Goal: Task Accomplishment & Management: Use online tool/utility

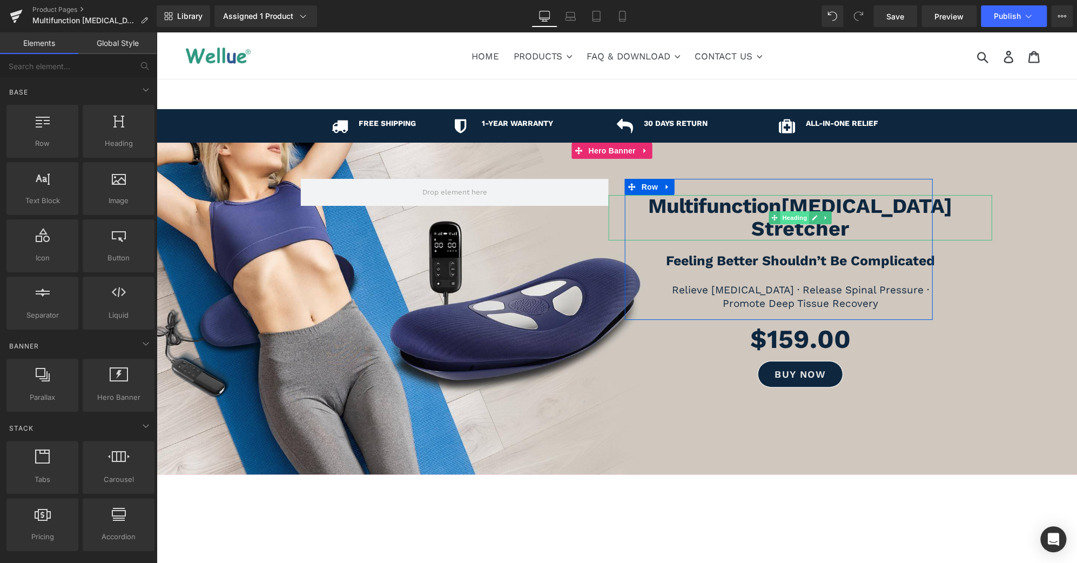
click at [796, 217] on span "Heading" at bounding box center [794, 217] width 29 height 13
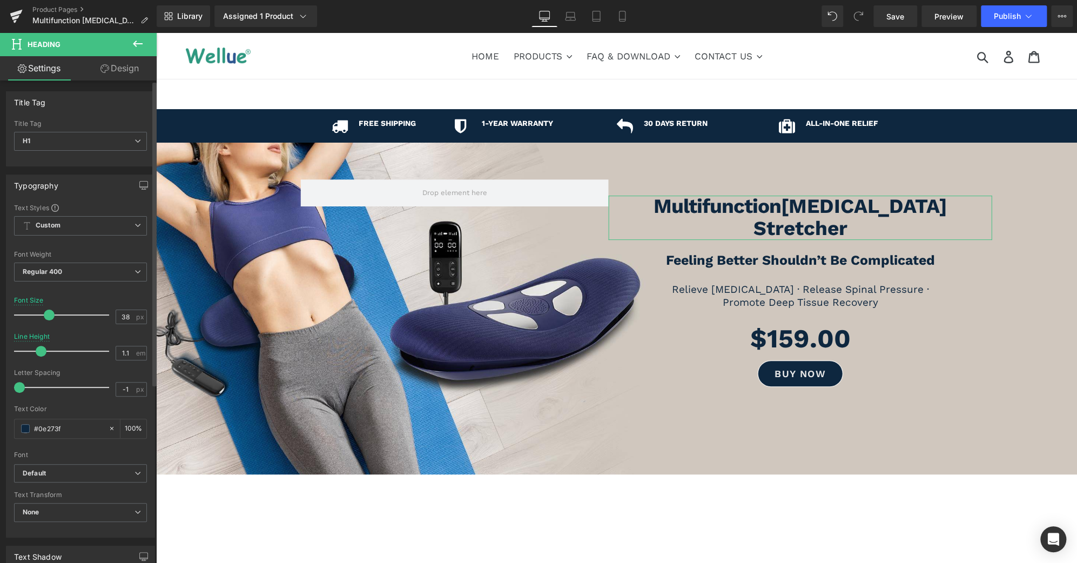
click at [46, 315] on span at bounding box center [49, 314] width 11 height 11
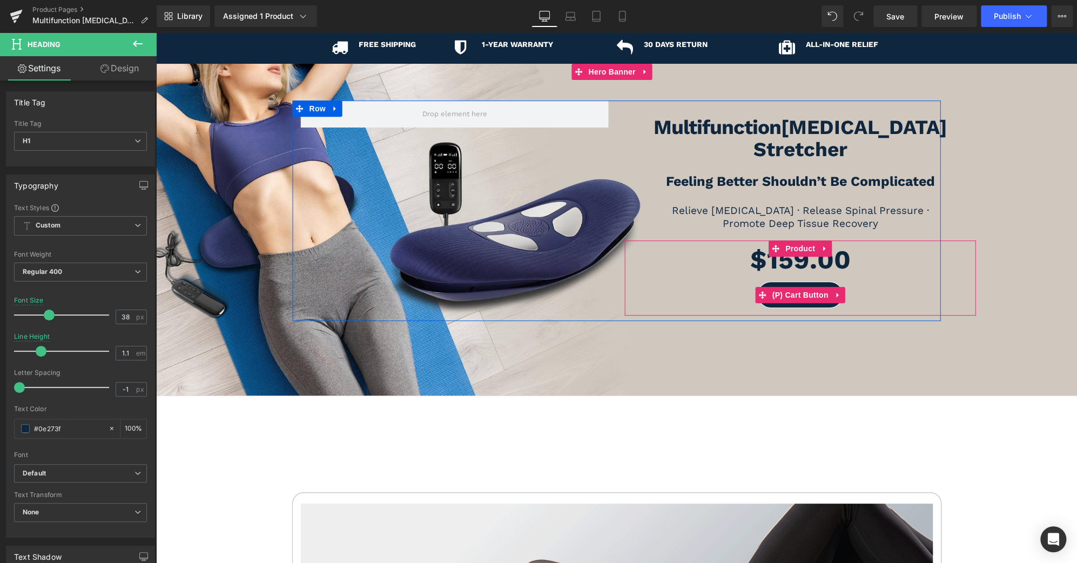
scroll to position [79, 0]
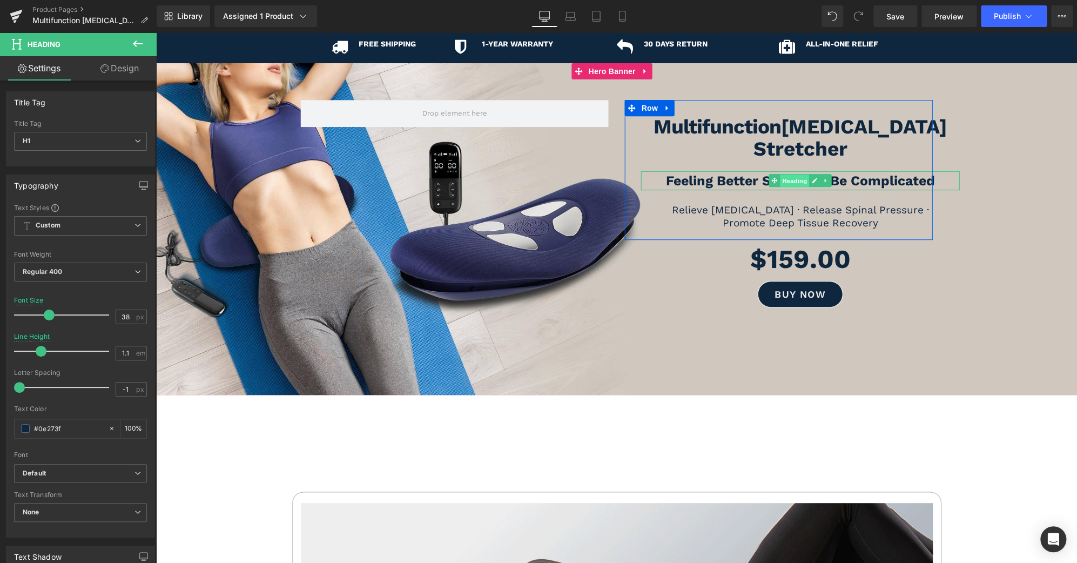
click at [784, 174] on span "Heading" at bounding box center [794, 180] width 29 height 13
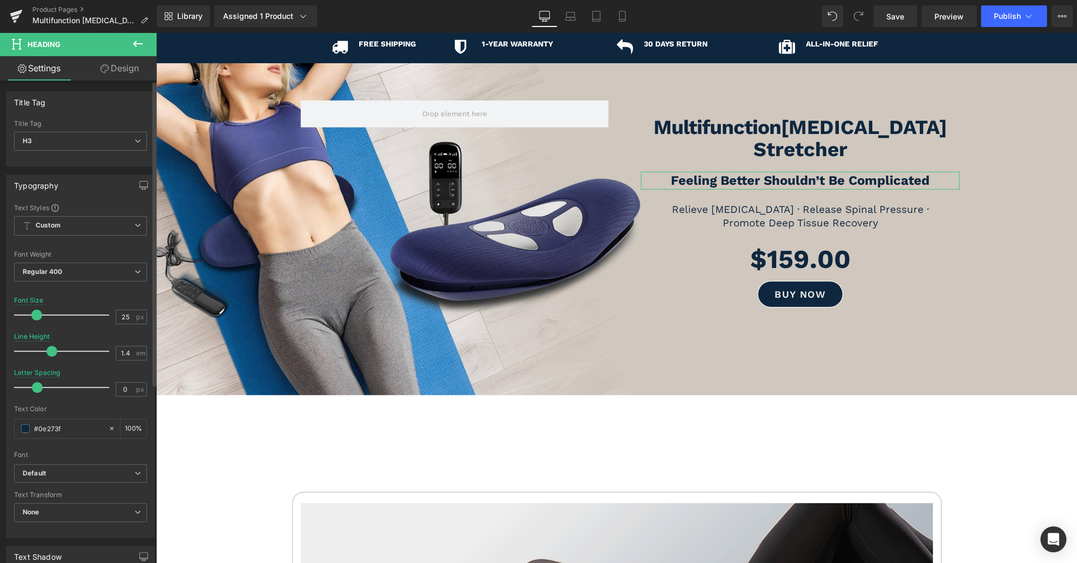
click at [35, 314] on span at bounding box center [36, 314] width 11 height 11
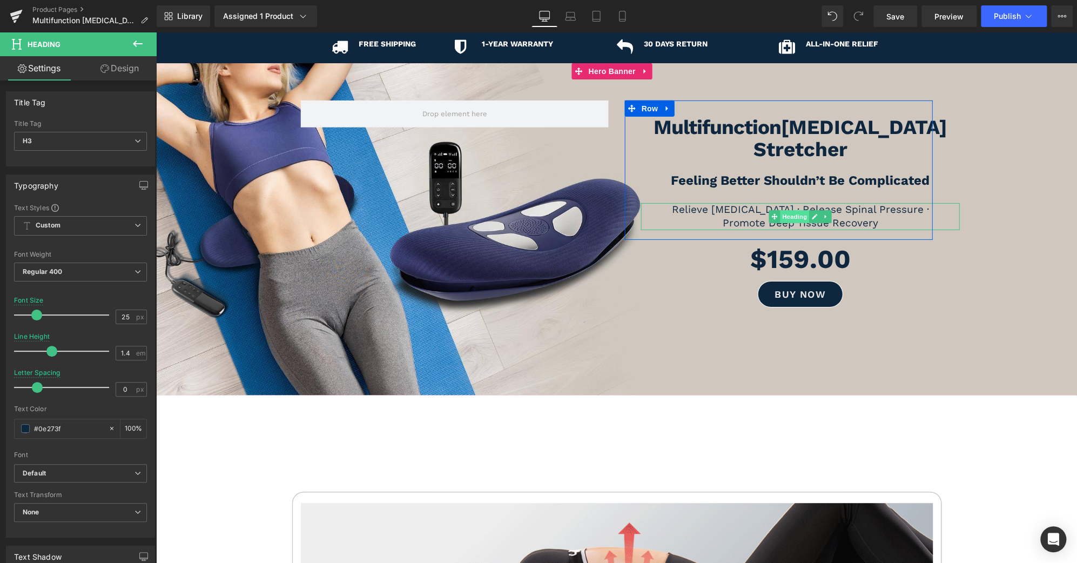
click at [790, 210] on span "Heading" at bounding box center [794, 216] width 29 height 13
click at [792, 141] on span "Heading" at bounding box center [794, 139] width 29 height 13
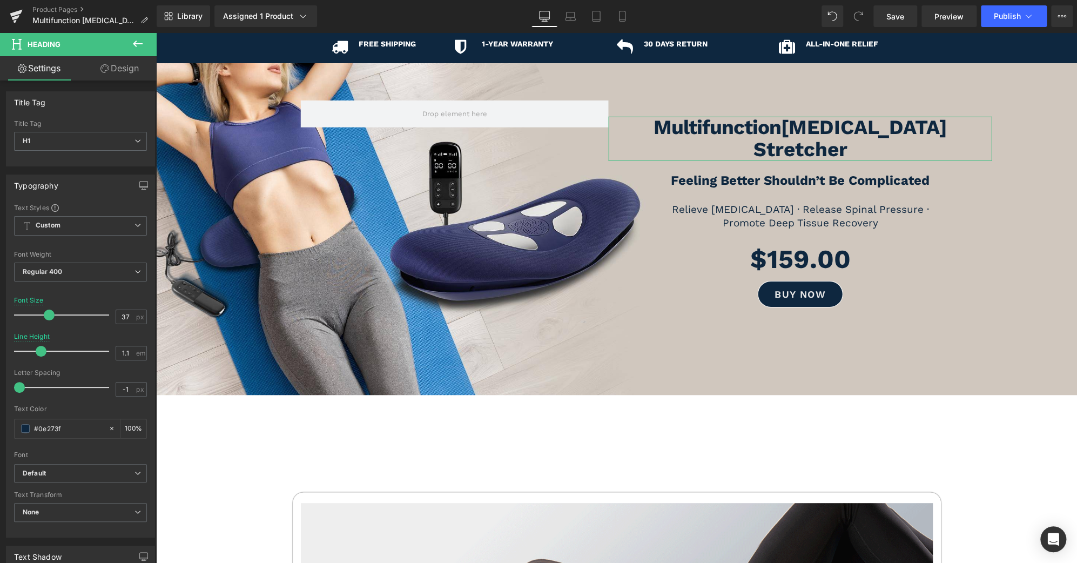
click at [127, 63] on link "Design" at bounding box center [119, 68] width 78 height 24
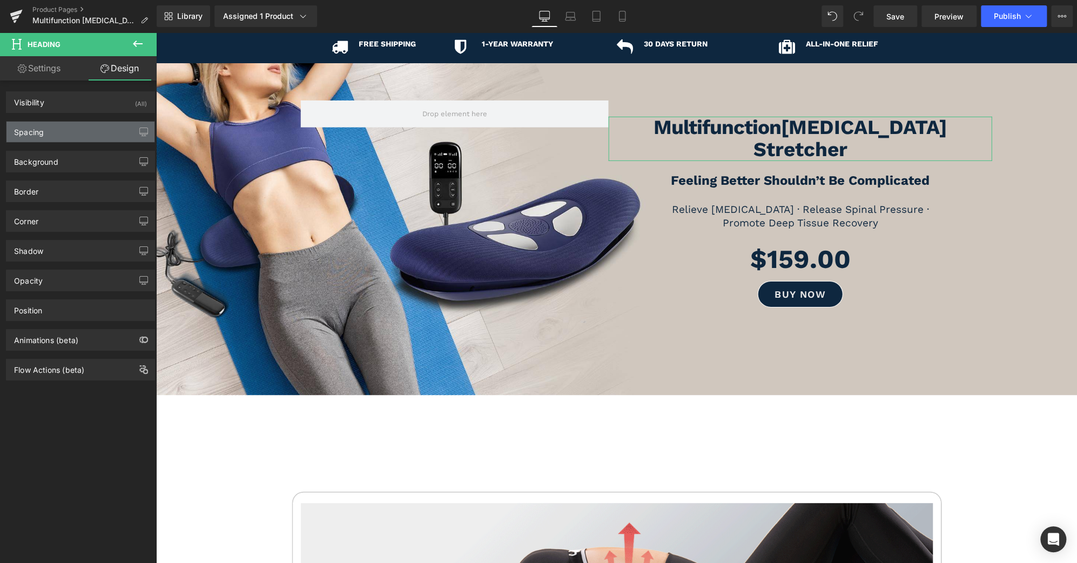
click at [83, 132] on div "Spacing" at bounding box center [80, 132] width 148 height 21
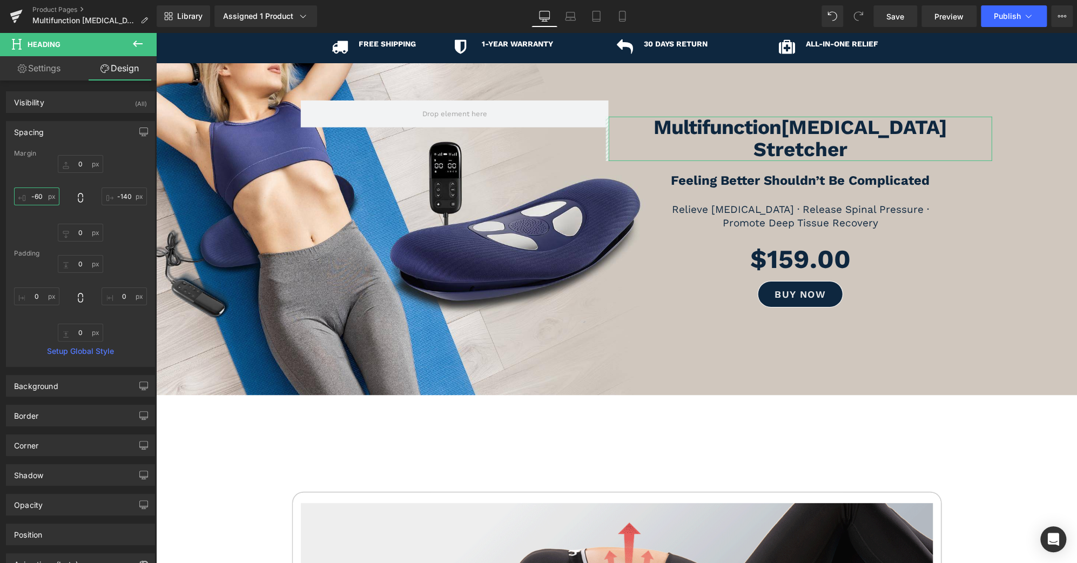
click at [38, 198] on input "-60" at bounding box center [36, 196] width 45 height 18
click at [39, 194] on input "-60" at bounding box center [36, 196] width 45 height 18
click at [41, 196] on input "-60" at bounding box center [36, 196] width 45 height 18
type input "-70"
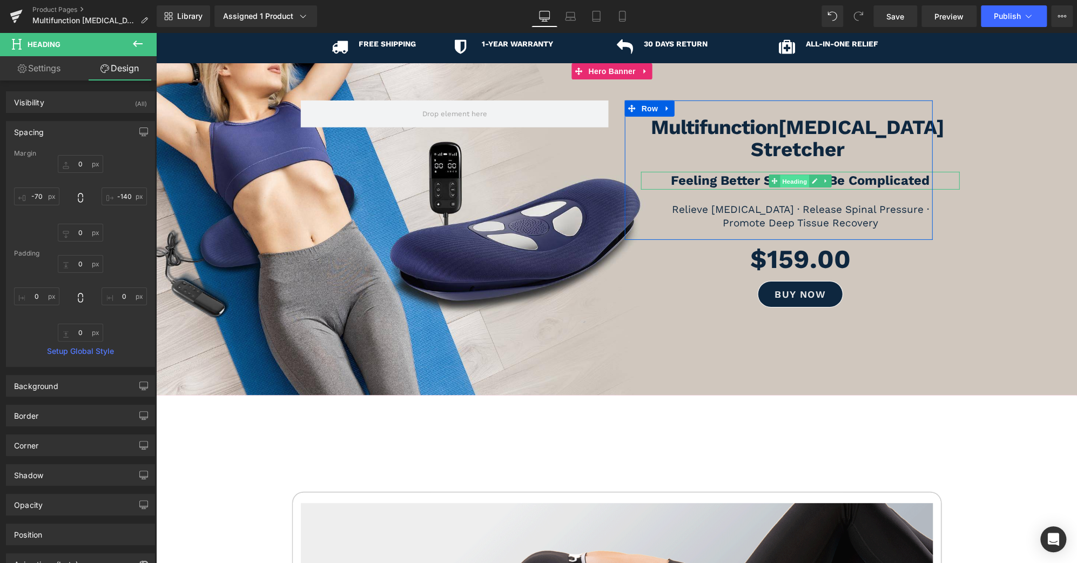
click at [792, 174] on span "Heading" at bounding box center [794, 180] width 29 height 13
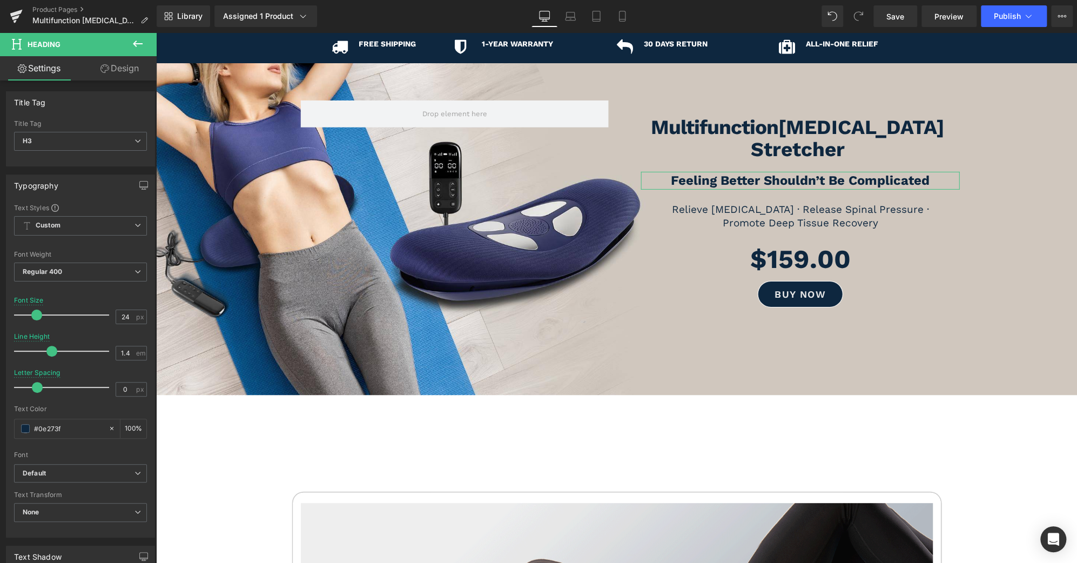
click at [100, 72] on icon at bounding box center [104, 68] width 9 height 9
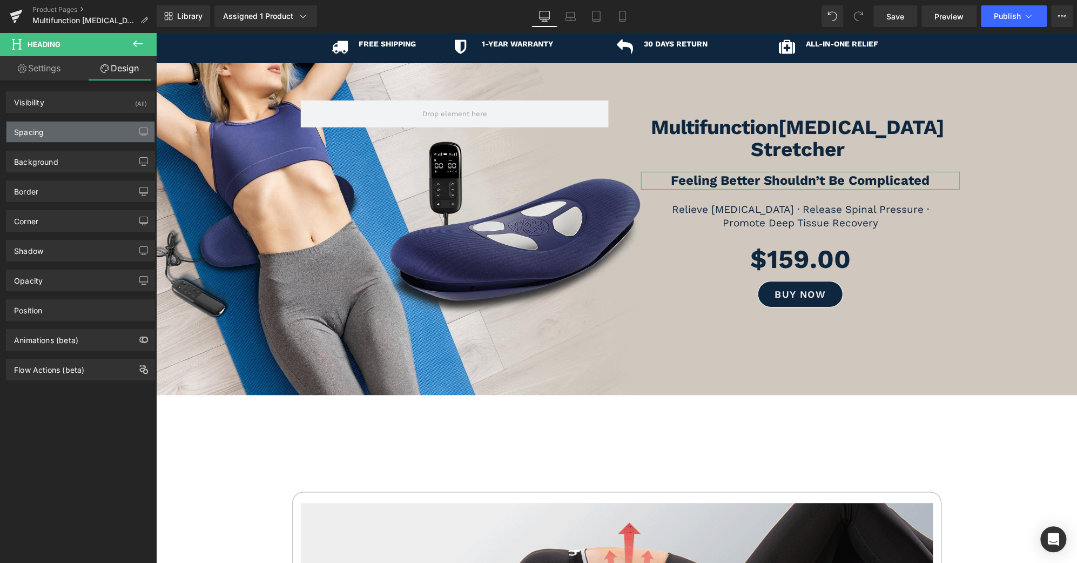
click at [73, 131] on div "Spacing" at bounding box center [80, 132] width 148 height 21
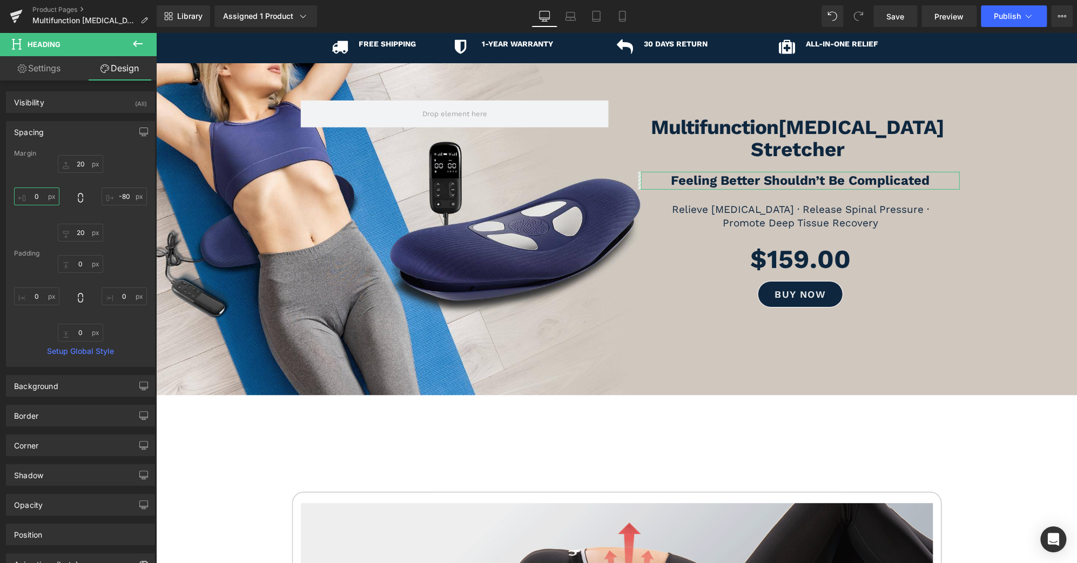
click at [43, 197] on input "text" at bounding box center [36, 196] width 45 height 18
type input "-10"
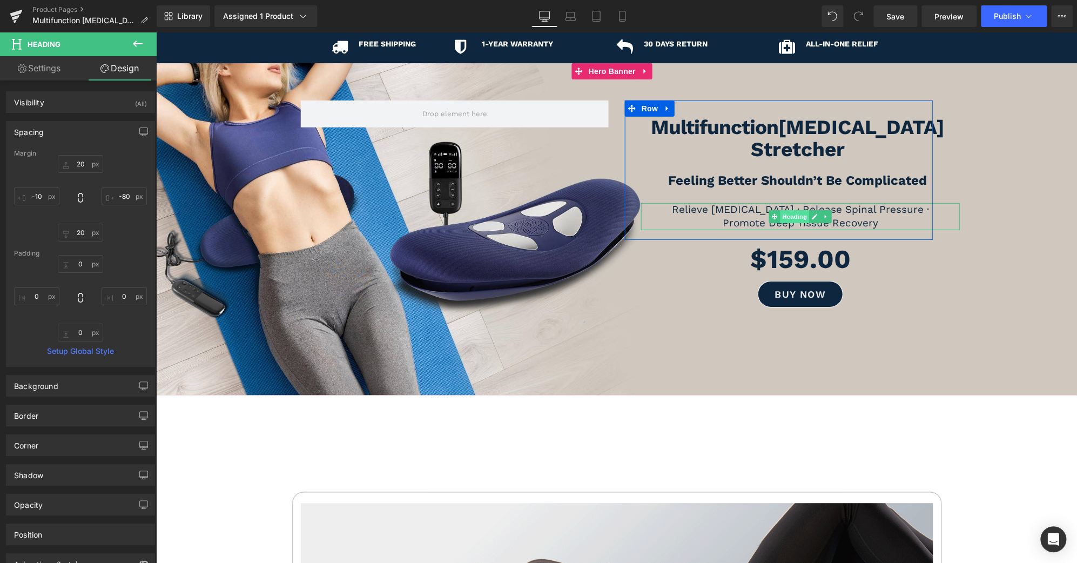
click at [789, 210] on span "Heading" at bounding box center [794, 216] width 29 height 13
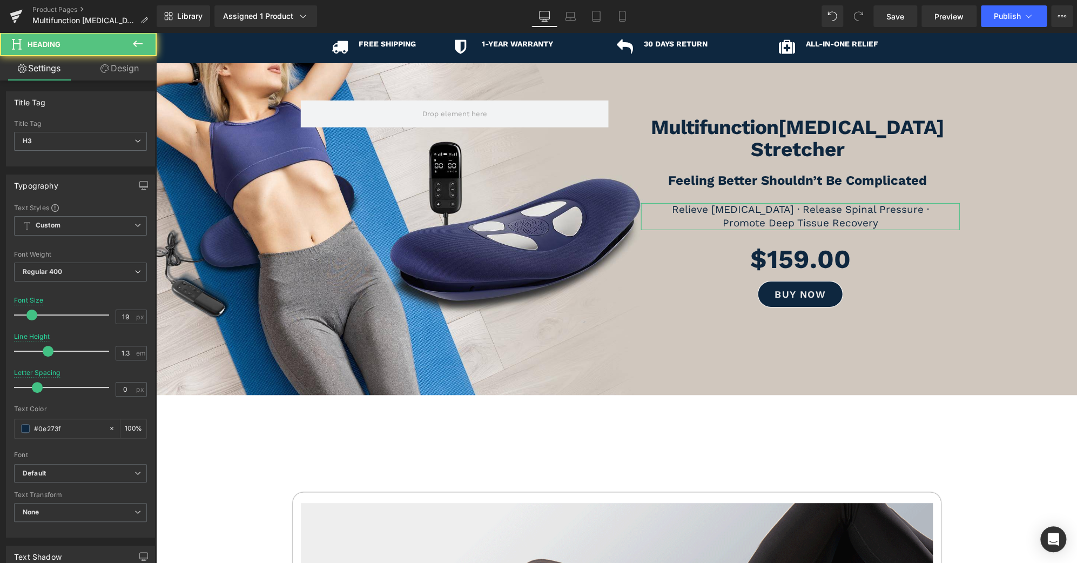
click at [117, 70] on link "Design" at bounding box center [119, 68] width 78 height 24
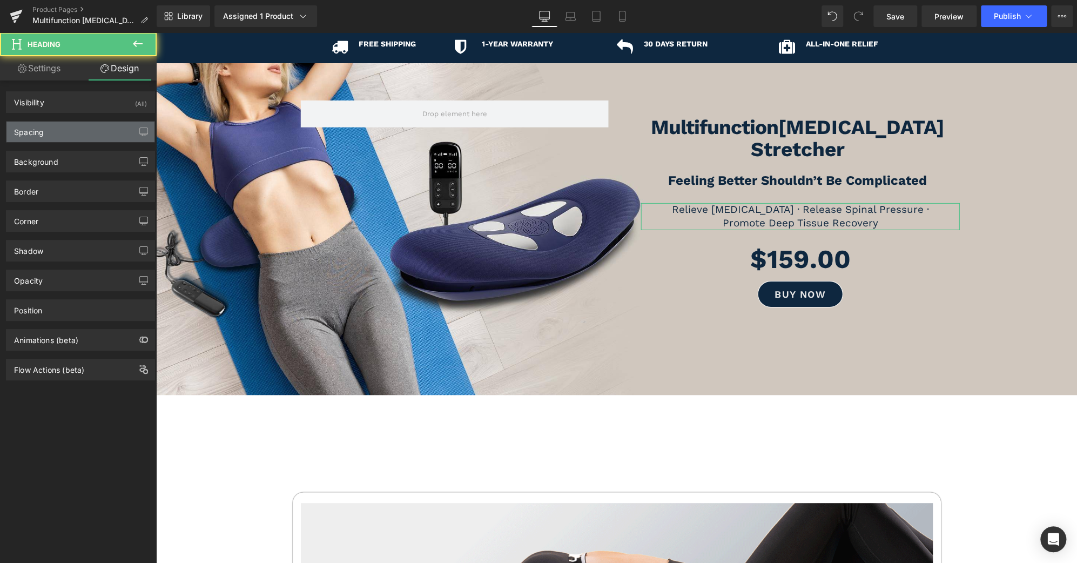
click at [79, 127] on div "Spacing" at bounding box center [80, 132] width 148 height 21
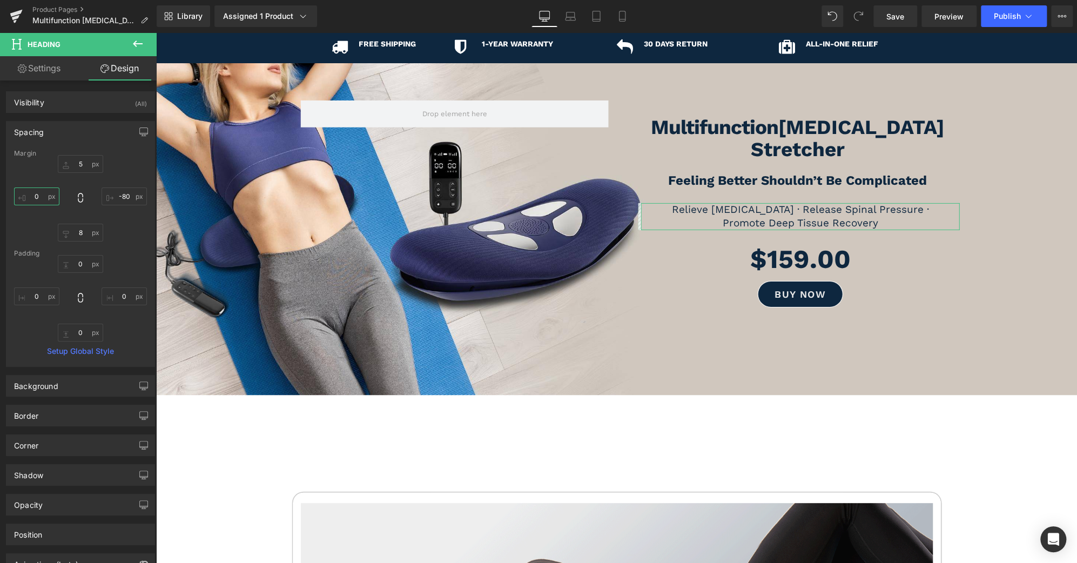
click at [41, 199] on input "text" at bounding box center [36, 196] width 45 height 18
type input "-10"
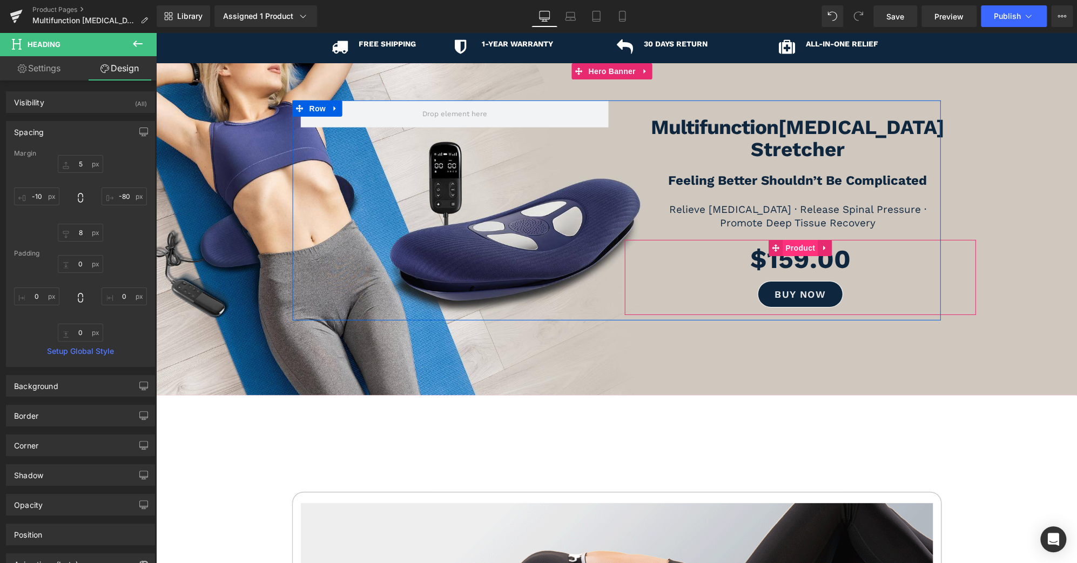
click at [798, 240] on span "Product" at bounding box center [800, 248] width 35 height 16
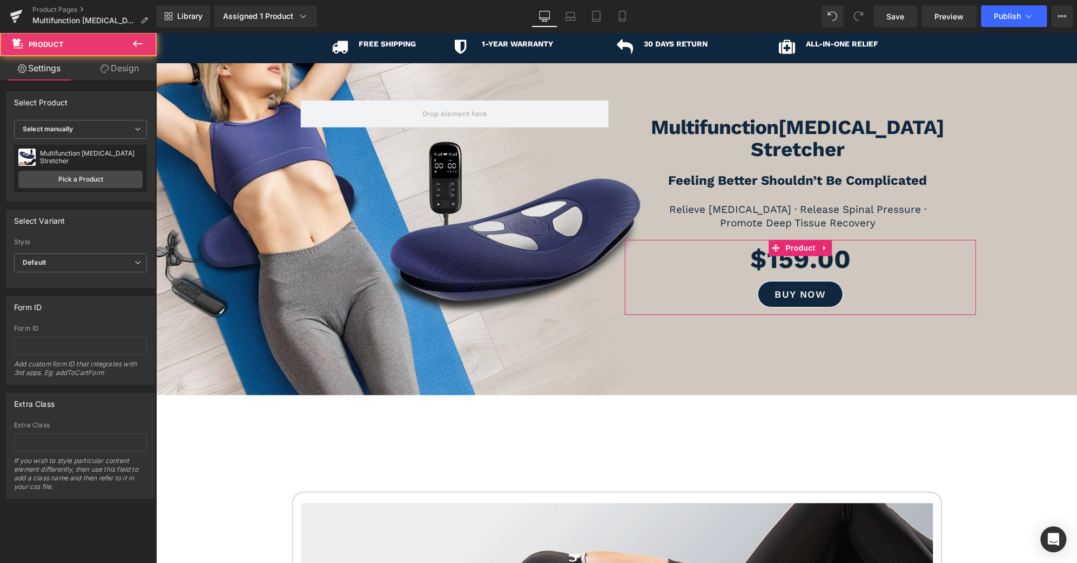
click at [117, 74] on link "Design" at bounding box center [119, 68] width 78 height 24
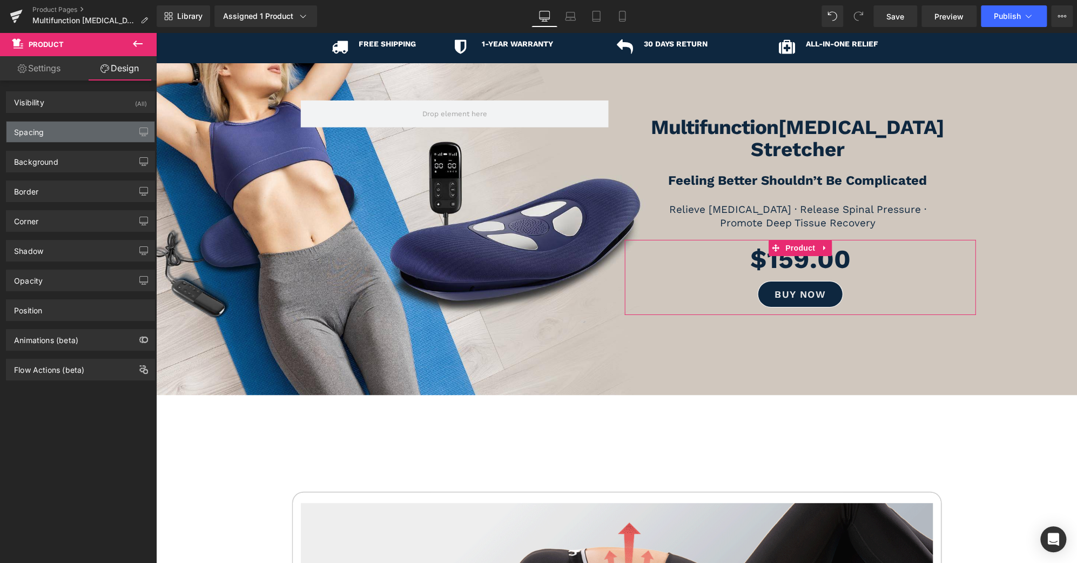
click at [86, 129] on div "Spacing" at bounding box center [80, 132] width 148 height 21
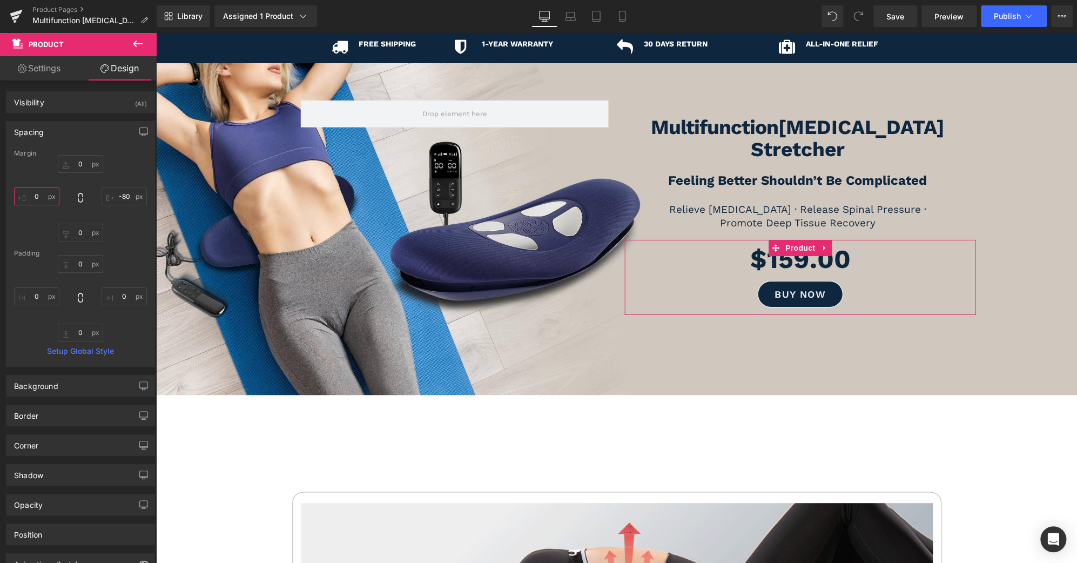
click at [35, 196] on input "text" at bounding box center [36, 196] width 45 height 18
type input "-10"
click at [574, 17] on icon at bounding box center [571, 18] width 10 height 3
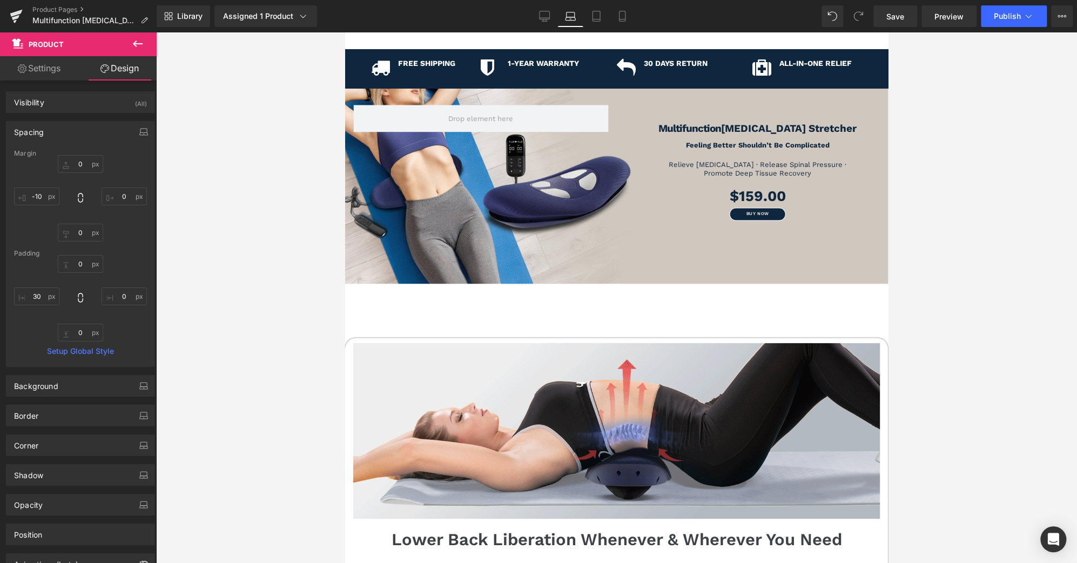
scroll to position [52, 0]
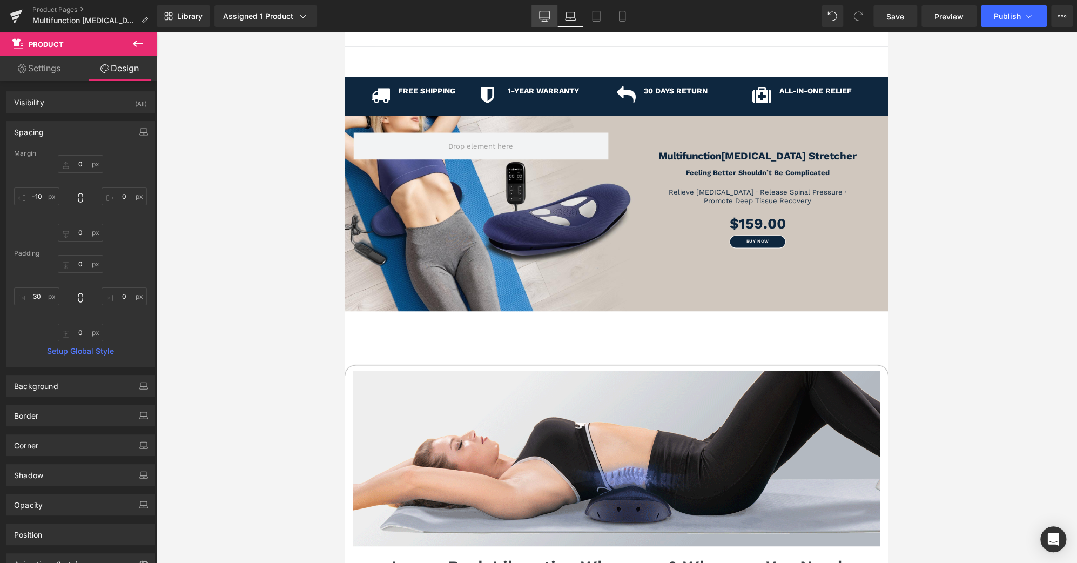
click at [547, 14] on icon at bounding box center [544, 16] width 11 height 11
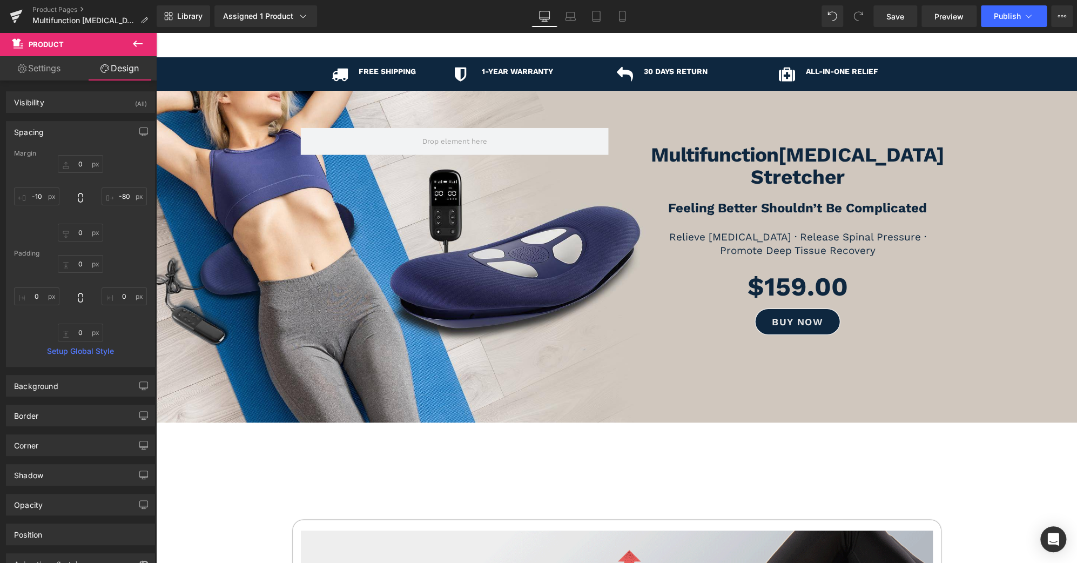
scroll to position [95, 0]
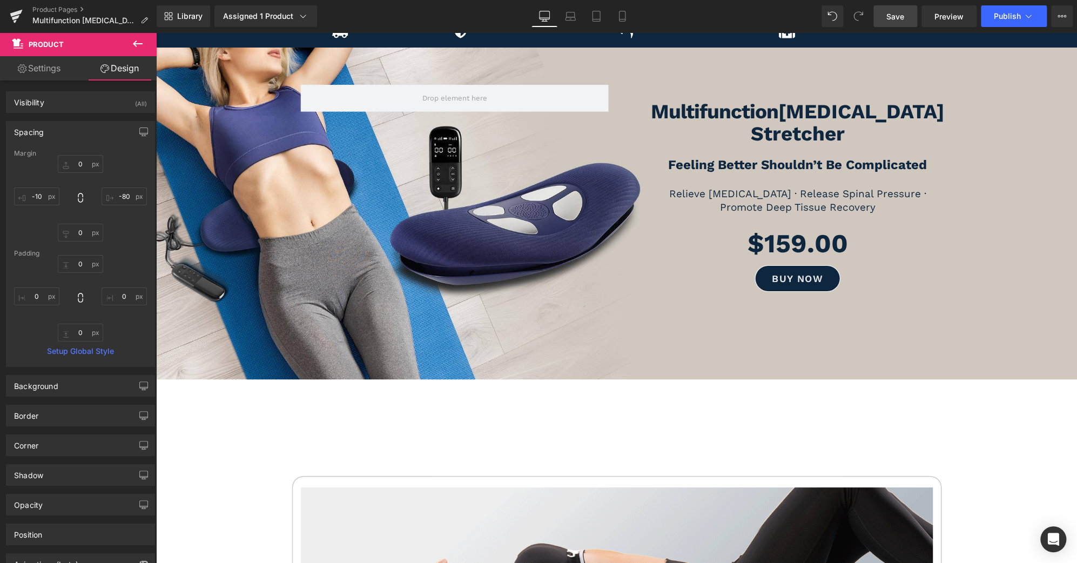
click at [888, 11] on span "Save" at bounding box center [895, 16] width 18 height 11
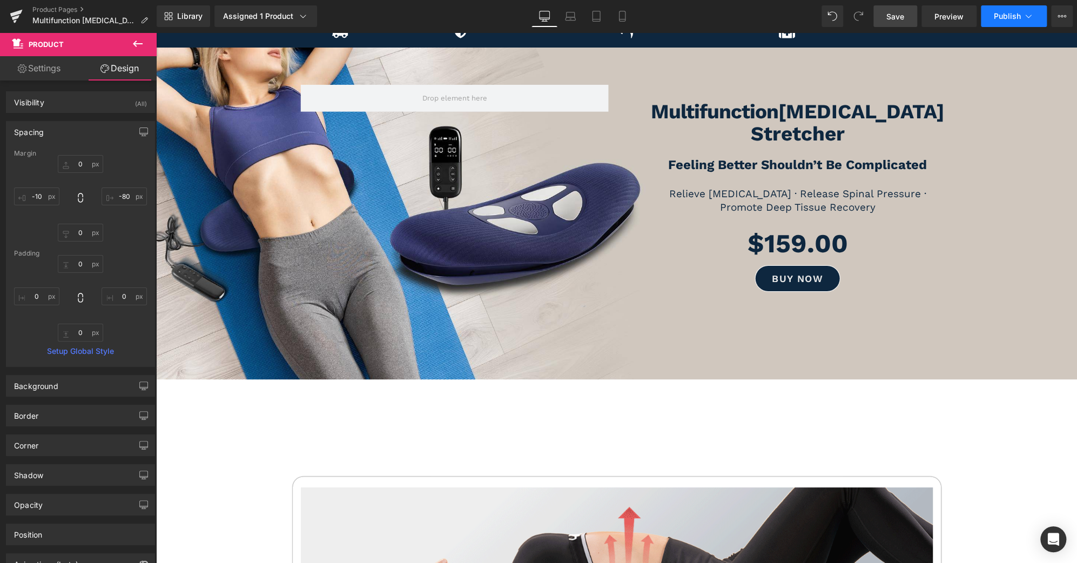
click at [997, 17] on span "Publish" at bounding box center [1007, 16] width 27 height 9
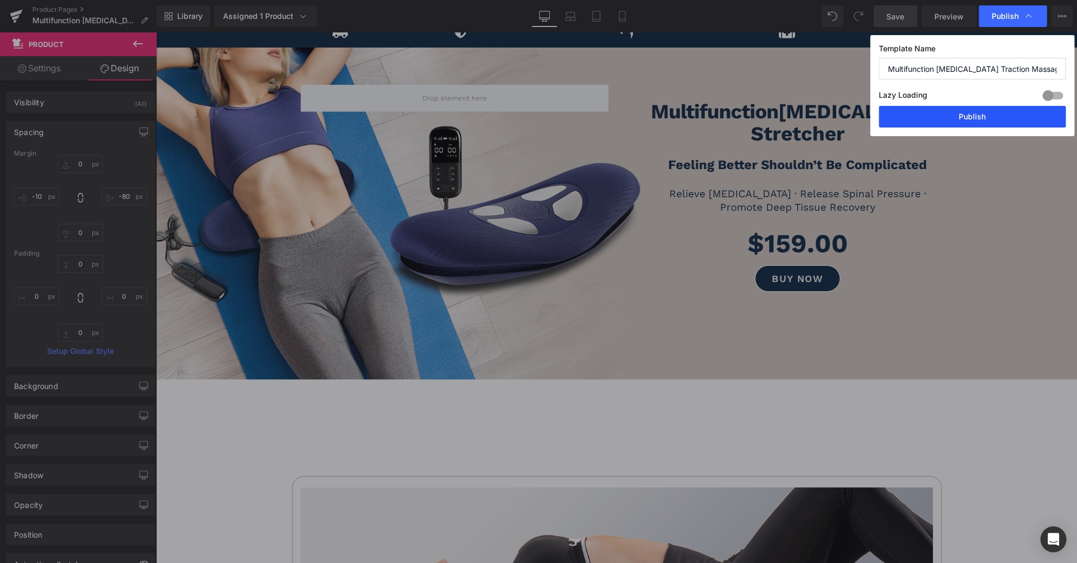
click at [983, 122] on button "Publish" at bounding box center [972, 117] width 187 height 22
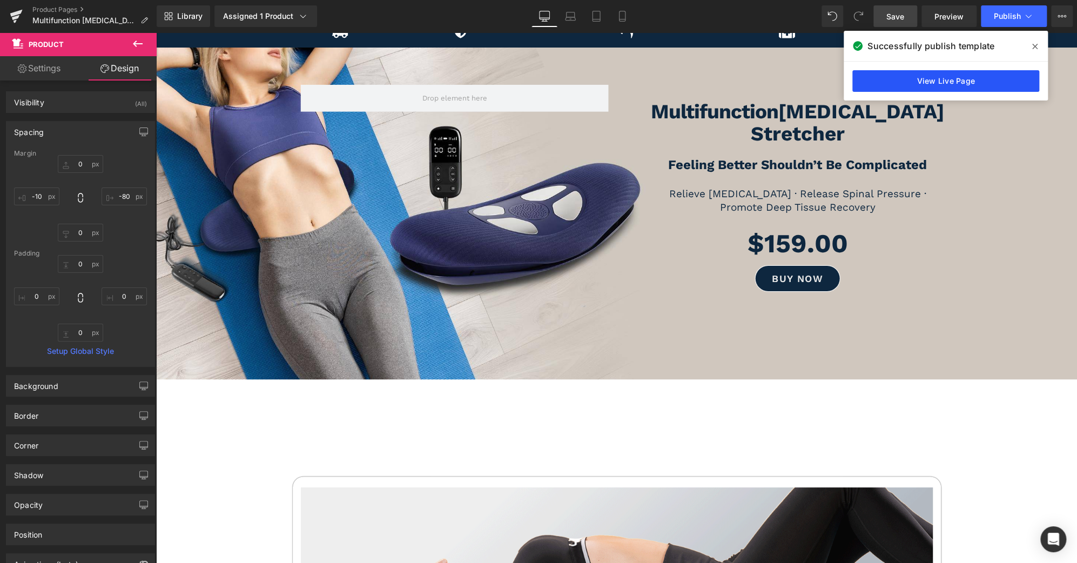
click at [992, 83] on link "View Live Page" at bounding box center [945, 81] width 187 height 22
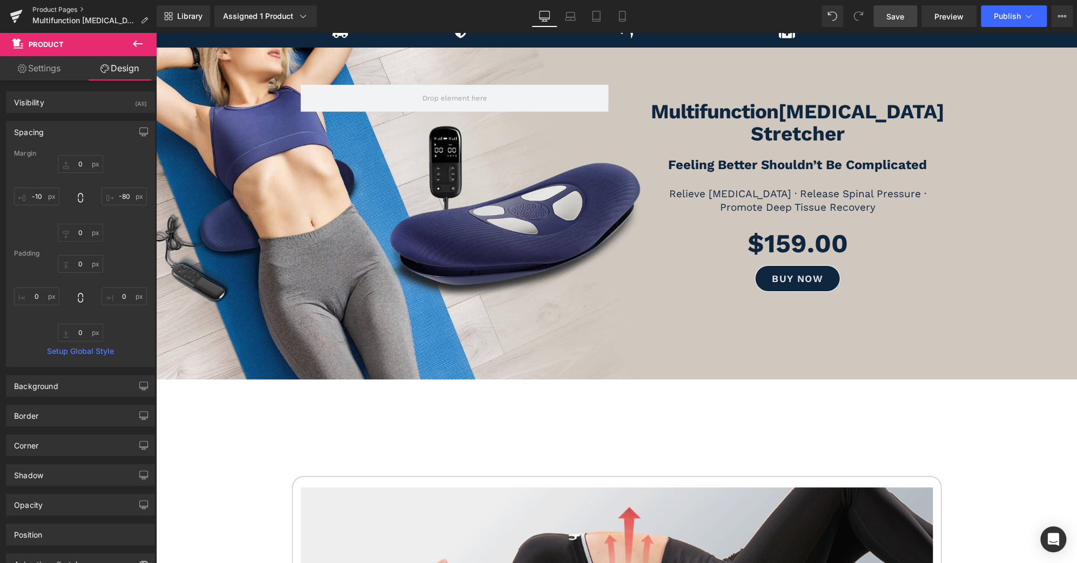
click at [68, 9] on link "Product Pages" at bounding box center [94, 9] width 124 height 9
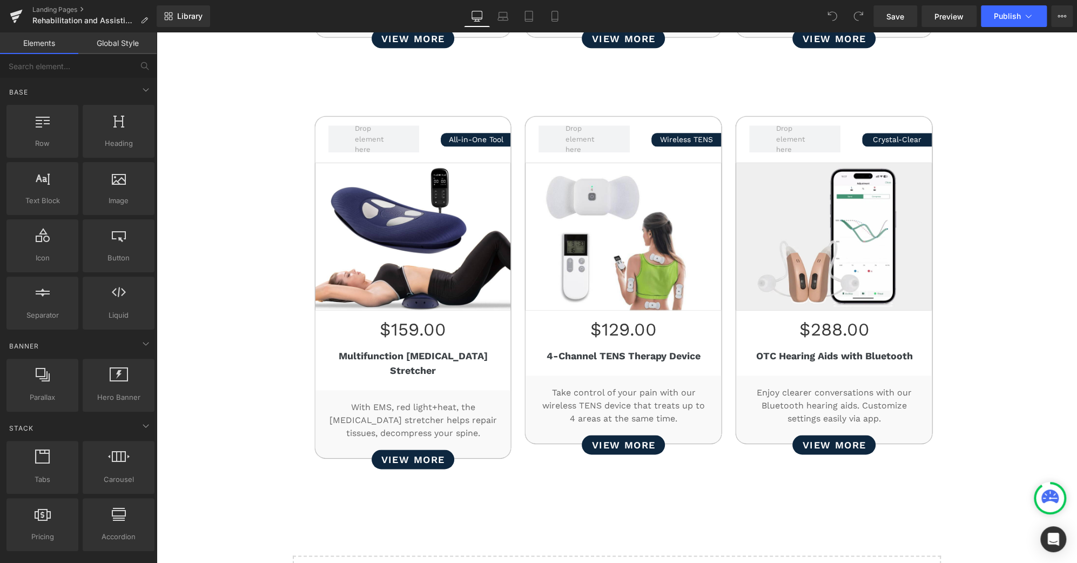
scroll to position [874, 0]
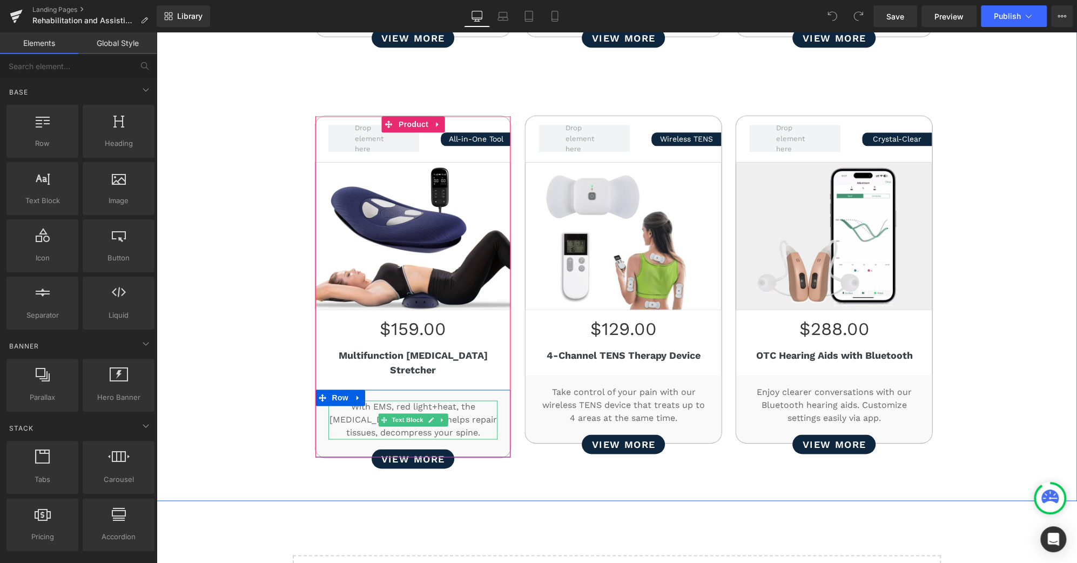
click at [467, 400] on p "With EMS, red light+heat, the lumbar stretcher helps repair tissues, decompress…" at bounding box center [413, 419] width 170 height 39
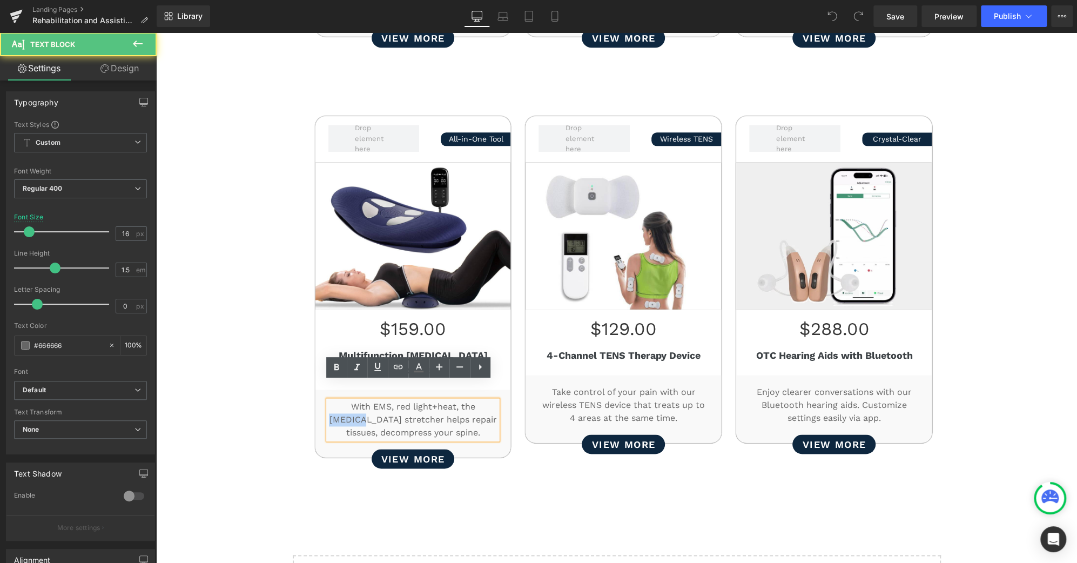
click at [467, 400] on p "With EMS, red light+heat, the lumbar stretcher helps repair tissues, decompress…" at bounding box center [413, 419] width 170 height 39
click at [476, 400] on p "With EMS, red light+heat, the lumbar stretcher helps repair tissues, decompress…" at bounding box center [413, 419] width 170 height 39
drag, startPoint x: 457, startPoint y: 389, endPoint x: 383, endPoint y: 401, distance: 74.9
click at [383, 401] on p "With EMS, red light+heat, the lumbar stretcher helps repair tissues, decompress…" at bounding box center [413, 419] width 170 height 39
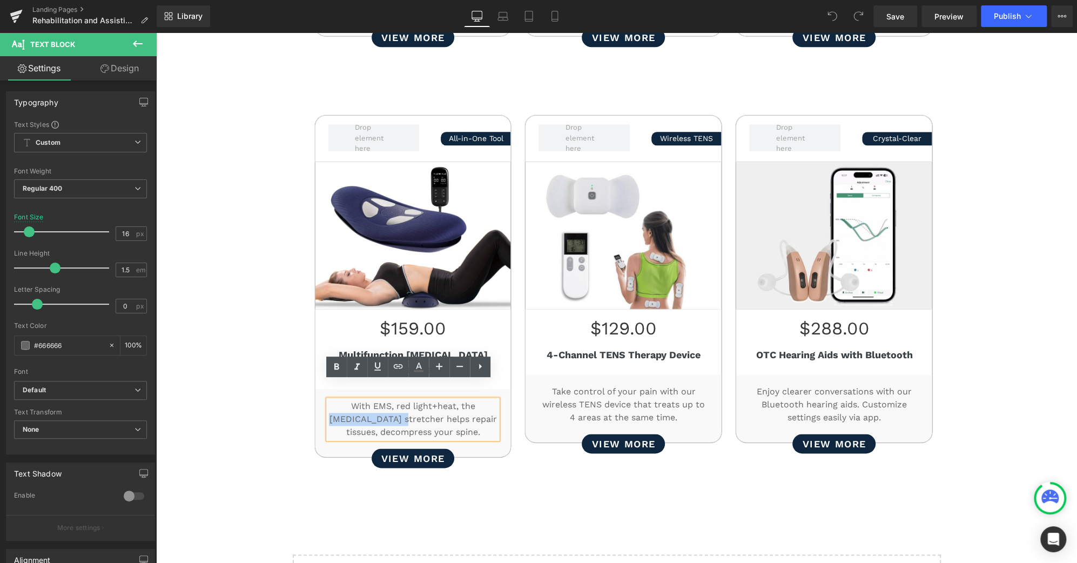
paste div
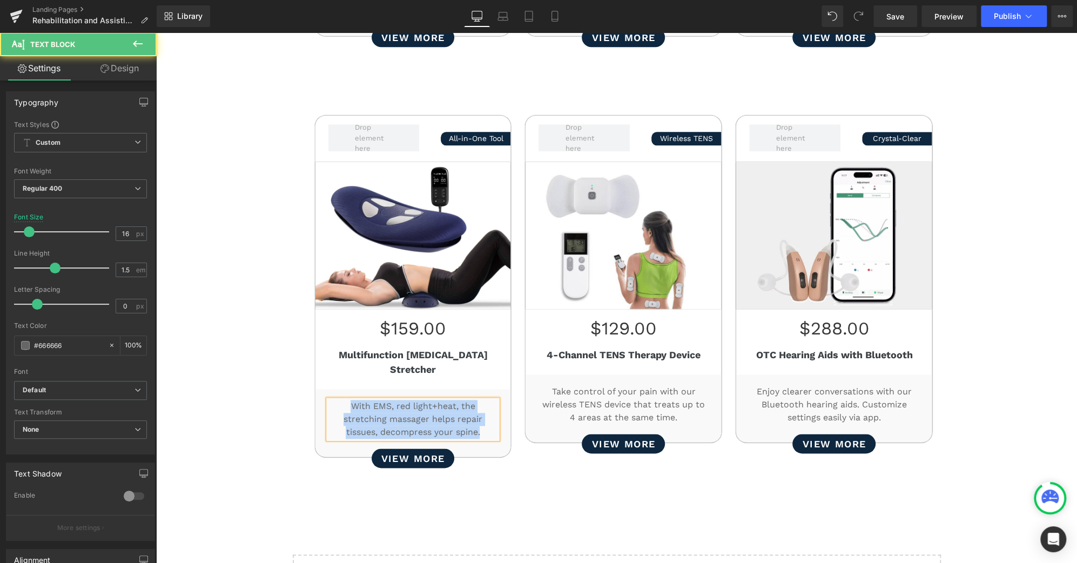
drag, startPoint x: 468, startPoint y: 415, endPoint x: 263, endPoint y: 365, distance: 210.8
click at [263, 365] on div "Better Rehabilitation Starts Here Heading Smart rehab solutions designed to spe…" at bounding box center [616, 68] width 921 height 790
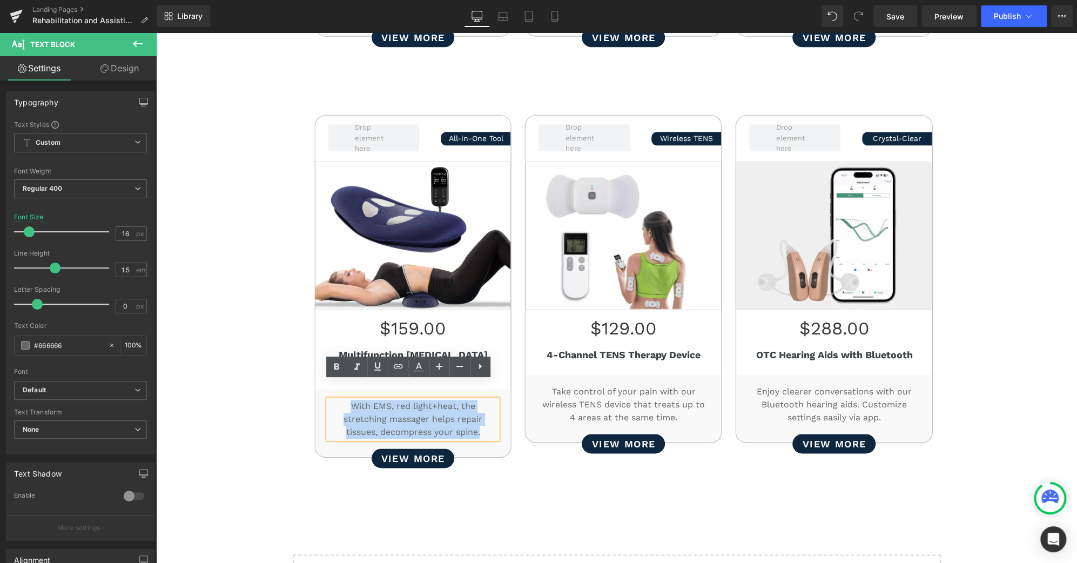
copy p "With EMS, red light+heat, the stretching massager helps repair tissues, decompr…"
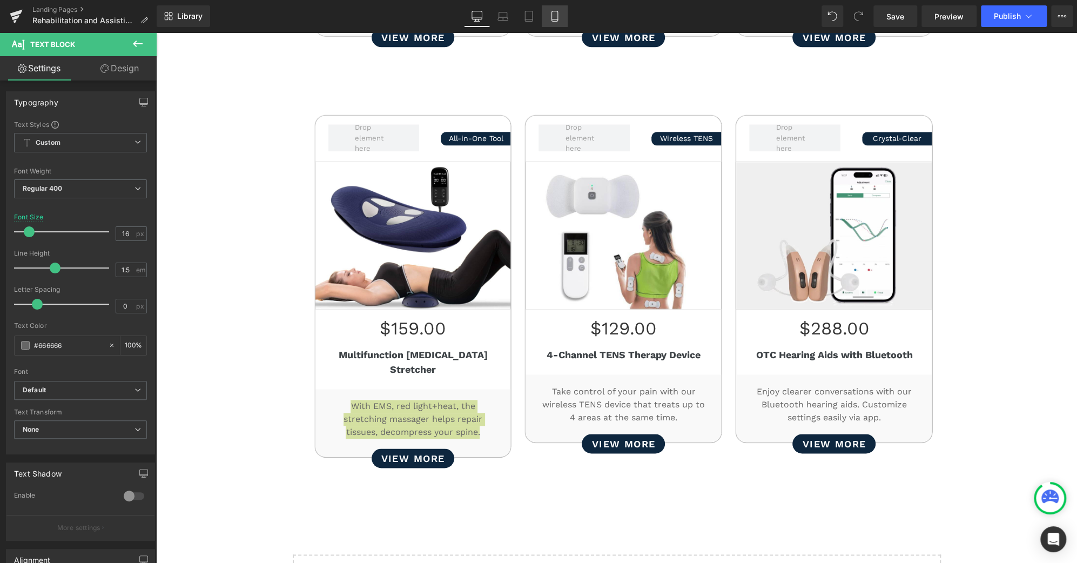
click at [556, 19] on icon at bounding box center [554, 19] width 6 height 0
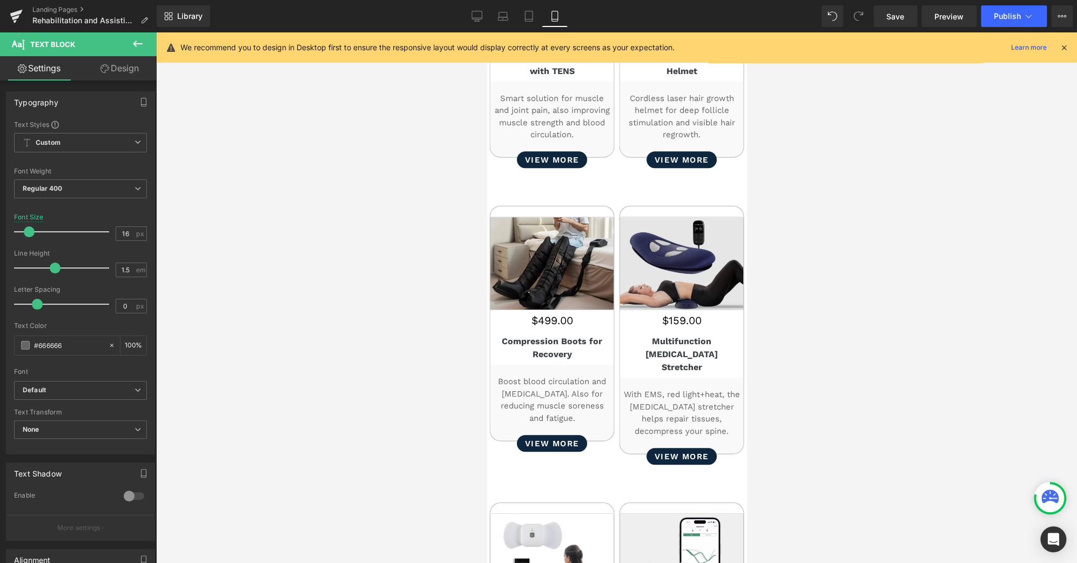
scroll to position [477, 0]
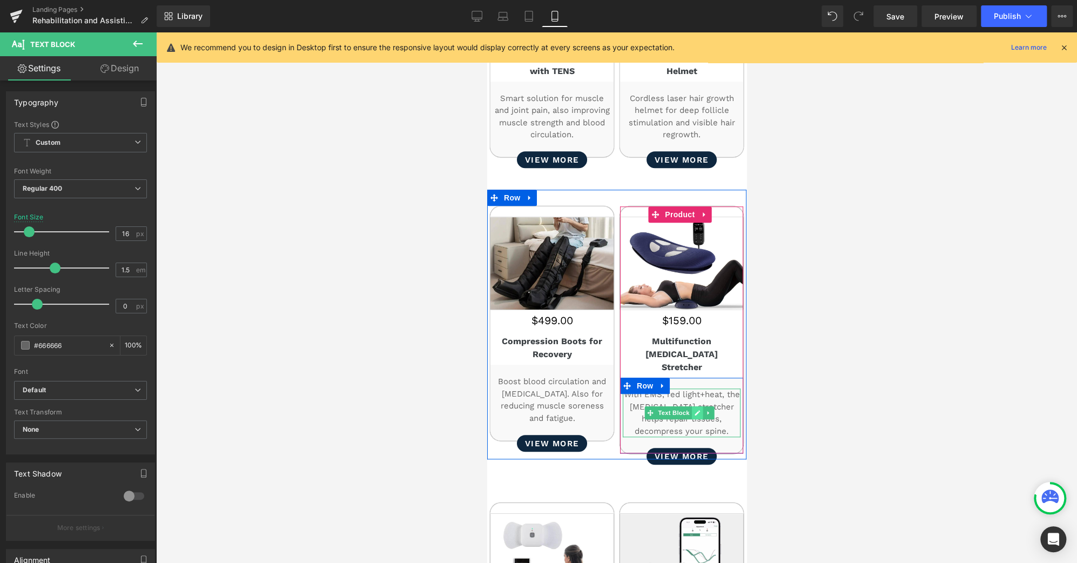
click at [691, 406] on link at bounding box center [696, 412] width 11 height 13
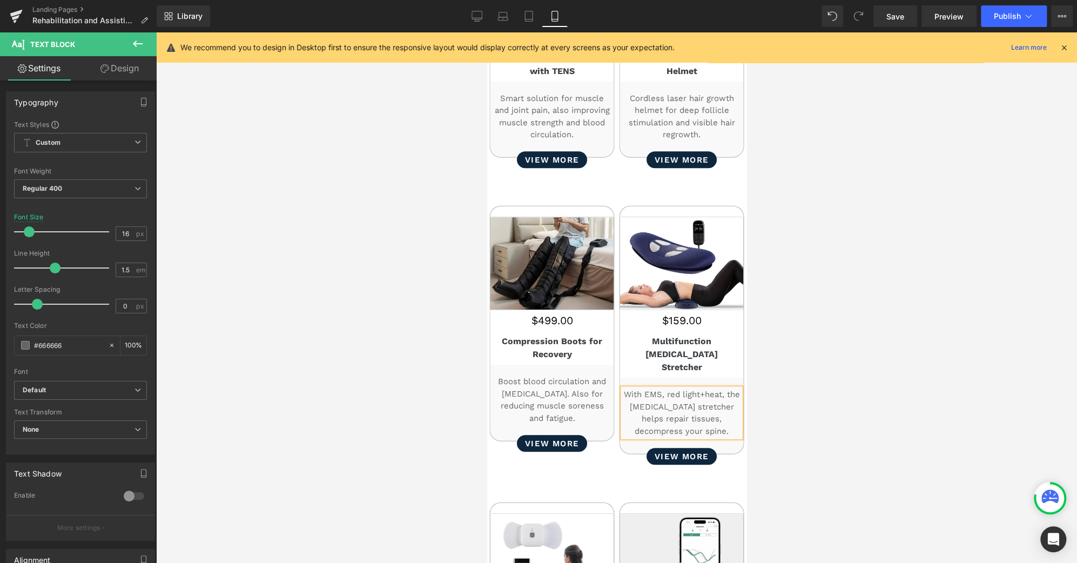
click at [689, 390] on p "With EMS, red light+heat, the lumbar stretcher helps repair tissues, decompress…" at bounding box center [681, 412] width 118 height 49
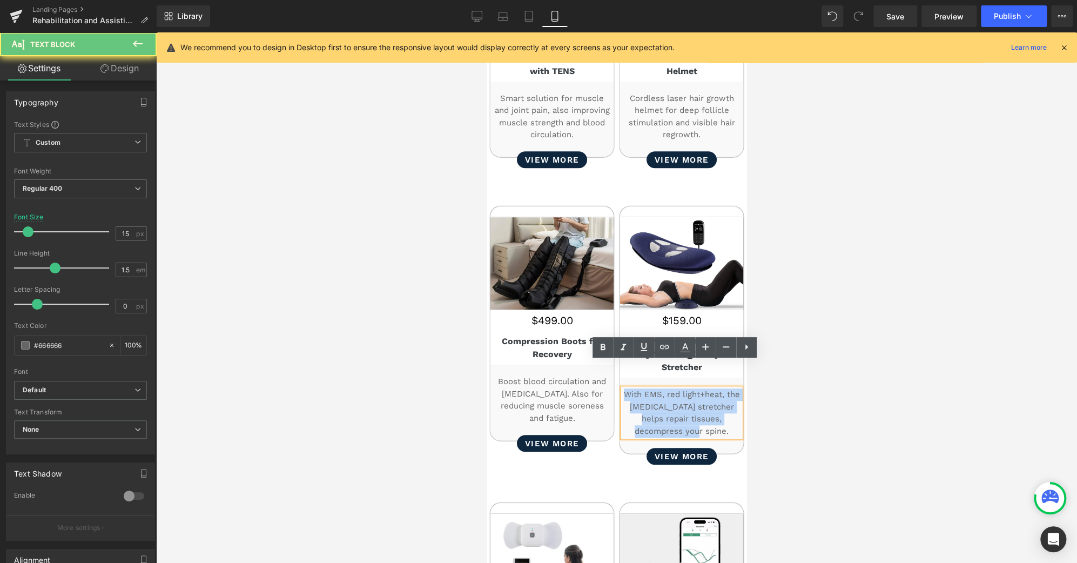
click at [689, 390] on p "With EMS, red light+heat, the lumbar stretcher helps repair tissues, decompress…" at bounding box center [681, 412] width 118 height 49
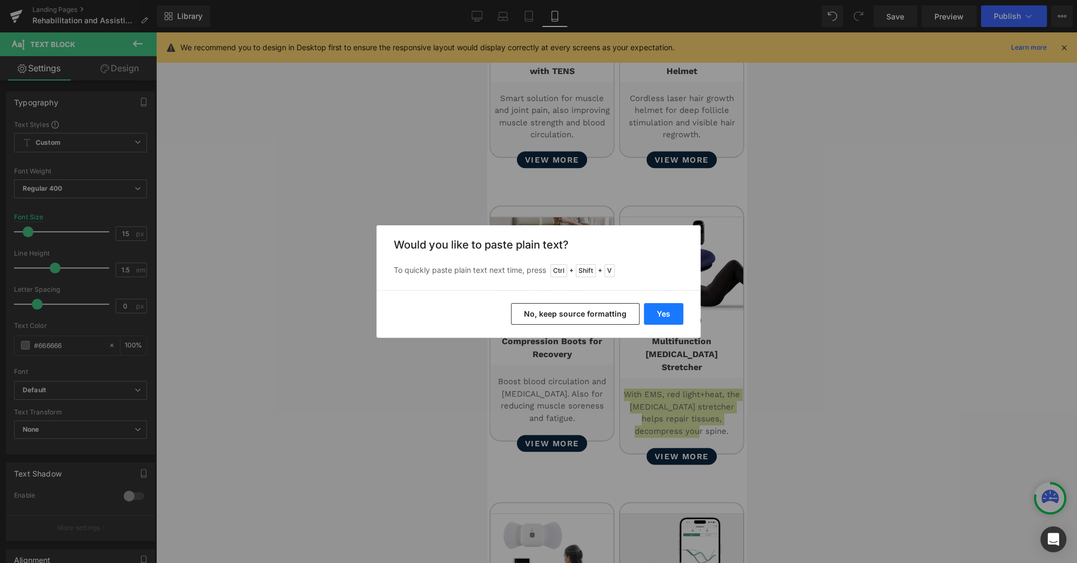
click at [669, 315] on button "Yes" at bounding box center [663, 314] width 39 height 22
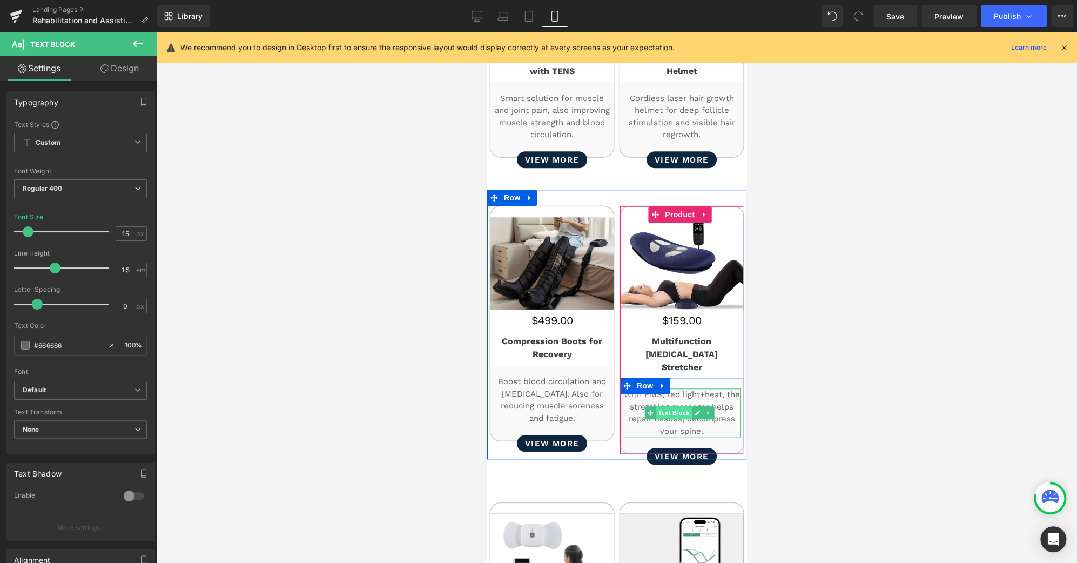
click at [677, 406] on span "Text Block" at bounding box center [673, 412] width 36 height 13
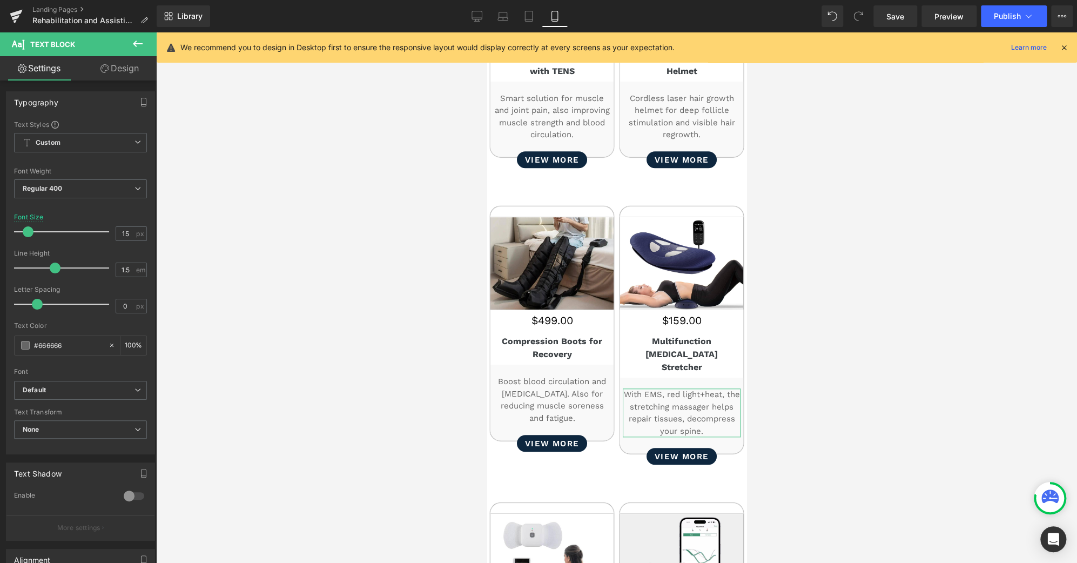
click at [120, 73] on link "Design" at bounding box center [119, 68] width 78 height 24
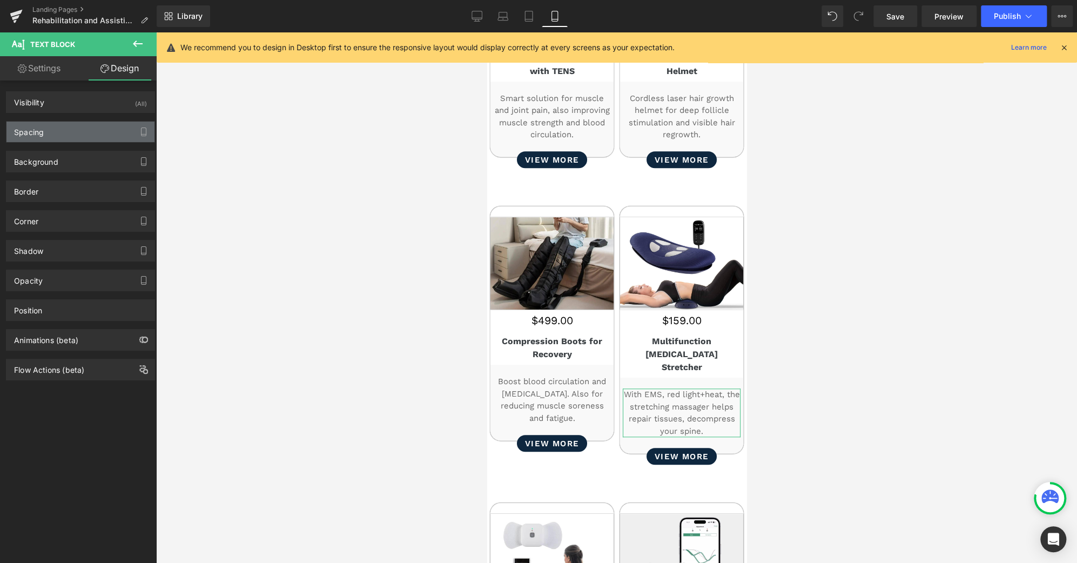
click at [59, 128] on div "Spacing" at bounding box center [80, 132] width 148 height 21
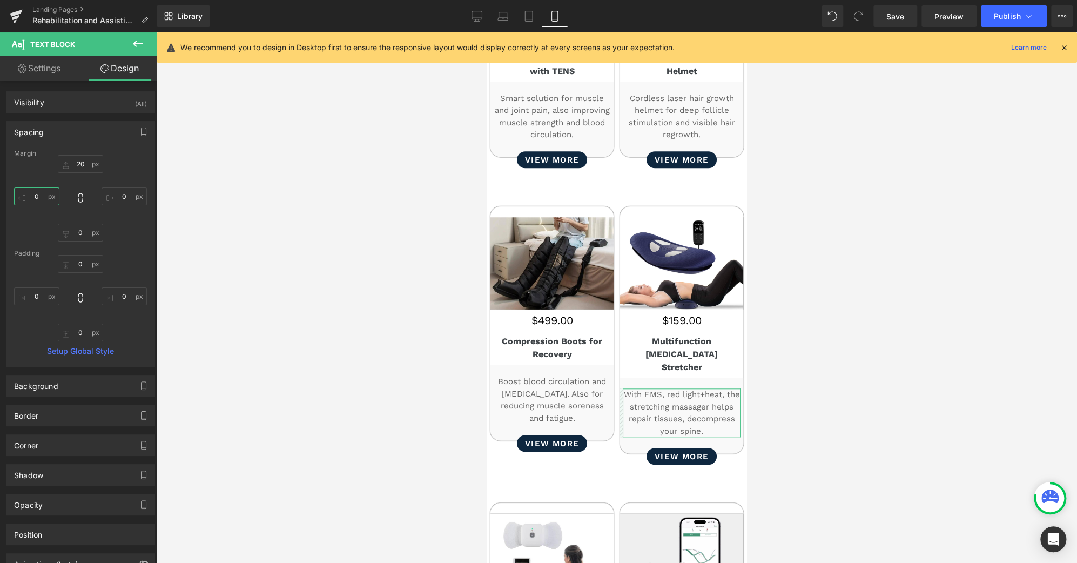
click at [35, 195] on input "0" at bounding box center [36, 196] width 45 height 18
type input "-5"
click at [120, 194] on input "0" at bounding box center [124, 196] width 45 height 18
type input "-5"
click at [893, 15] on span "Save" at bounding box center [895, 16] width 18 height 11
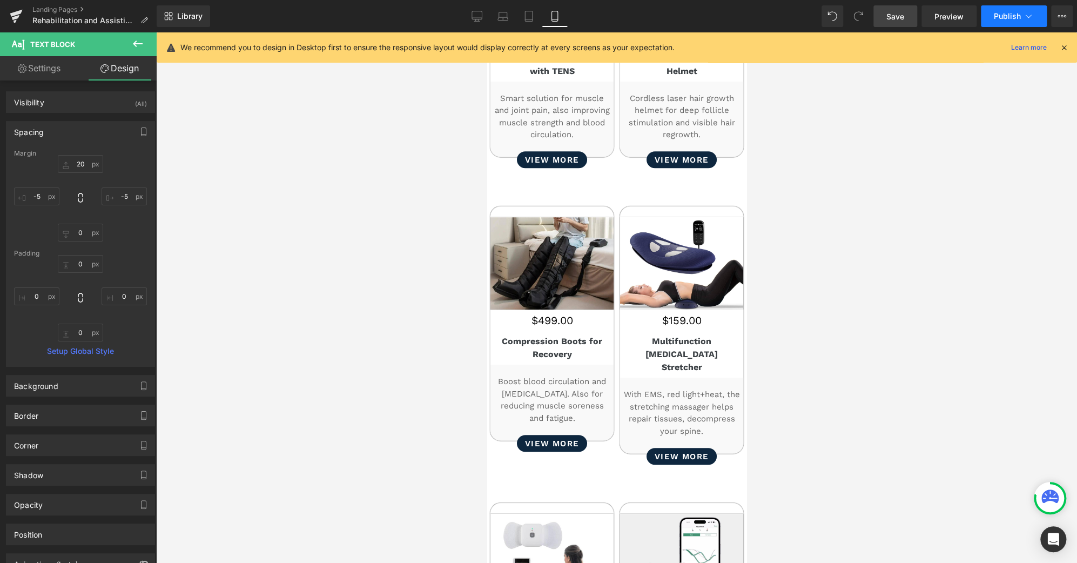
click at [1024, 17] on icon at bounding box center [1028, 16] width 11 height 11
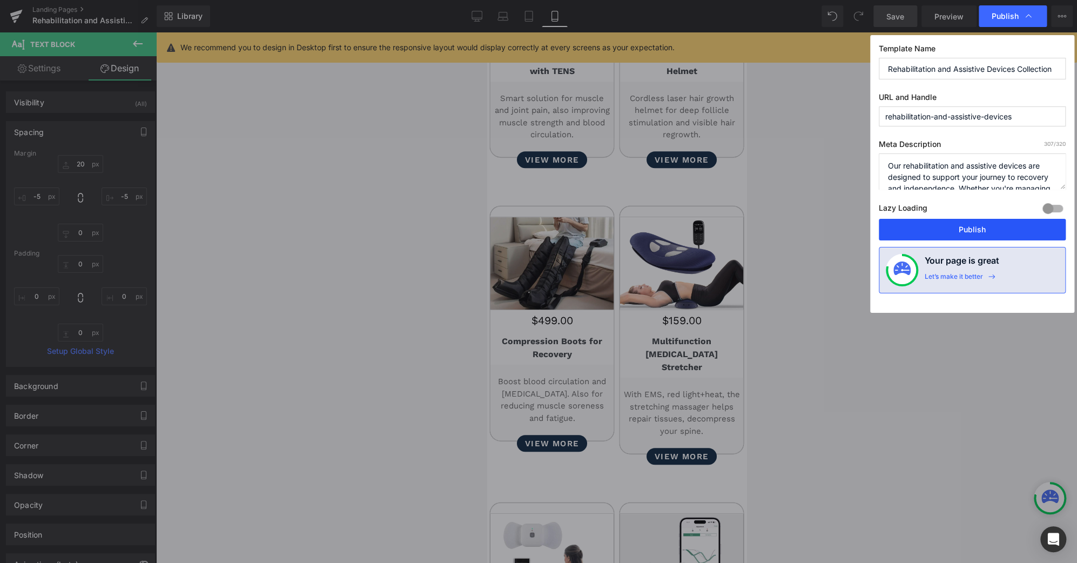
click at [971, 234] on button "Publish" at bounding box center [972, 230] width 187 height 22
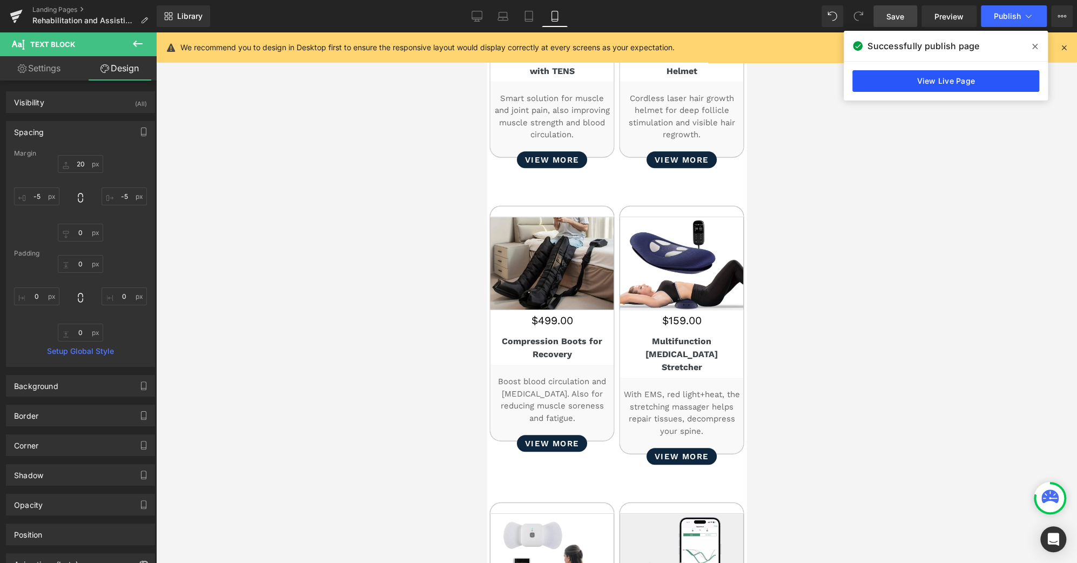
click at [965, 76] on link "View Live Page" at bounding box center [945, 81] width 187 height 22
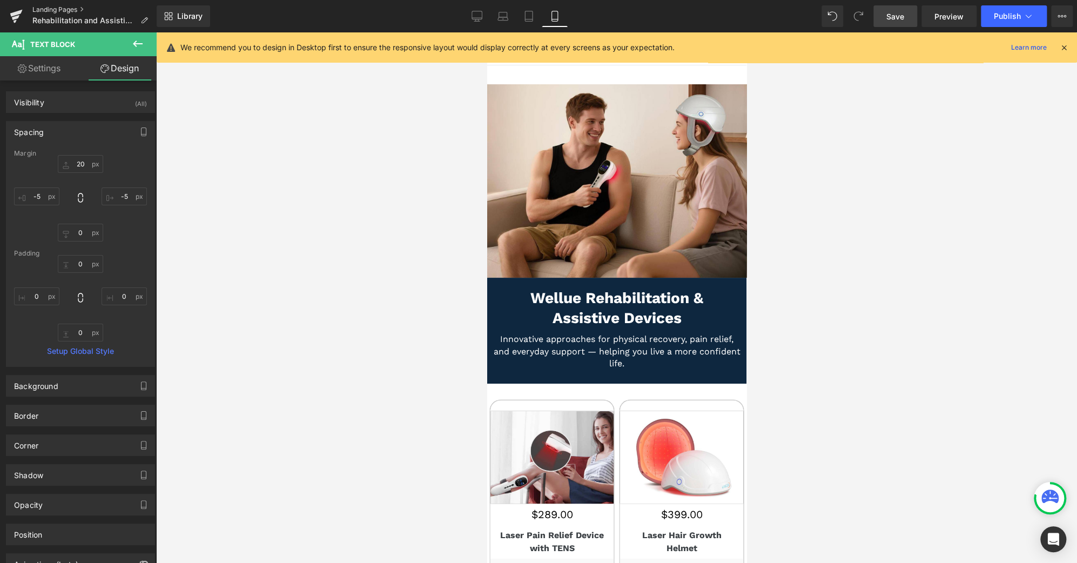
click at [76, 12] on link "Landing Pages" at bounding box center [94, 9] width 124 height 9
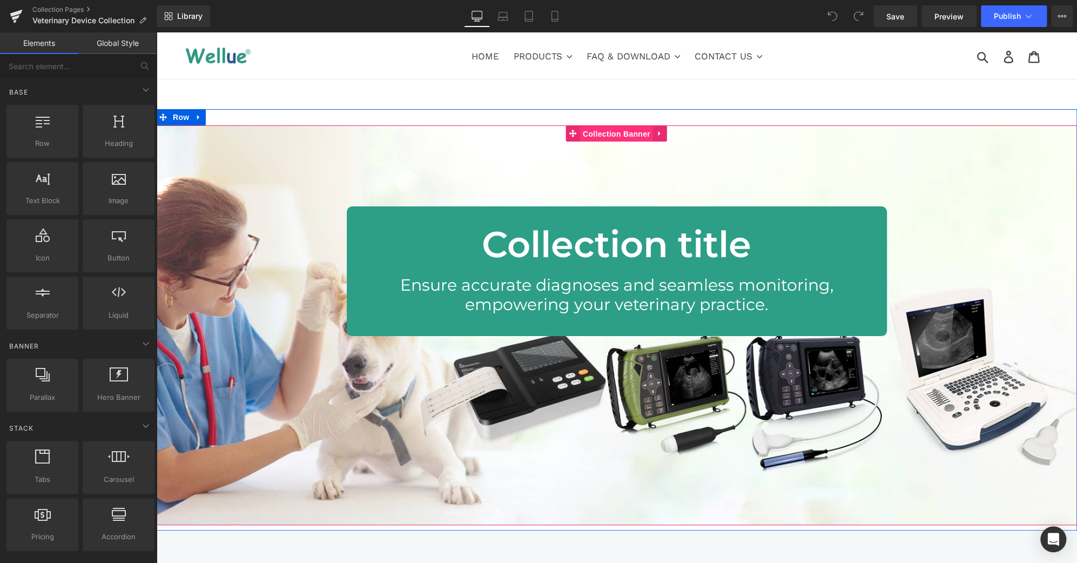
click at [618, 129] on span "Collection Banner" at bounding box center [616, 134] width 73 height 16
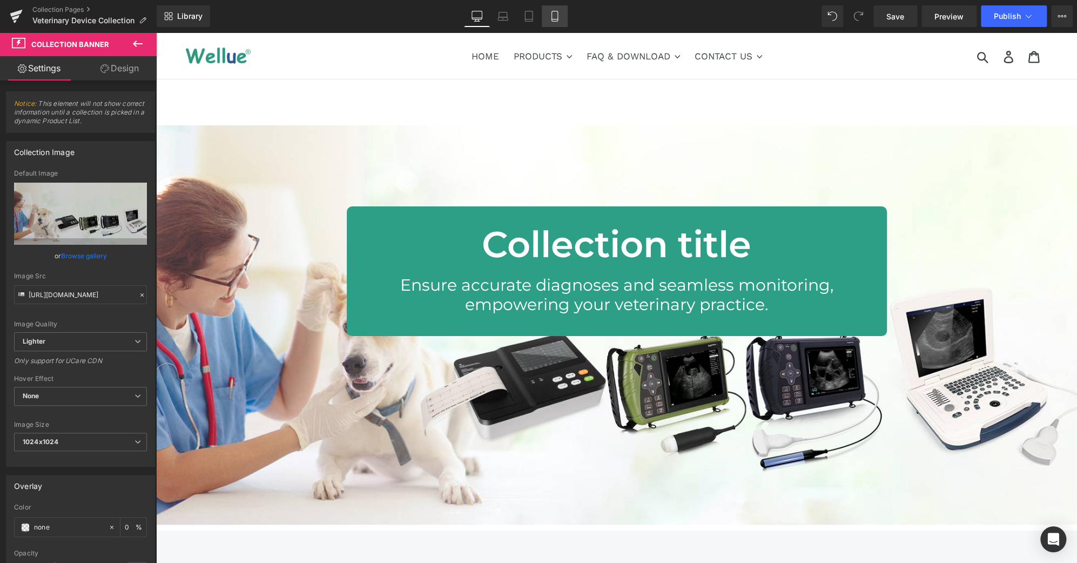
click at [562, 10] on link "Mobile" at bounding box center [555, 16] width 26 height 22
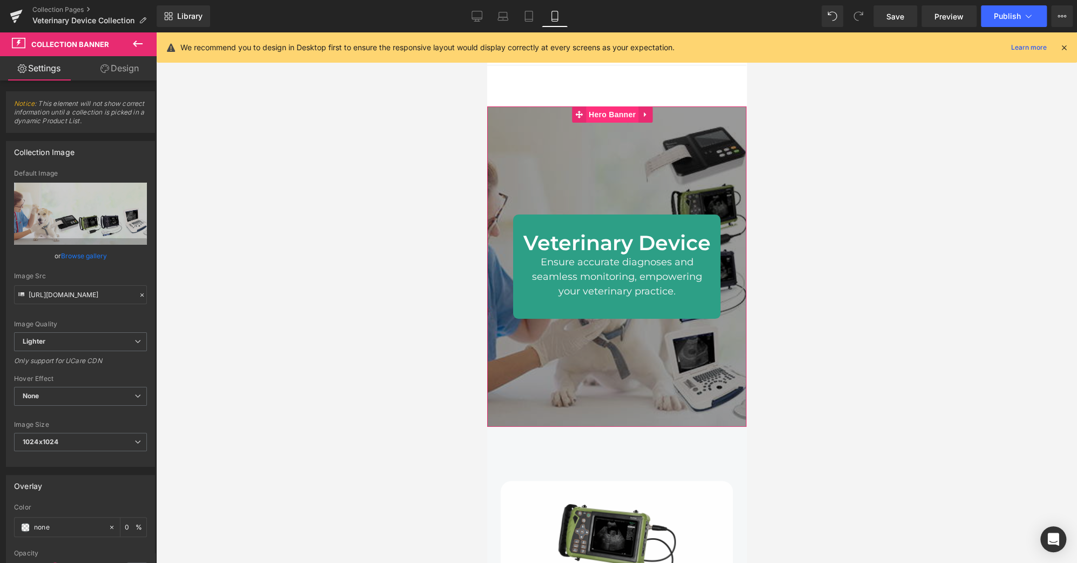
click at [608, 114] on span "Hero Banner" at bounding box center [611, 114] width 52 height 16
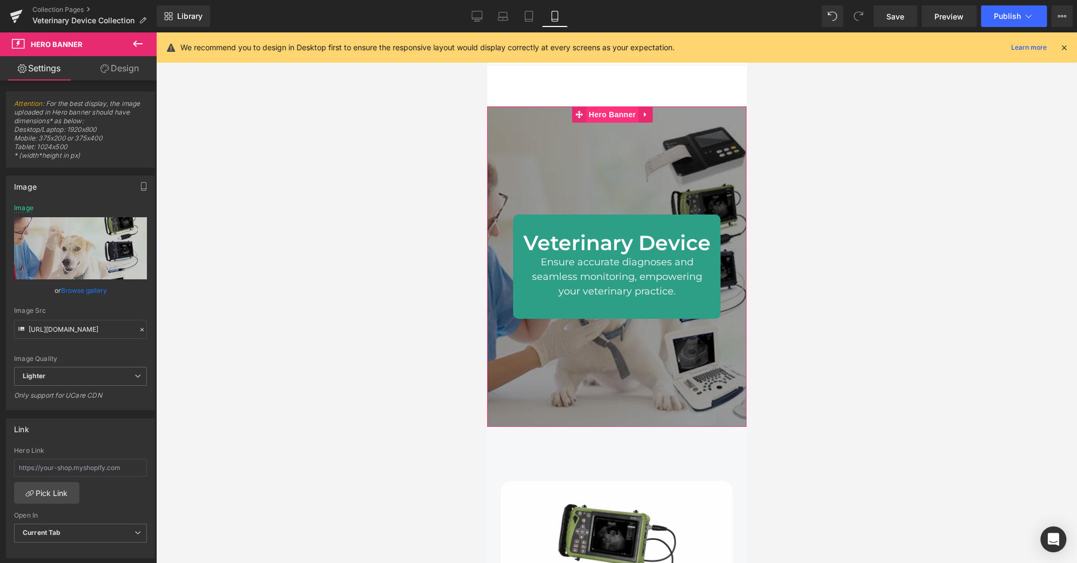
click at [605, 111] on span "Hero Banner" at bounding box center [611, 114] width 52 height 16
click at [108, 328] on input "[URL][DOMAIN_NAME]" at bounding box center [80, 329] width 133 height 19
click at [474, 17] on icon at bounding box center [477, 16] width 11 height 11
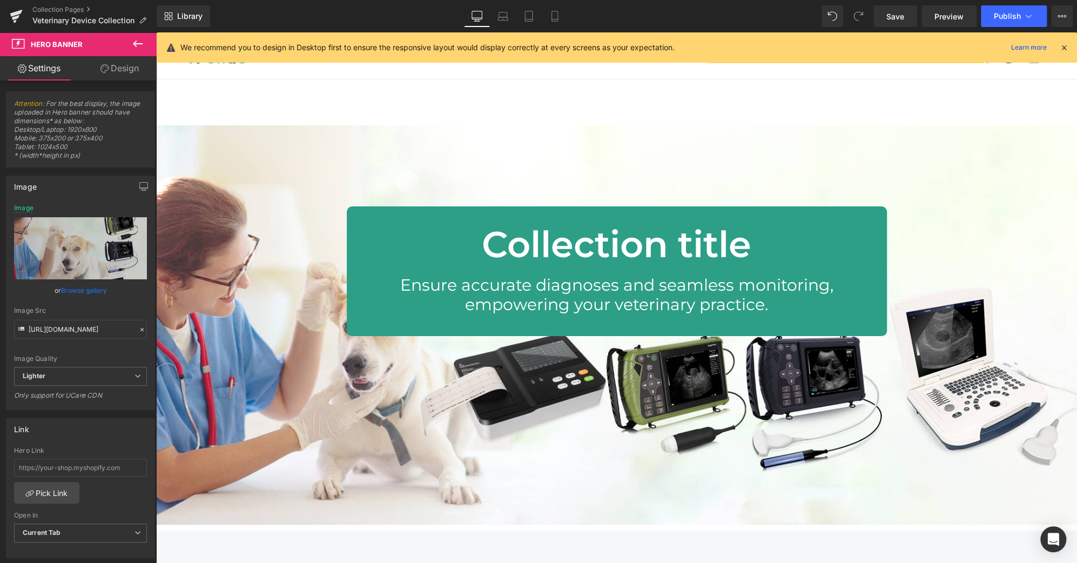
type input "[URL][DOMAIN_NAME]"
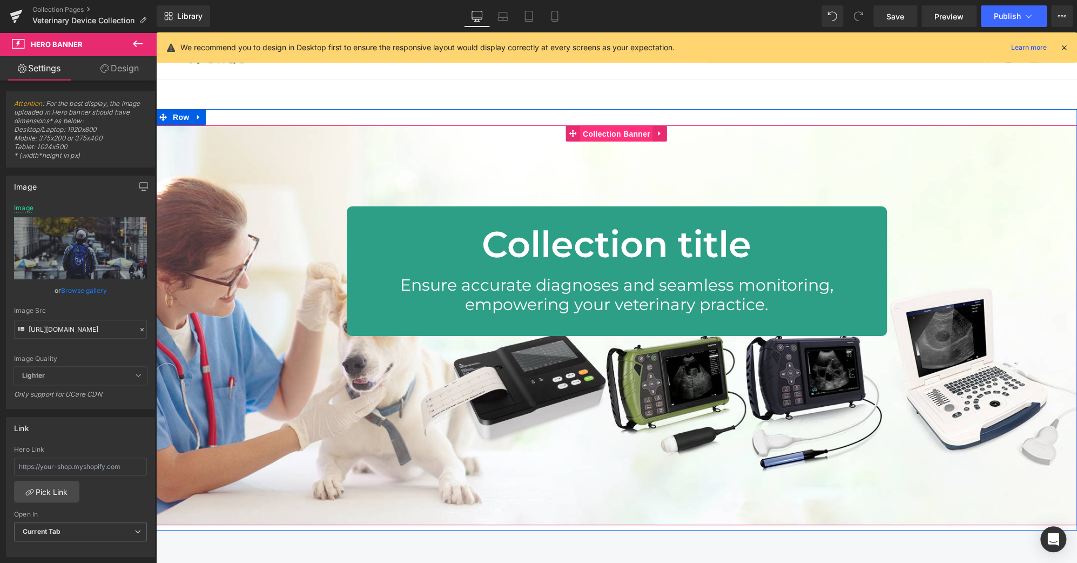
click at [610, 130] on span "Collection Banner" at bounding box center [616, 134] width 73 height 16
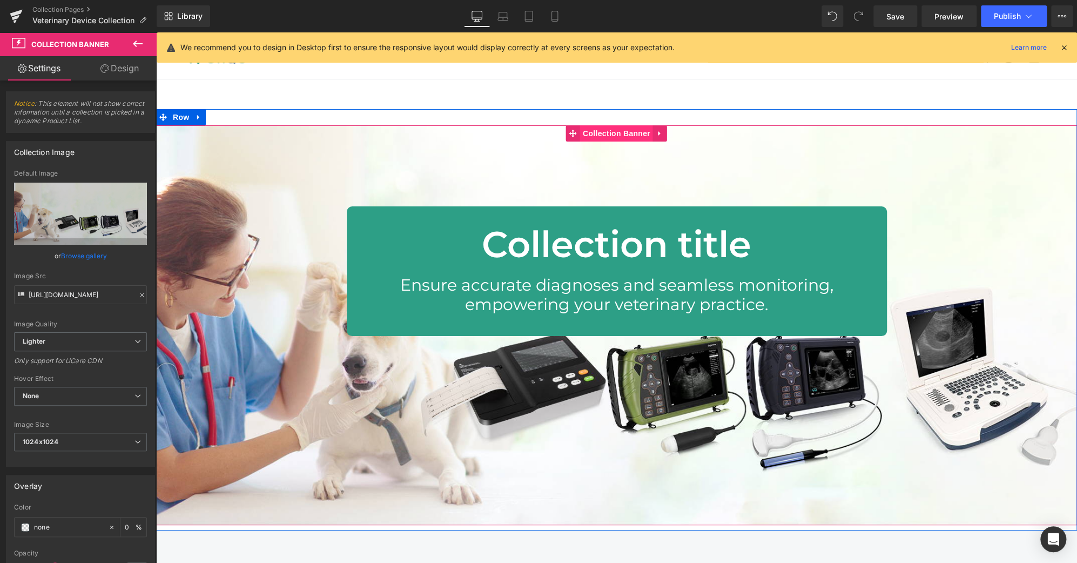
click at [614, 132] on span "Collection Banner" at bounding box center [616, 133] width 73 height 16
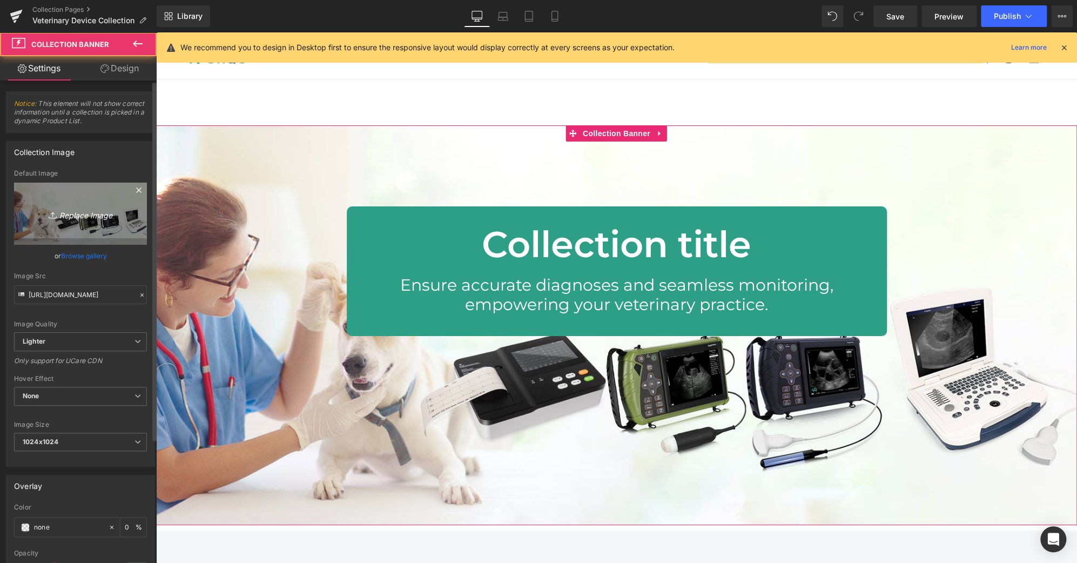
click at [99, 208] on icon "Replace Image" at bounding box center [80, 214] width 86 height 14
type input "C:\fakepath\VET-CO-1.png"
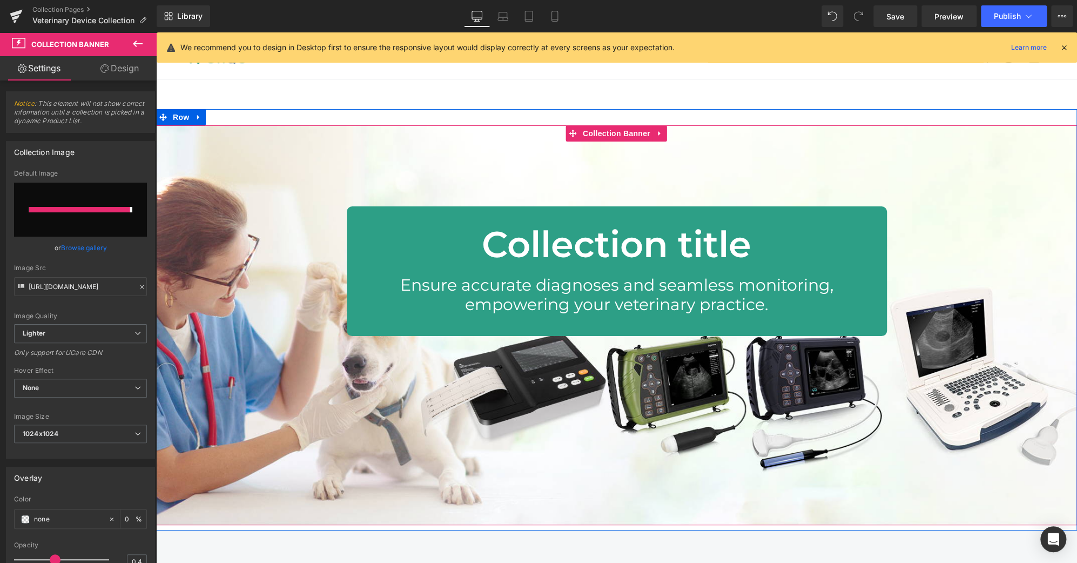
type input "[URL][DOMAIN_NAME]"
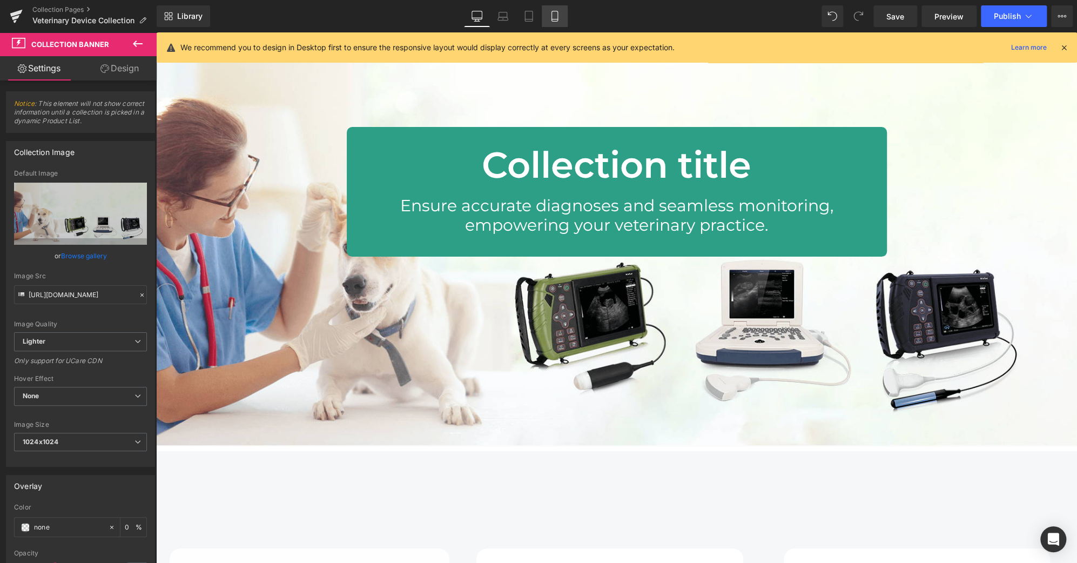
scroll to position [79, 0]
click at [554, 13] on icon at bounding box center [554, 16] width 11 height 11
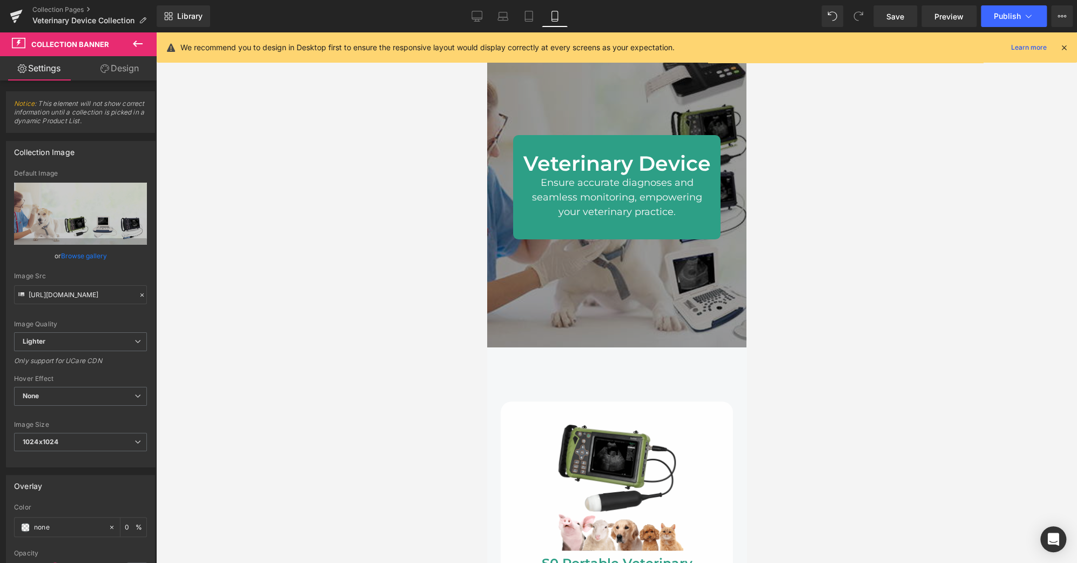
scroll to position [0, 0]
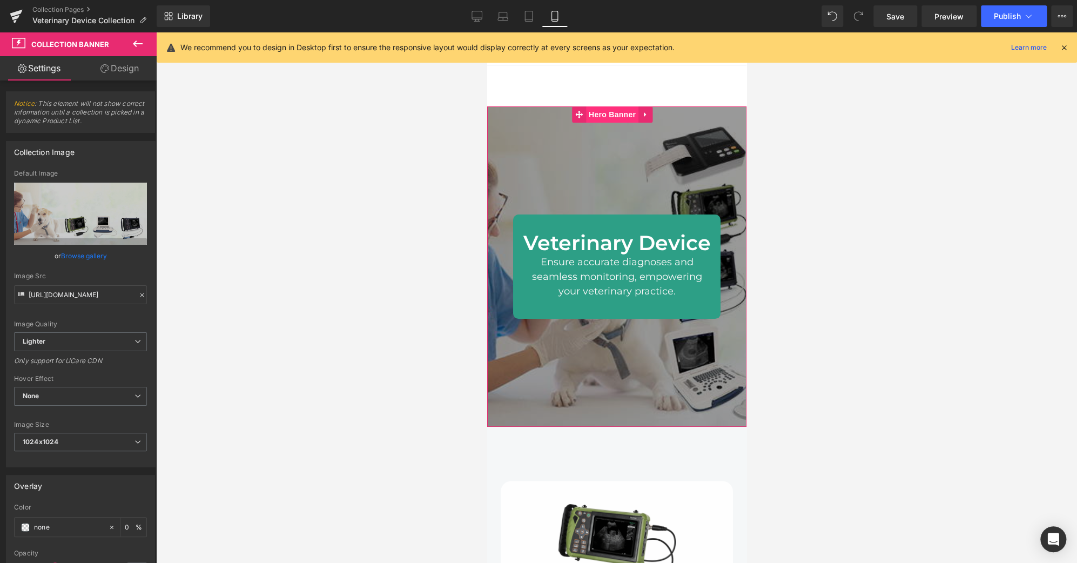
click at [615, 115] on span "Hero Banner" at bounding box center [611, 114] width 52 height 16
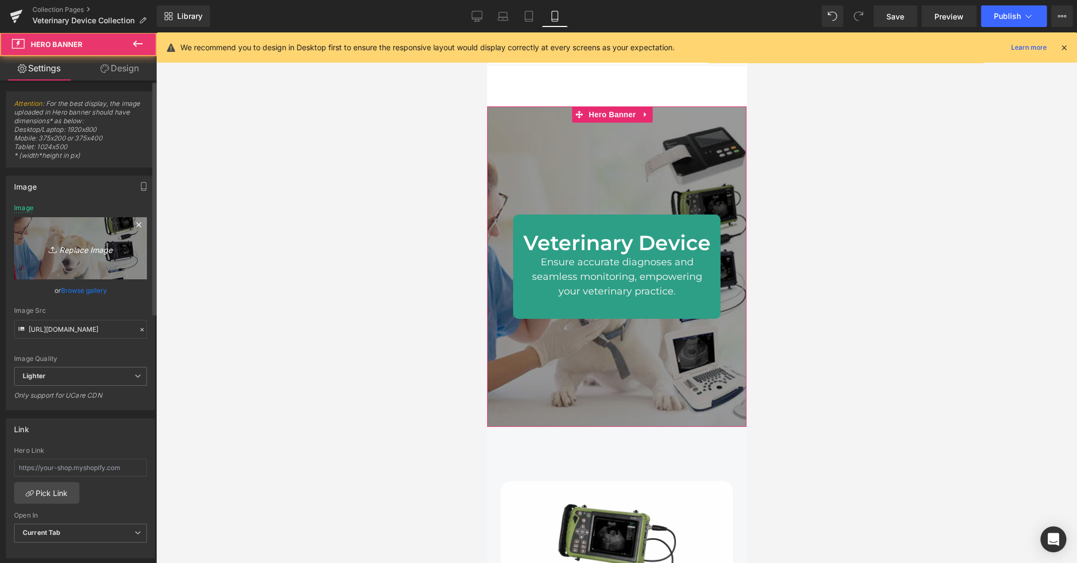
click at [91, 248] on icon "Replace Image" at bounding box center [80, 248] width 86 height 14
type input "C:\fakepath\VET-CO-1-300.jpg"
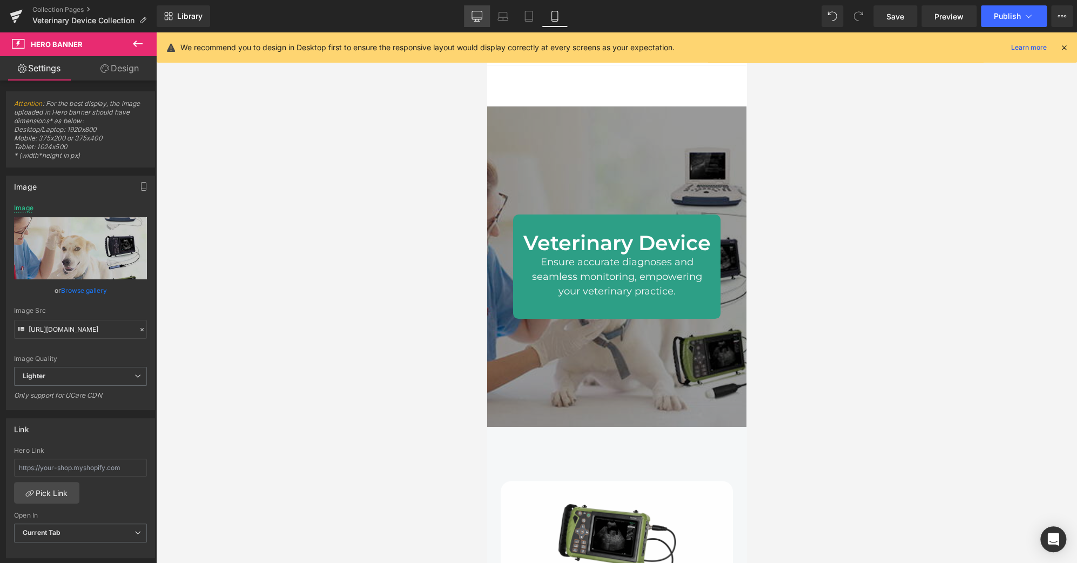
click at [475, 16] on icon at bounding box center [477, 16] width 11 height 11
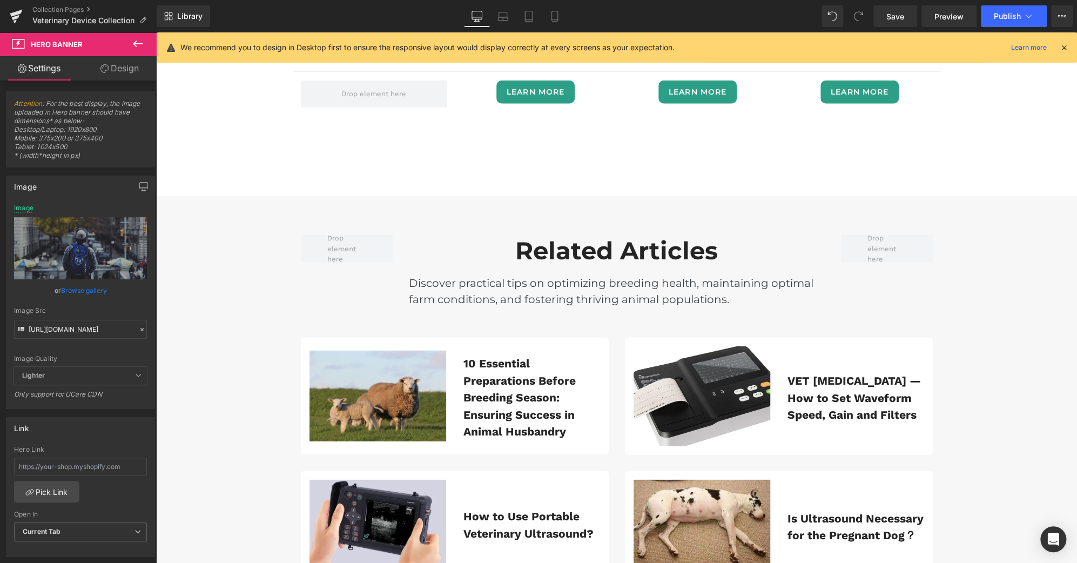
scroll to position [1908, 0]
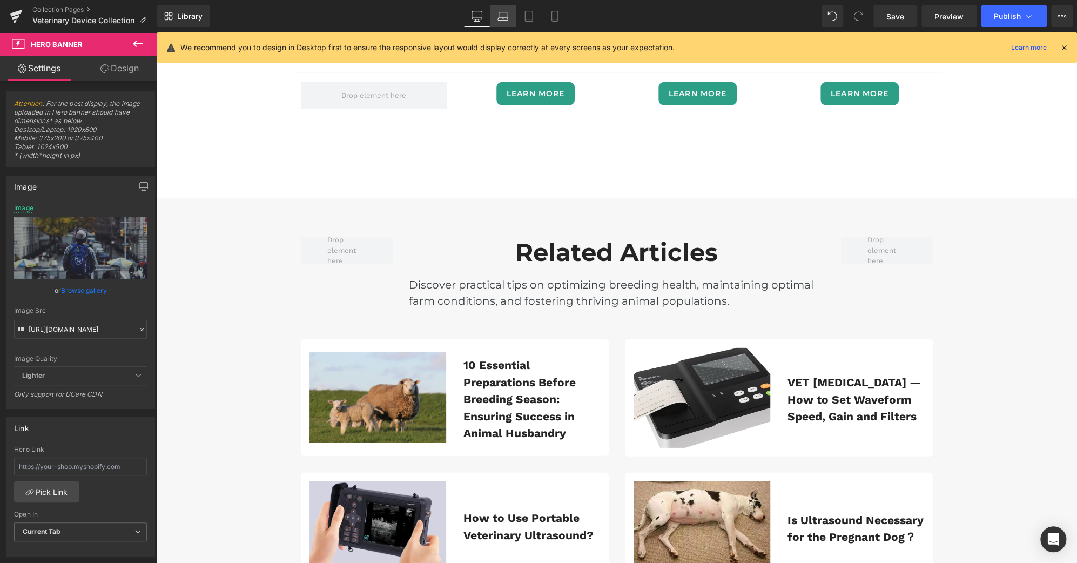
click at [510, 14] on link "Laptop" at bounding box center [503, 16] width 26 height 22
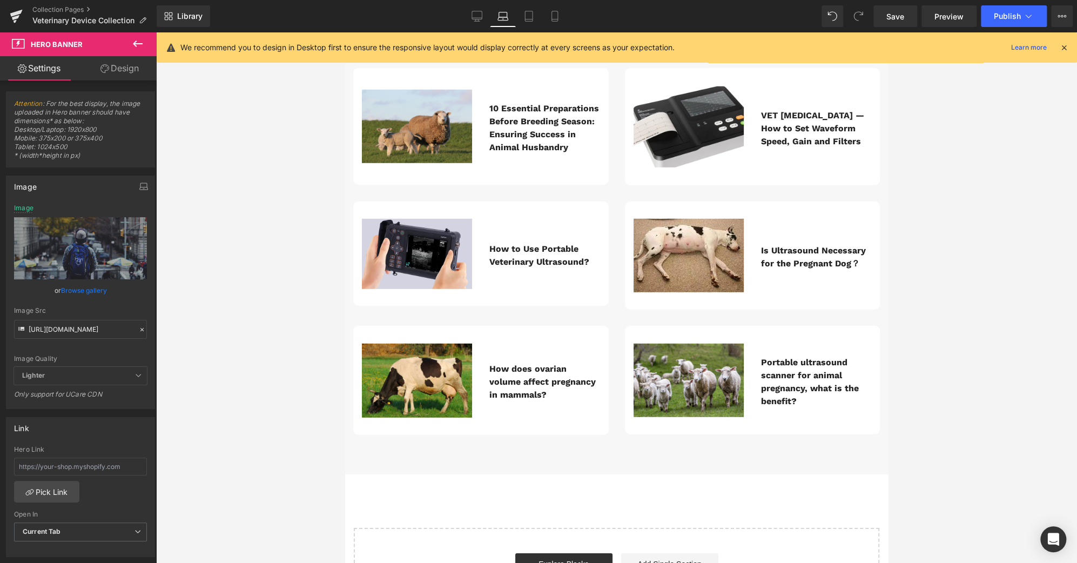
scroll to position [0, 0]
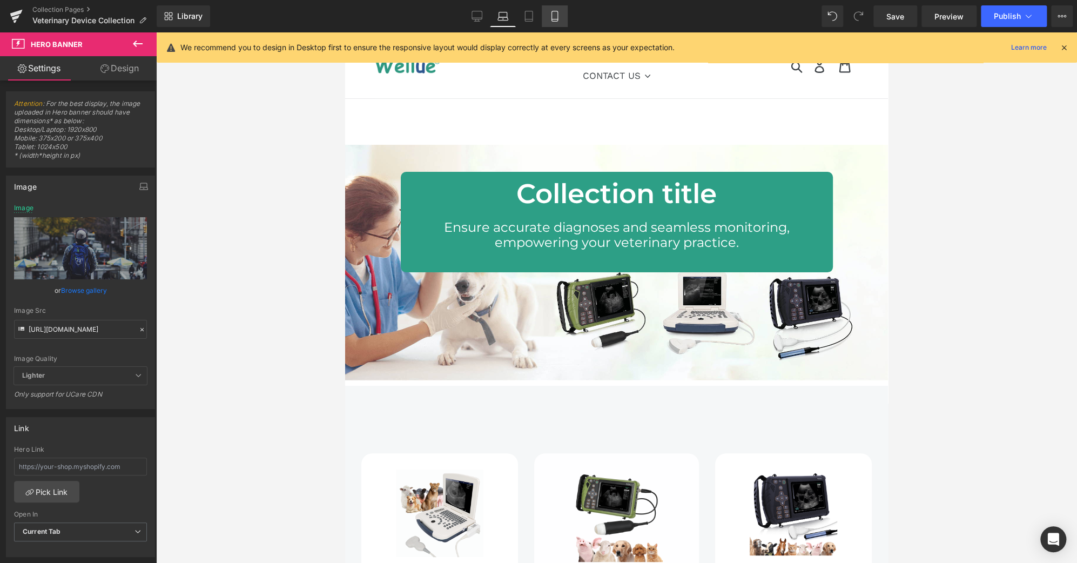
click at [544, 18] on link "Mobile" at bounding box center [555, 16] width 26 height 22
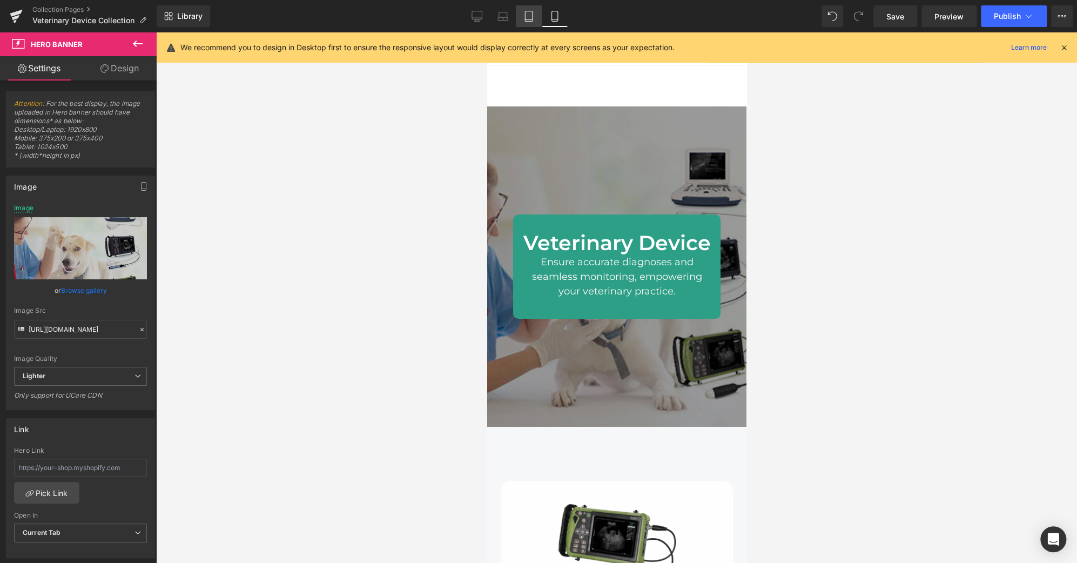
click at [528, 19] on icon at bounding box center [529, 19] width 8 height 0
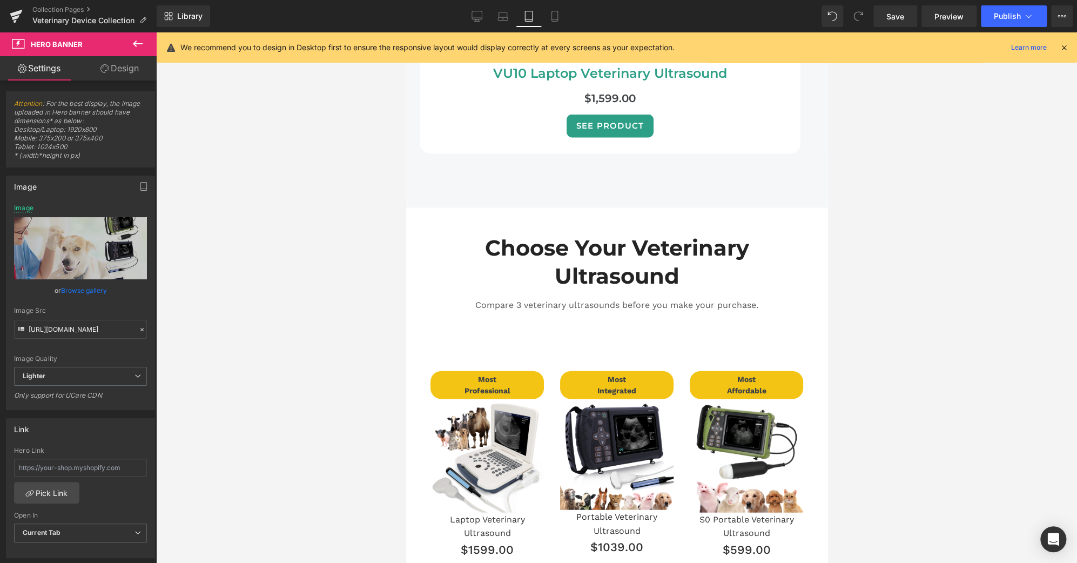
scroll to position [1352, 0]
click at [476, 18] on icon at bounding box center [477, 18] width 10 height 0
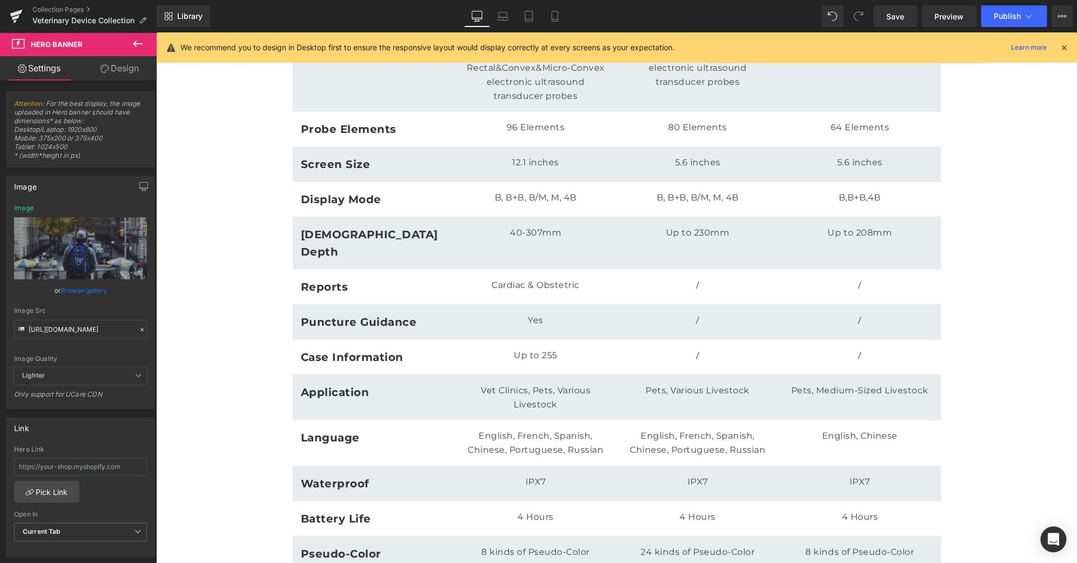
type input "[URL][DOMAIN_NAME]"
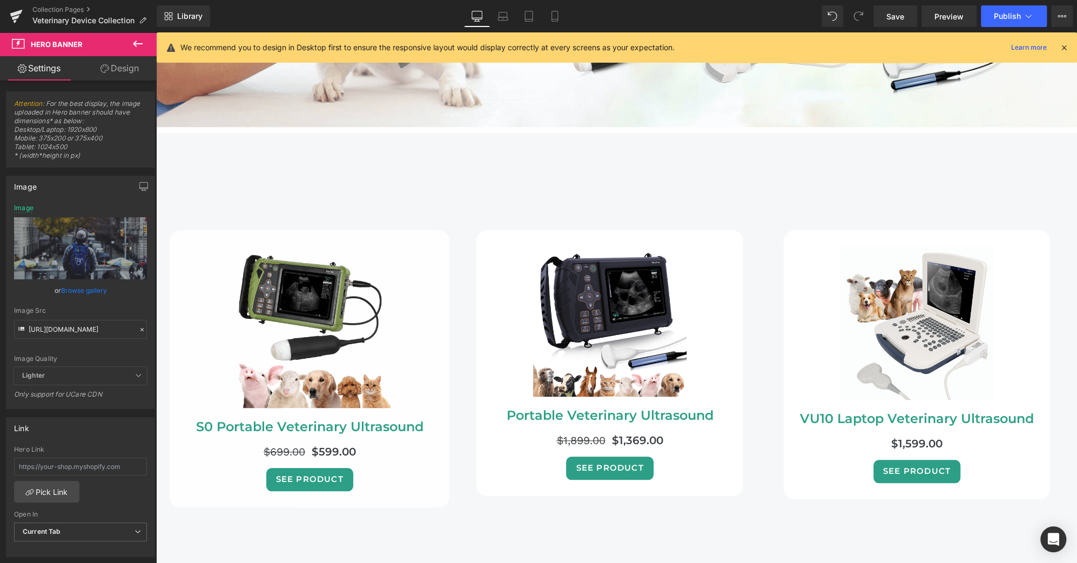
scroll to position [398, 0]
drag, startPoint x: 894, startPoint y: 16, endPoint x: 758, endPoint y: 234, distance: 257.0
click at [894, 16] on span "Save" at bounding box center [895, 16] width 18 height 11
click at [1000, 15] on span "Publish" at bounding box center [1007, 16] width 27 height 9
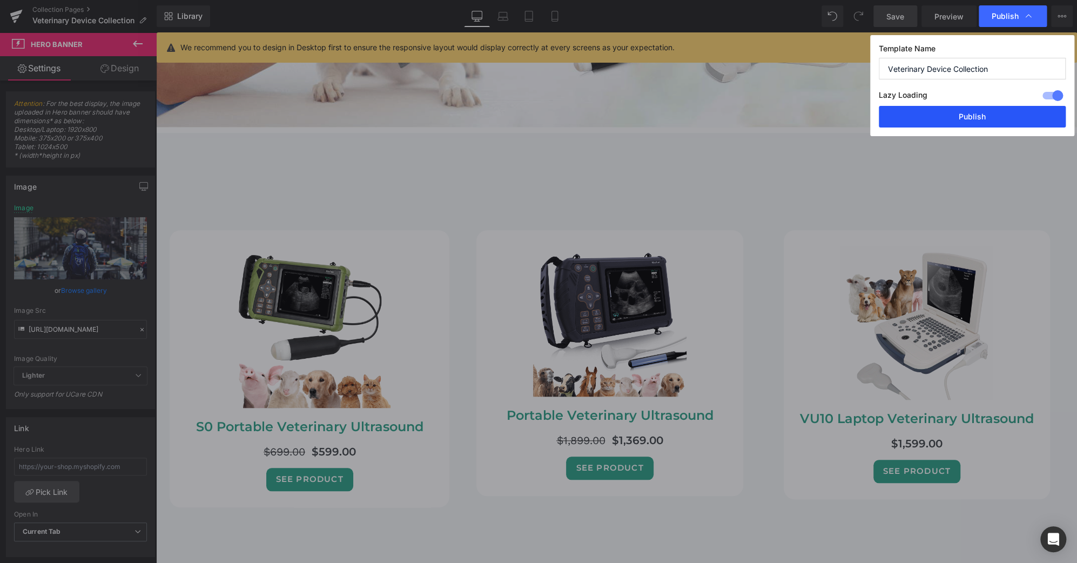
click at [999, 119] on button "Publish" at bounding box center [972, 117] width 187 height 22
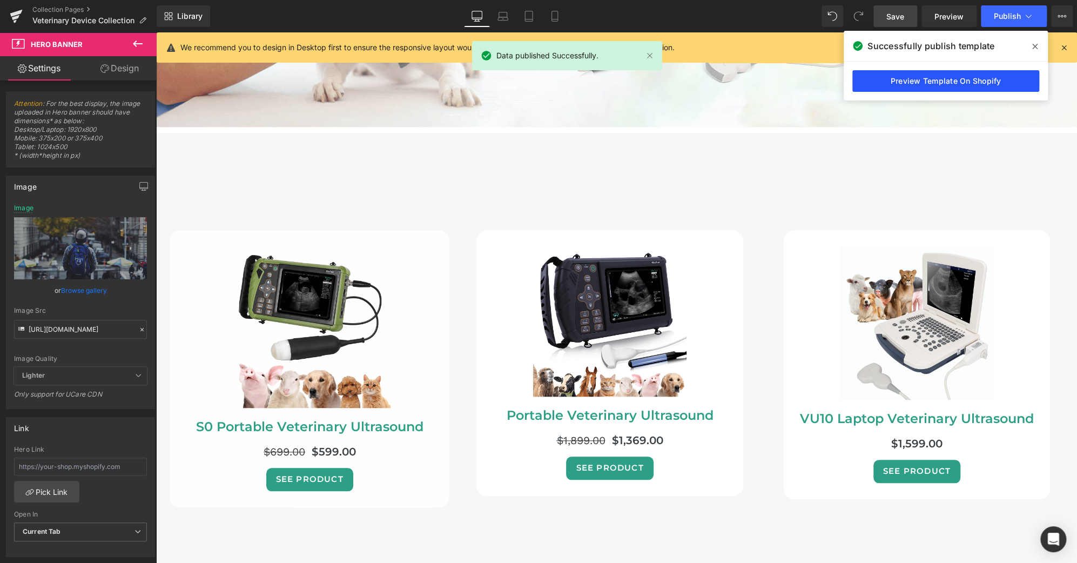
click at [968, 78] on link "Preview Template On Shopify" at bounding box center [945, 81] width 187 height 22
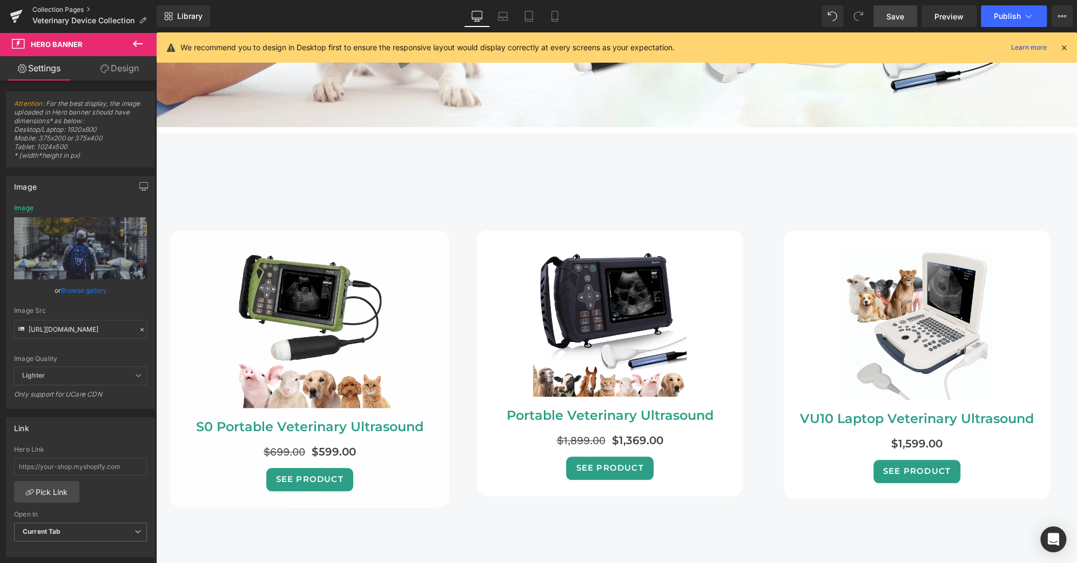
click at [76, 11] on link "Collection Pages" at bounding box center [94, 9] width 124 height 9
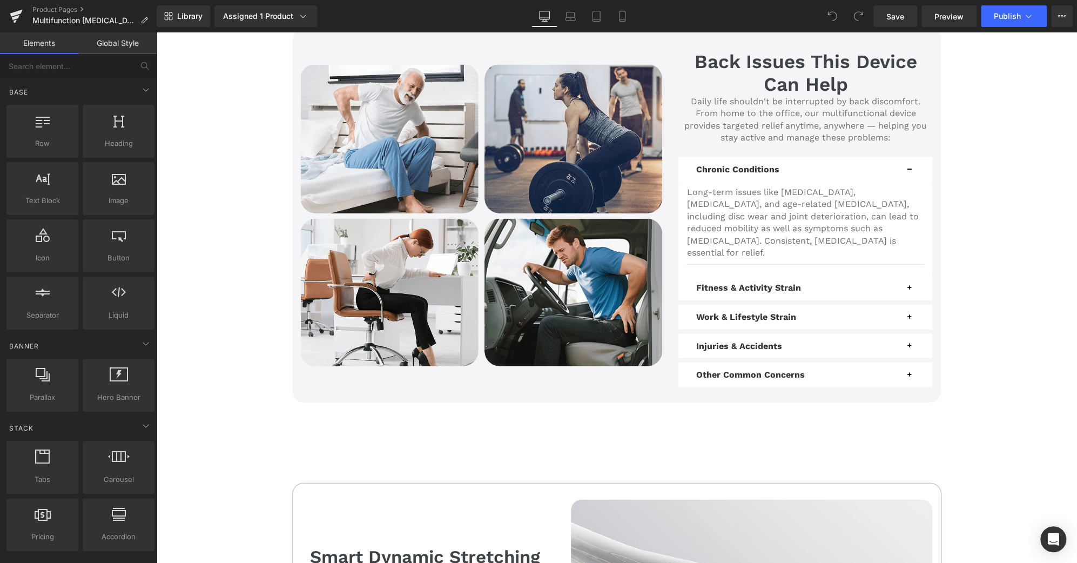
scroll to position [1431, 0]
click at [624, 20] on icon at bounding box center [622, 16] width 11 height 11
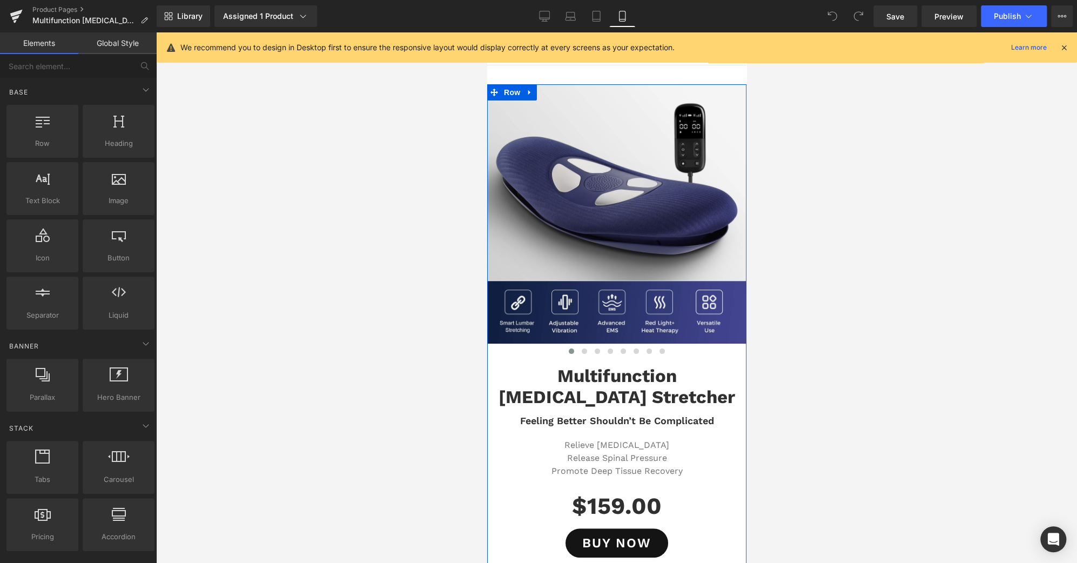
scroll to position [0, 0]
click at [581, 349] on span at bounding box center [583, 350] width 5 height 5
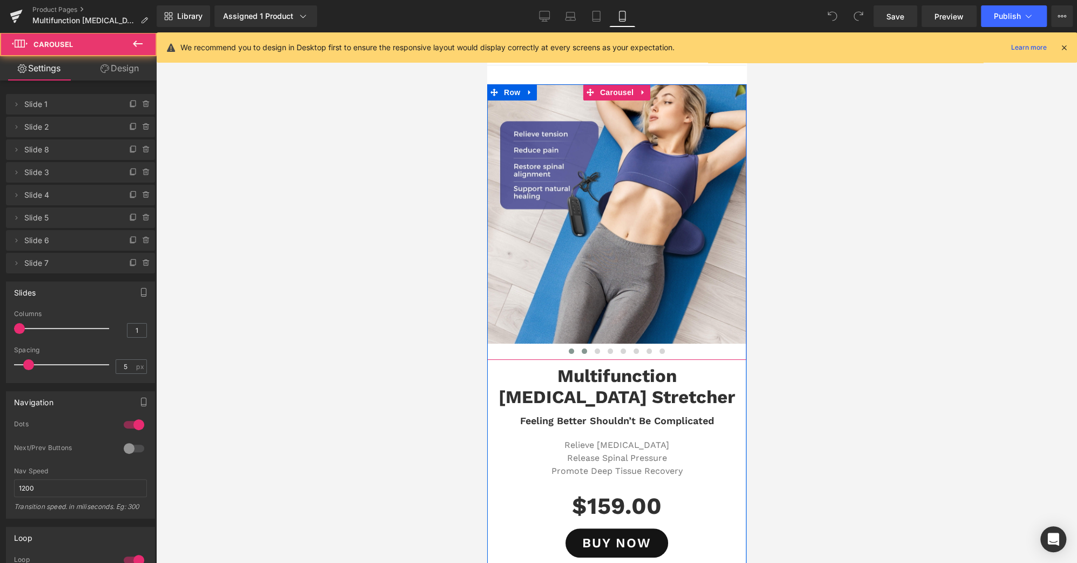
click at [568, 348] on span at bounding box center [570, 350] width 5 height 5
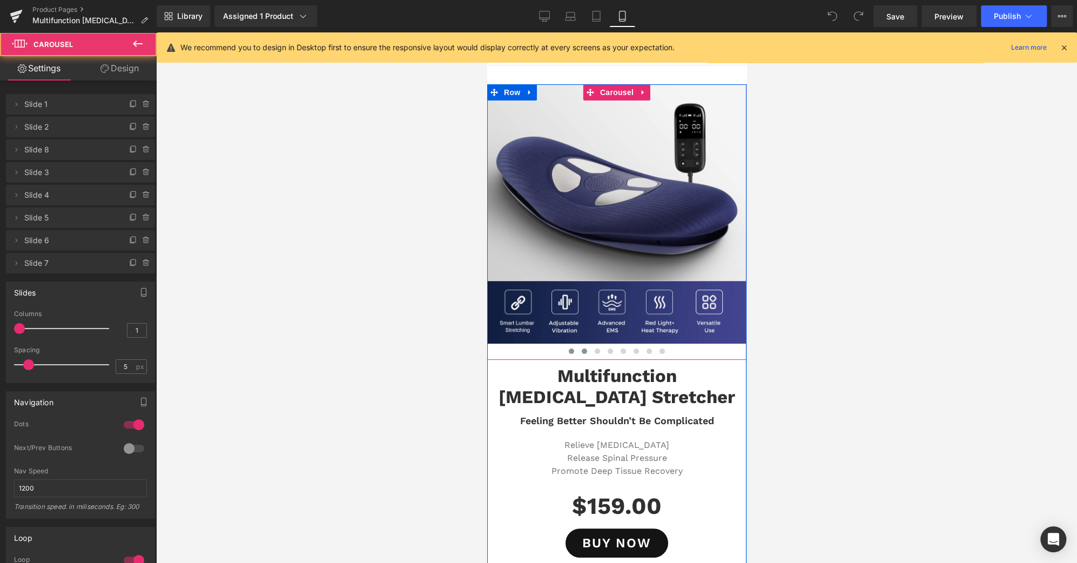
click at [581, 350] on span at bounding box center [583, 350] width 5 height 5
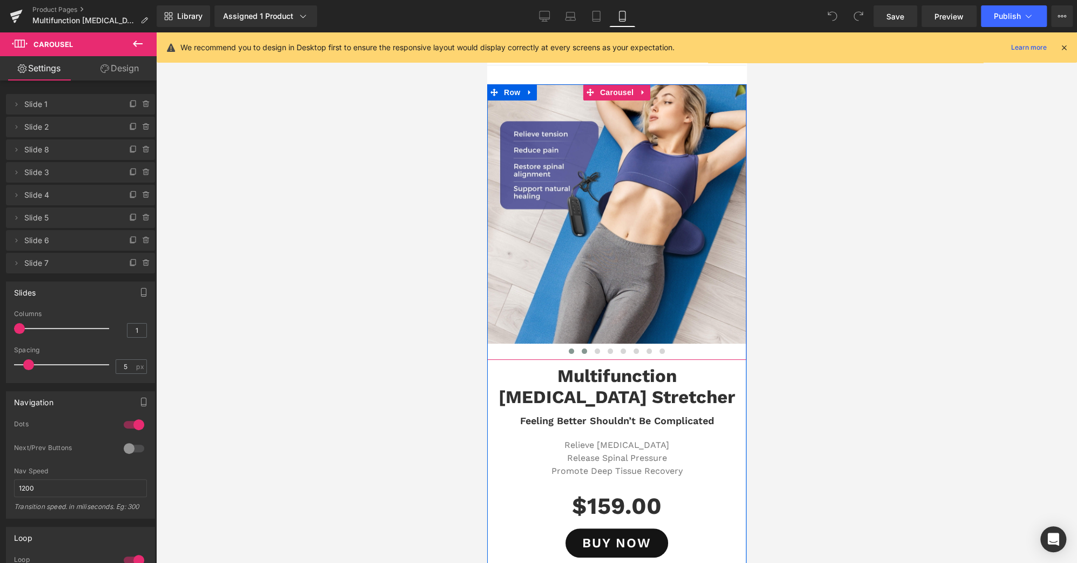
click at [568, 351] on span at bounding box center [570, 350] width 5 height 5
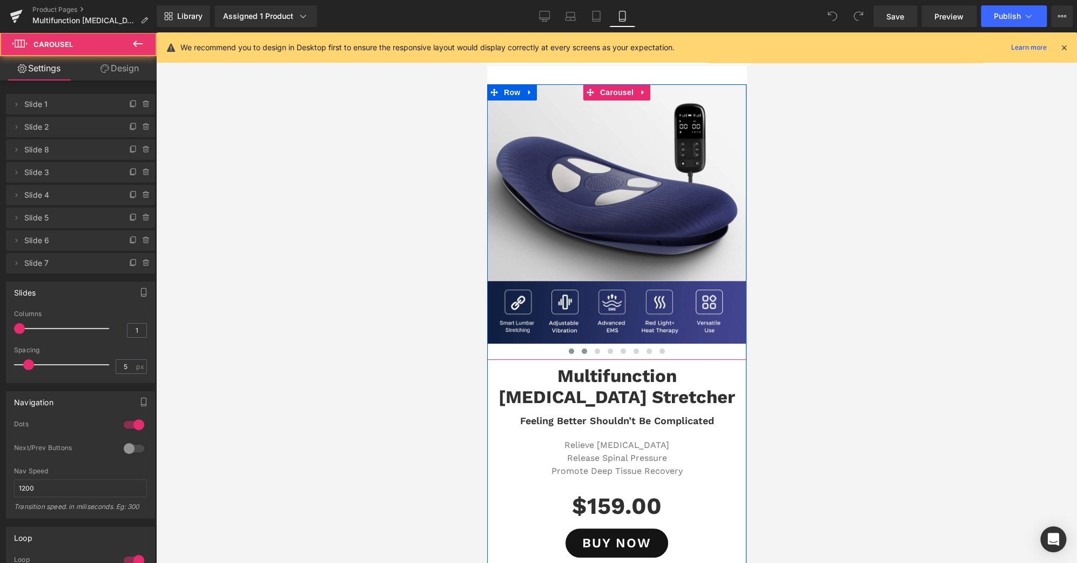
click at [581, 351] on span at bounding box center [583, 350] width 5 height 5
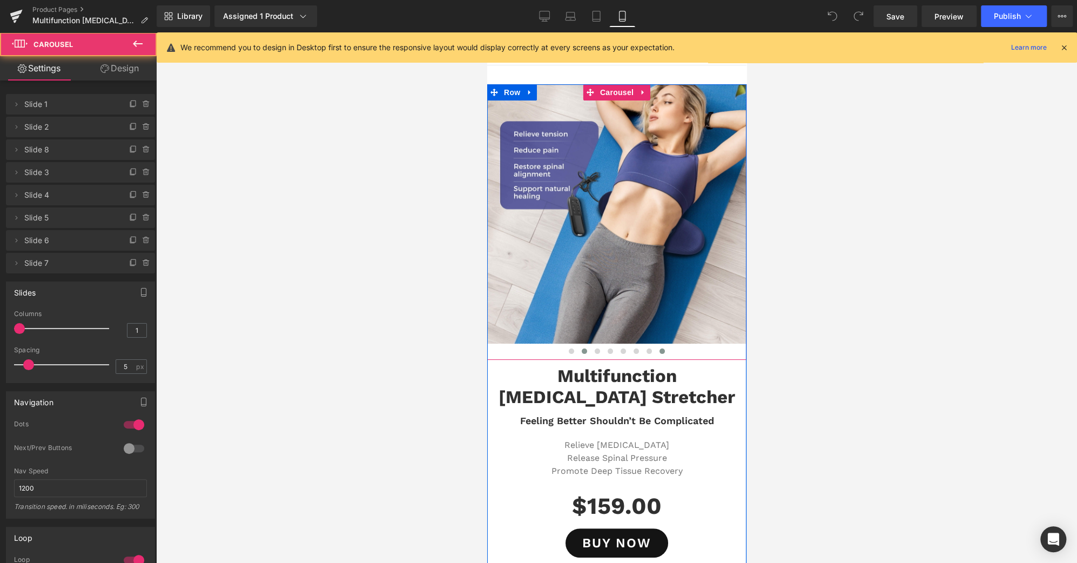
click at [658, 347] on button at bounding box center [661, 351] width 13 height 11
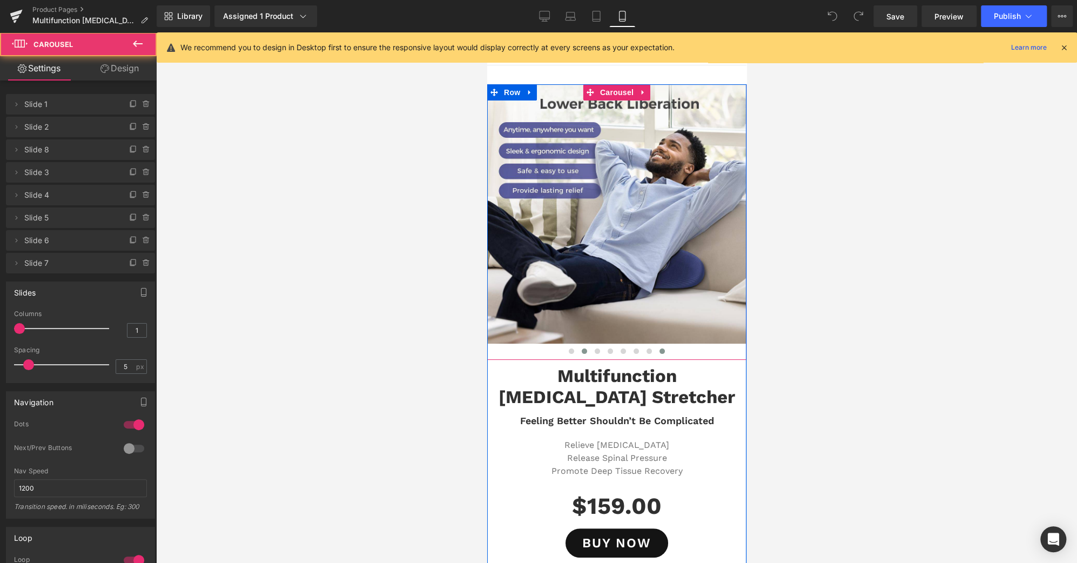
click at [581, 352] on span at bounding box center [583, 350] width 5 height 5
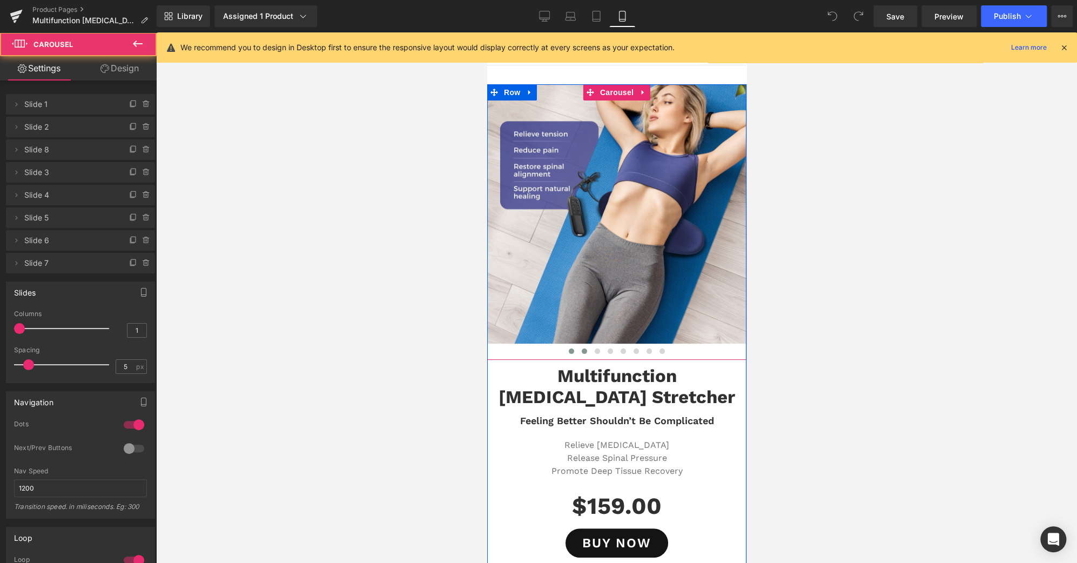
click at [568, 352] on button at bounding box center [570, 351] width 13 height 11
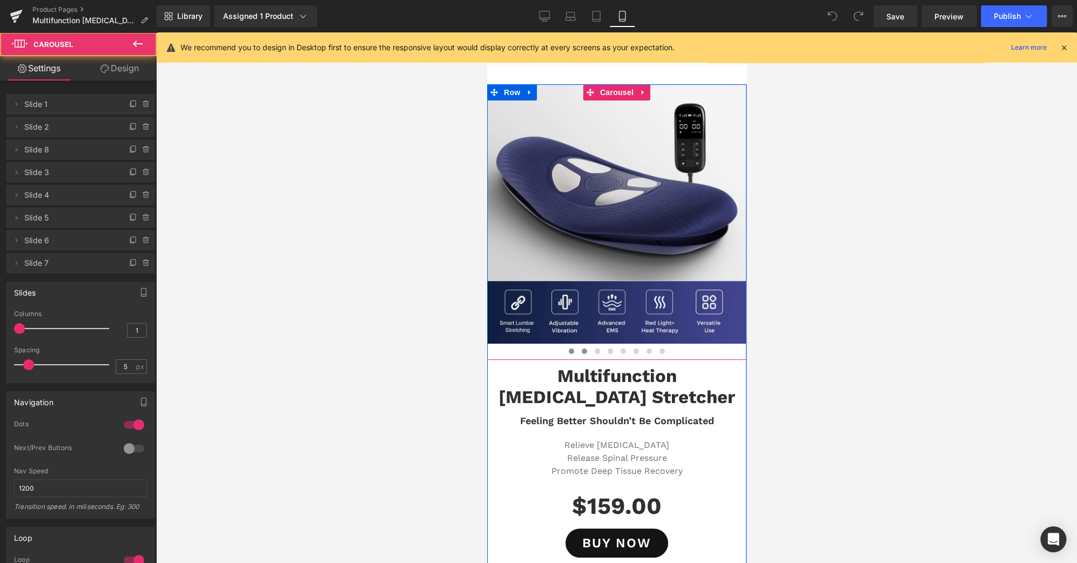
click at [581, 352] on span at bounding box center [583, 350] width 5 height 5
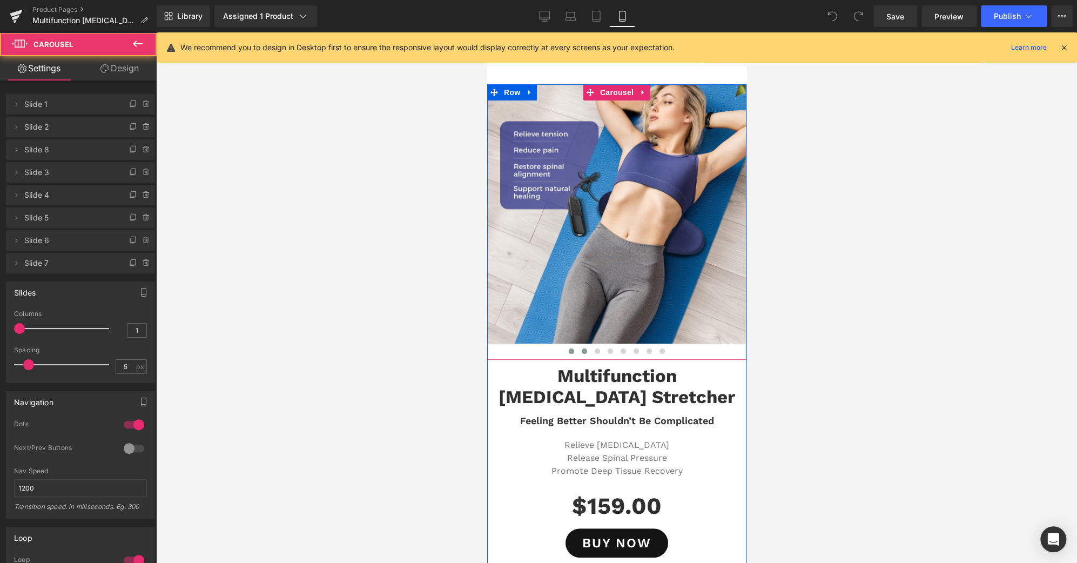
click at [570, 351] on button at bounding box center [570, 351] width 13 height 11
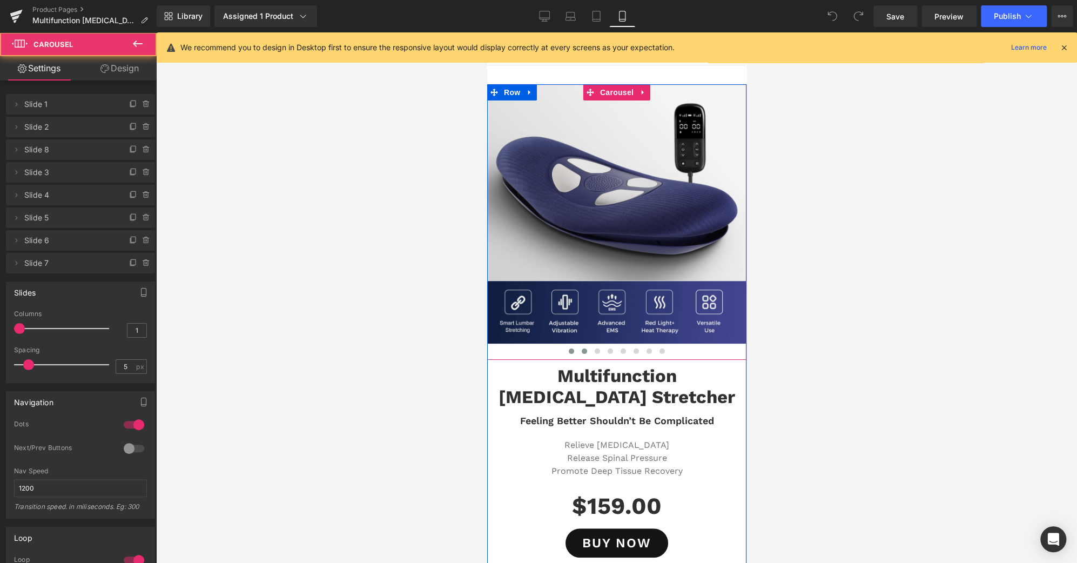
click at [581, 351] on span at bounding box center [583, 350] width 5 height 5
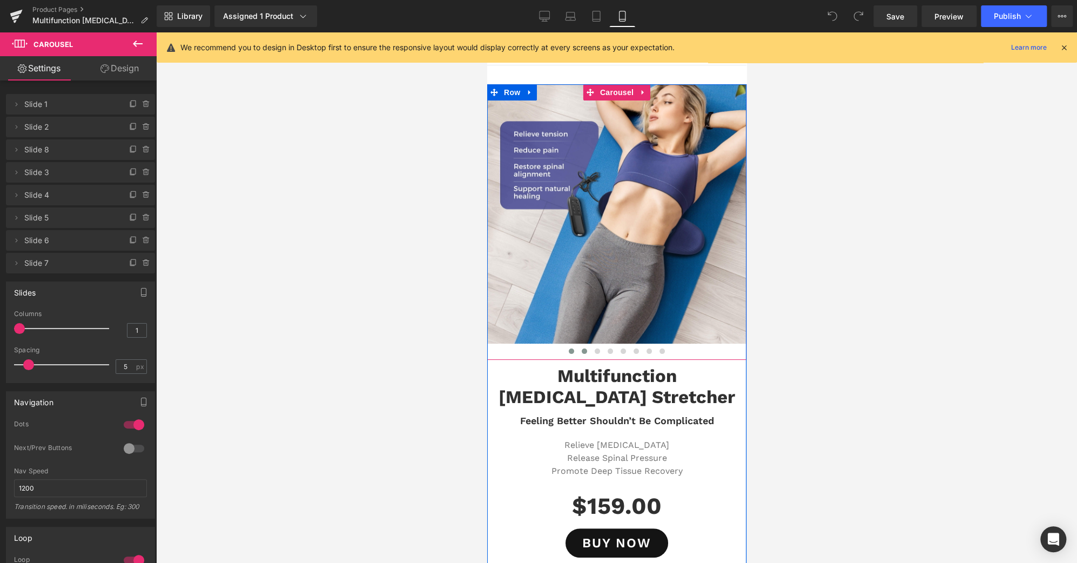
click at [568, 351] on span at bounding box center [570, 350] width 5 height 5
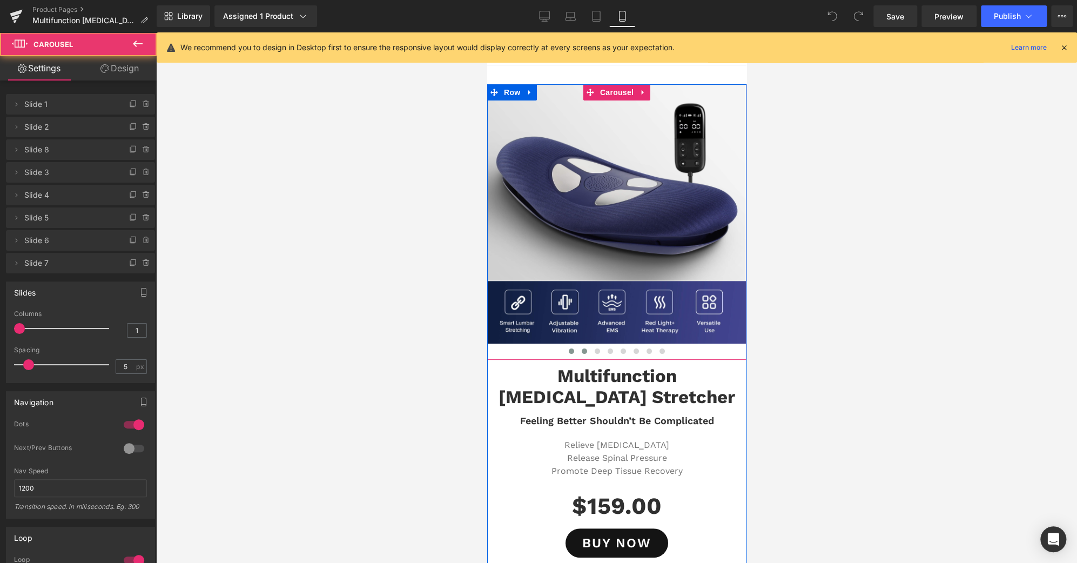
click at [577, 351] on button at bounding box center [583, 351] width 13 height 11
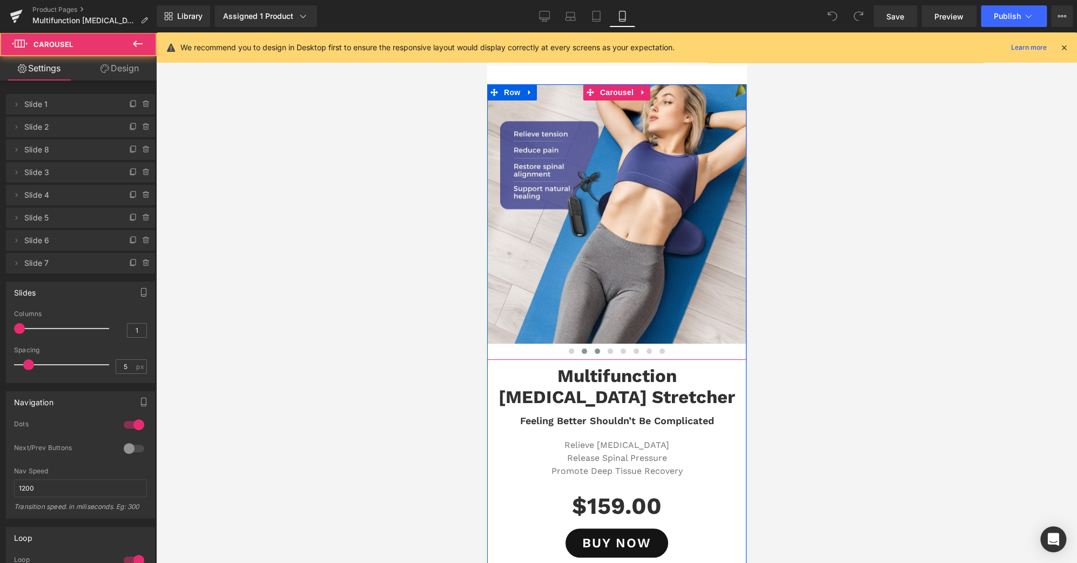
click at [594, 352] on span at bounding box center [596, 350] width 5 height 5
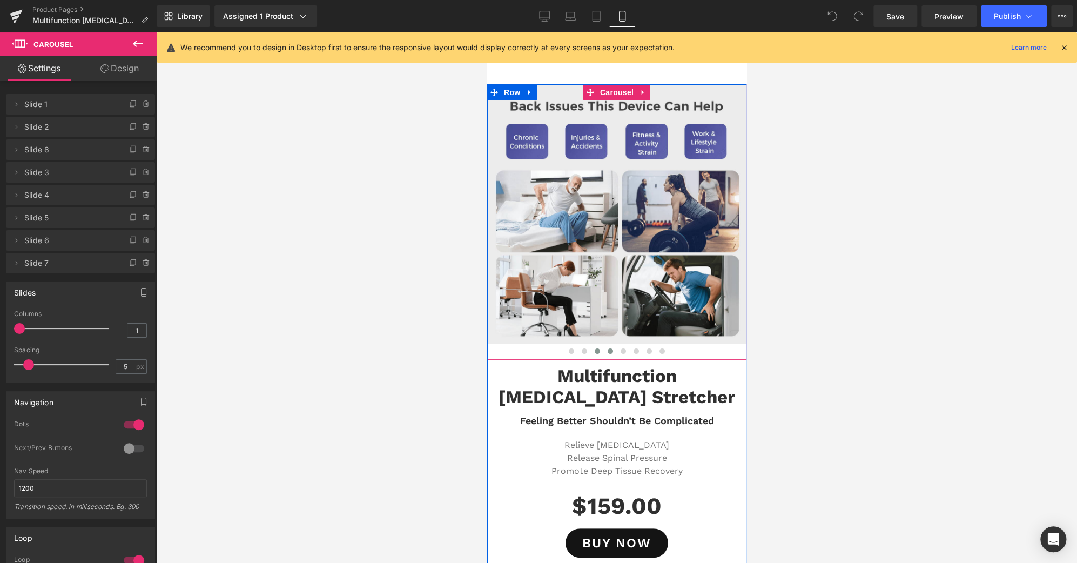
click at [603, 352] on button at bounding box center [609, 351] width 13 height 11
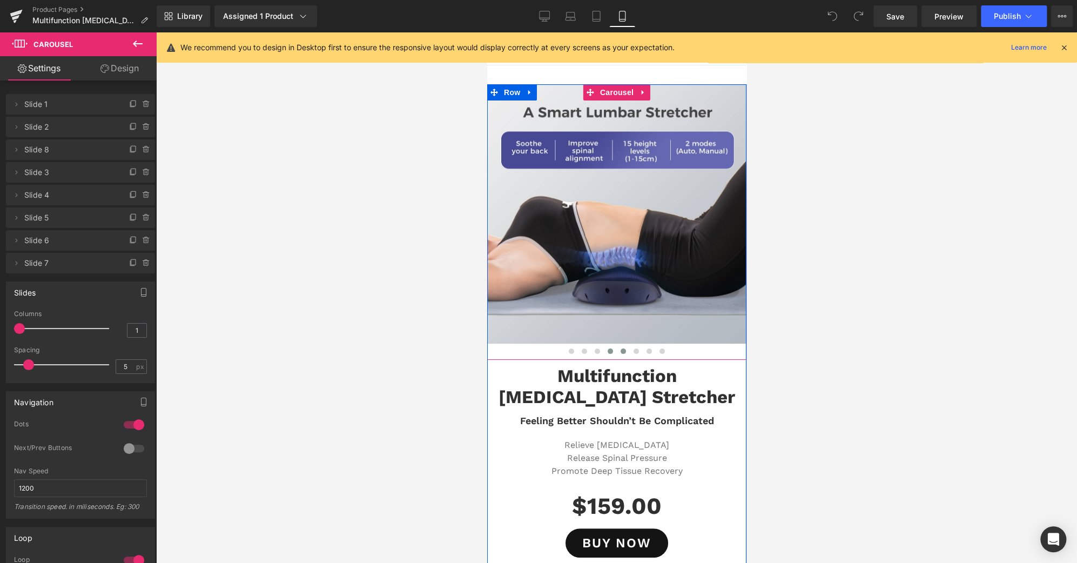
click at [620, 351] on span at bounding box center [622, 350] width 5 height 5
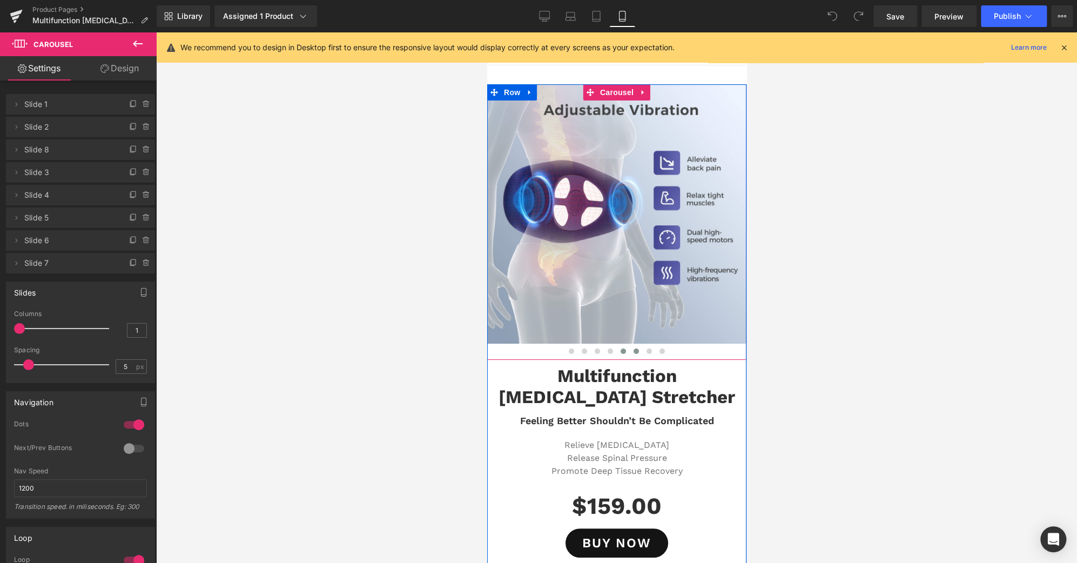
click at [633, 351] on span at bounding box center [635, 350] width 5 height 5
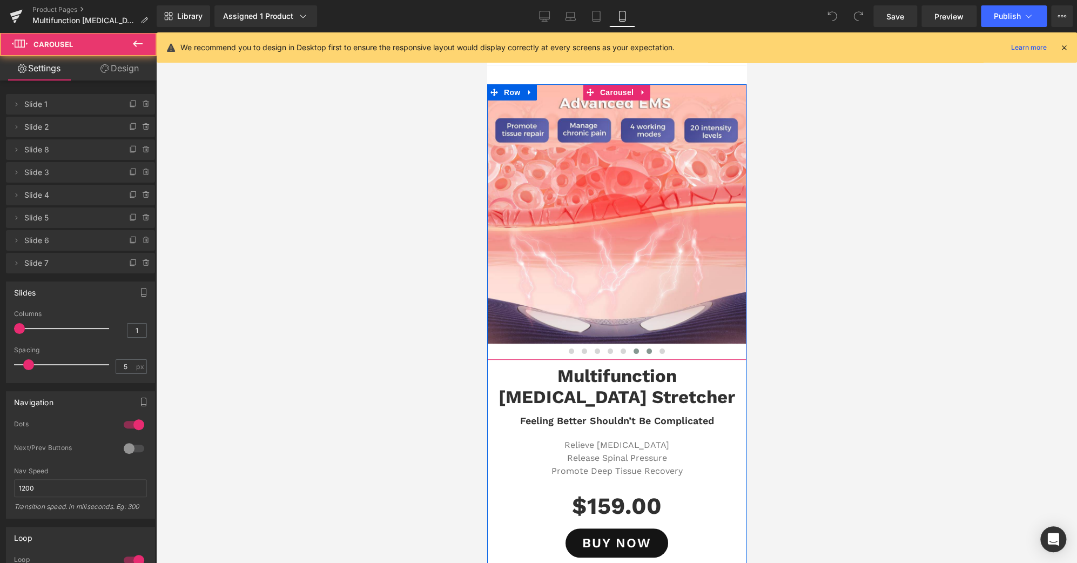
click at [642, 350] on button at bounding box center [648, 351] width 13 height 11
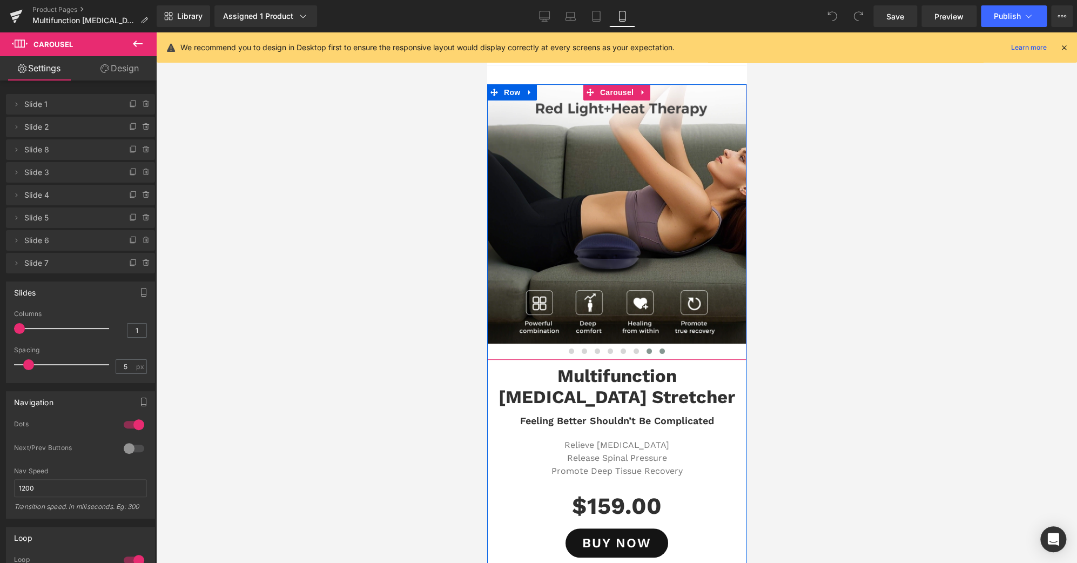
click at [655, 351] on button at bounding box center [661, 351] width 13 height 11
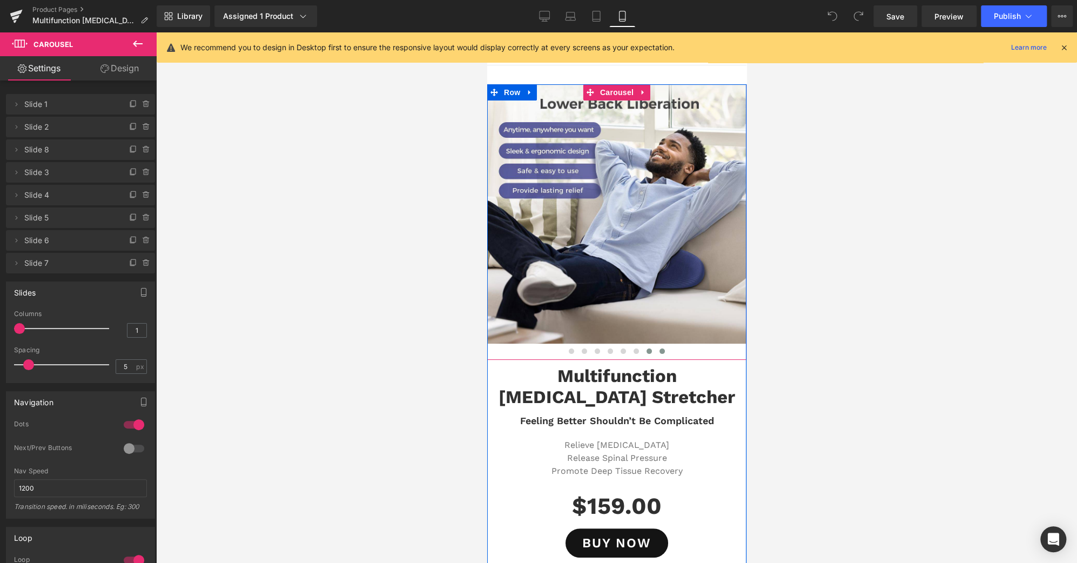
click at [646, 351] on span at bounding box center [648, 350] width 5 height 5
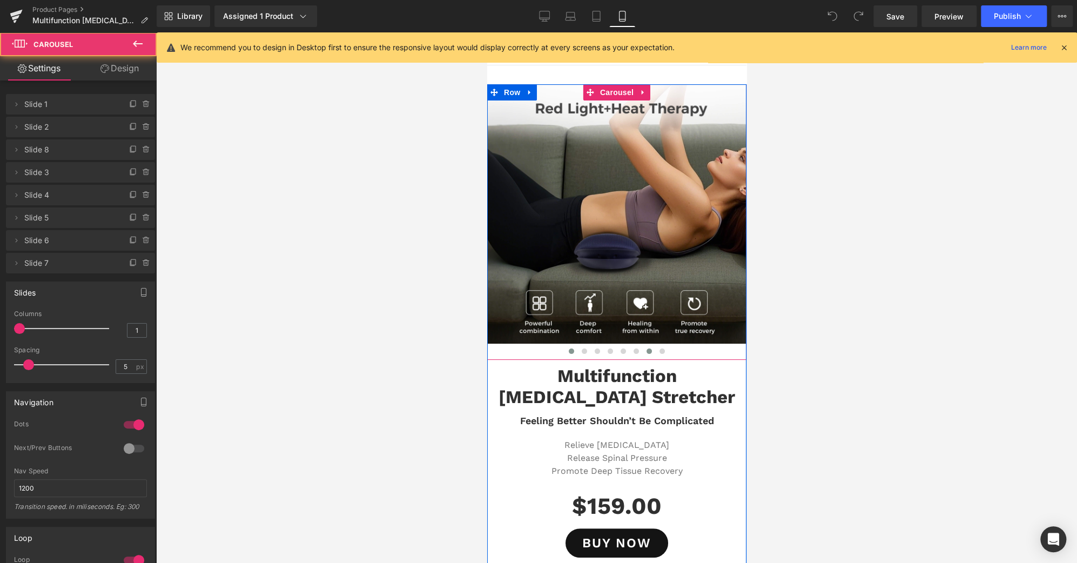
click at [564, 352] on button at bounding box center [570, 351] width 13 height 11
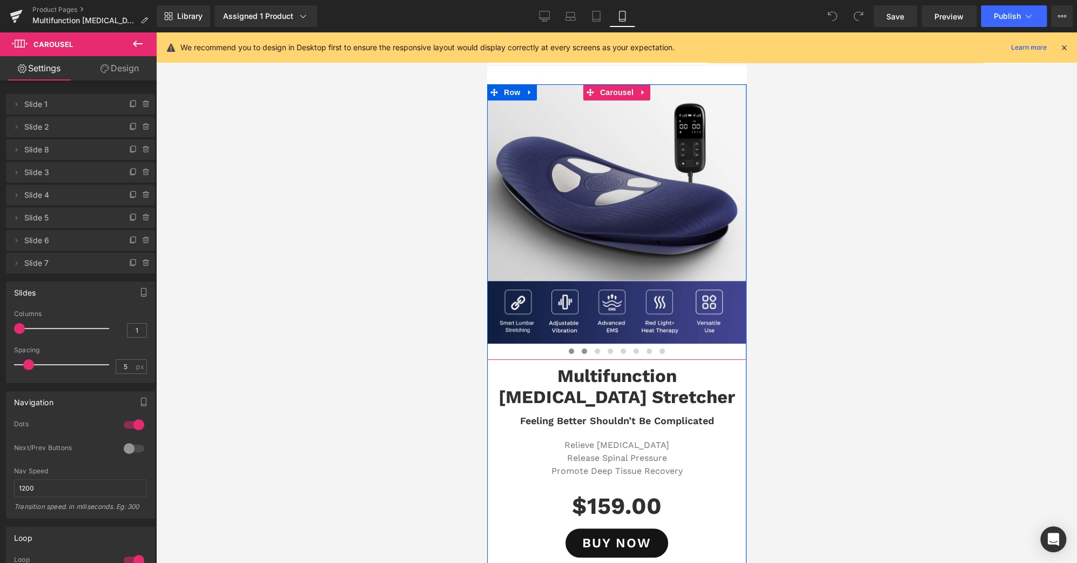
click at [577, 352] on button at bounding box center [583, 351] width 13 height 11
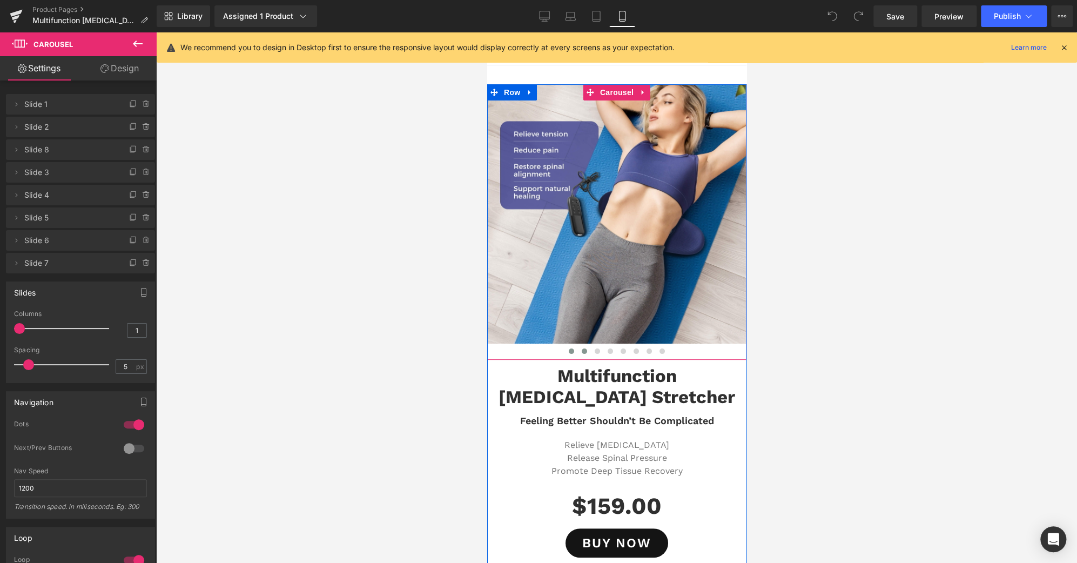
click at [568, 351] on span at bounding box center [570, 350] width 5 height 5
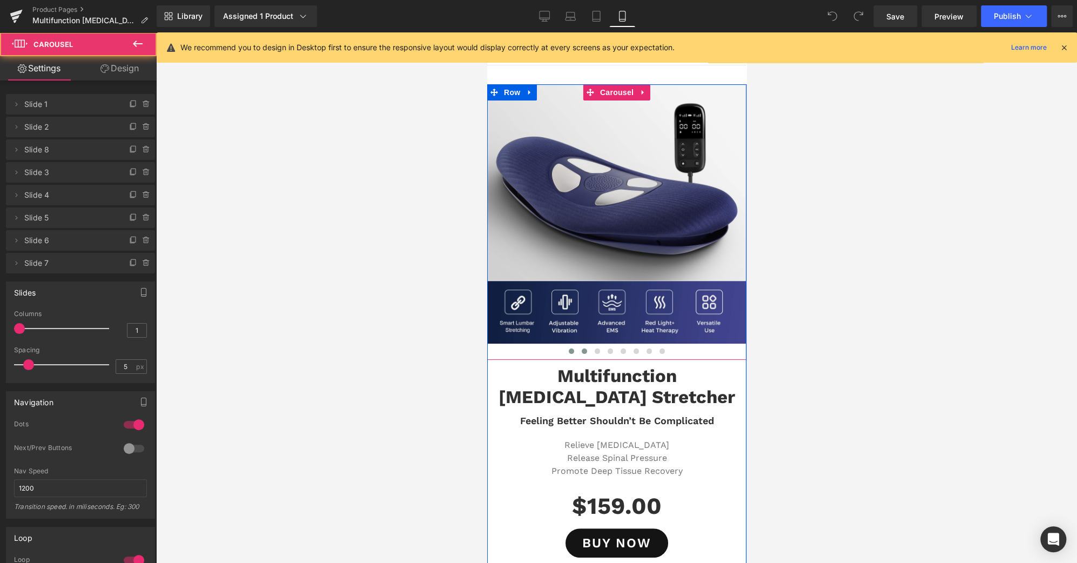
click at [581, 351] on span at bounding box center [583, 350] width 5 height 5
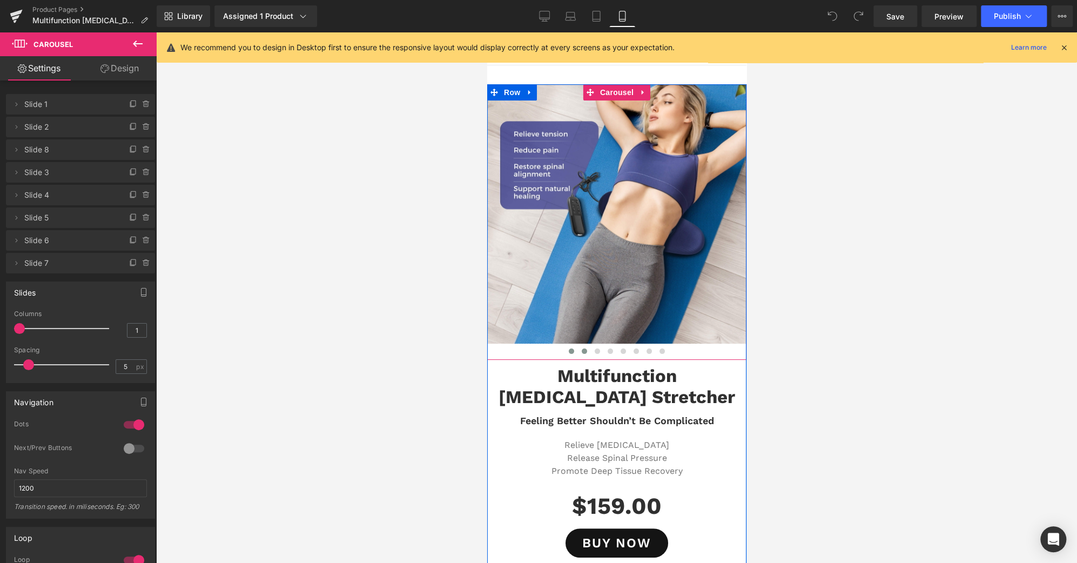
click at [564, 348] on button at bounding box center [570, 351] width 13 height 11
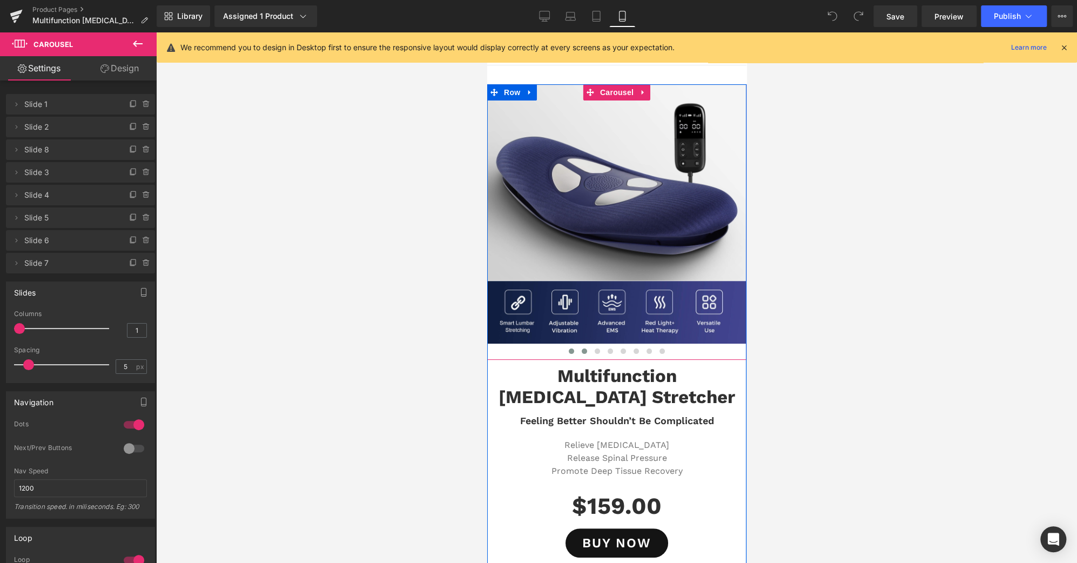
click at [577, 349] on button at bounding box center [583, 351] width 13 height 11
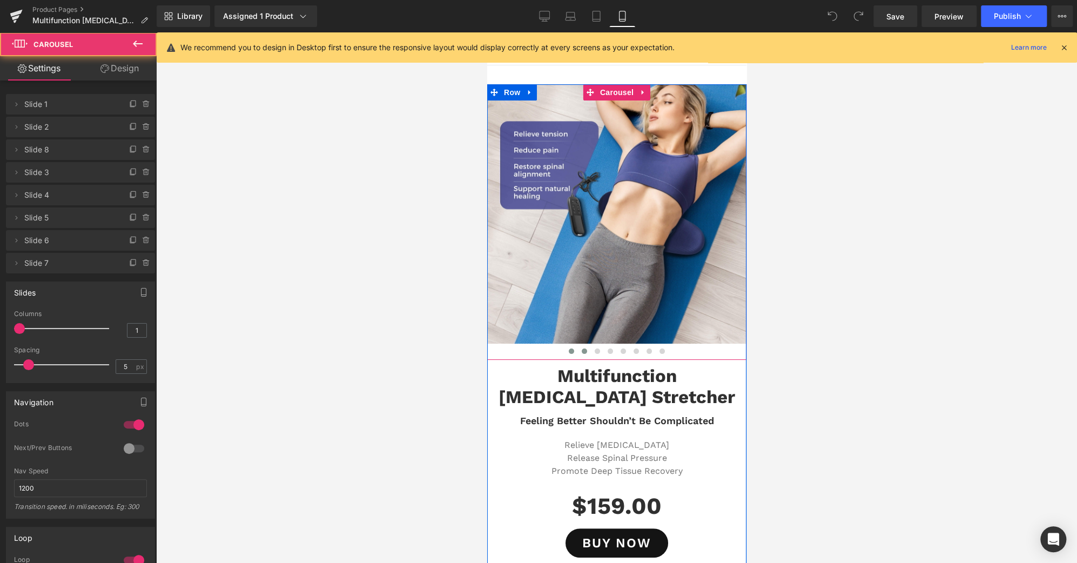
click at [568, 351] on span at bounding box center [570, 350] width 5 height 5
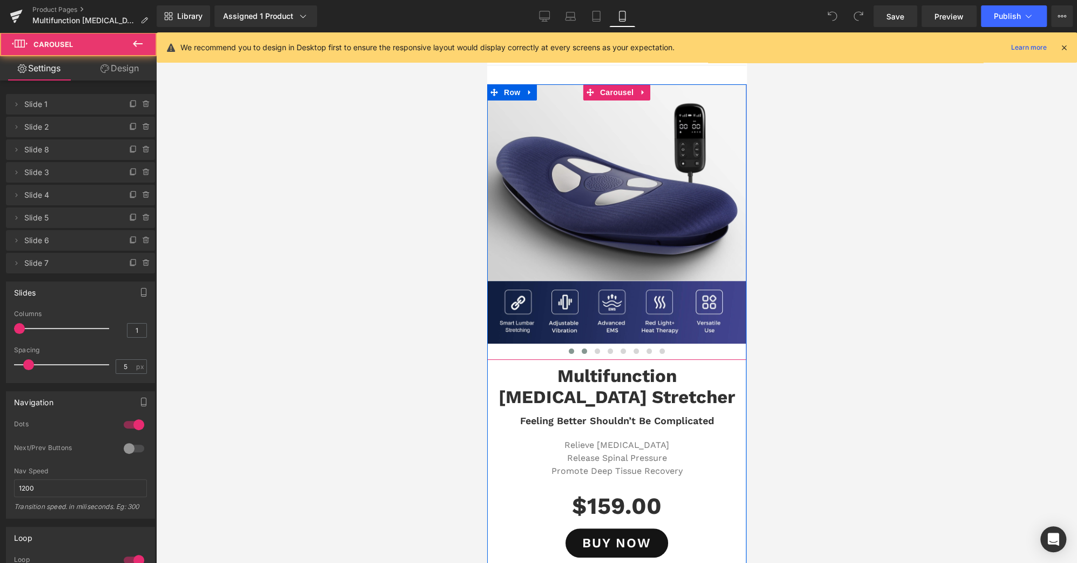
click at [581, 351] on span at bounding box center [583, 350] width 5 height 5
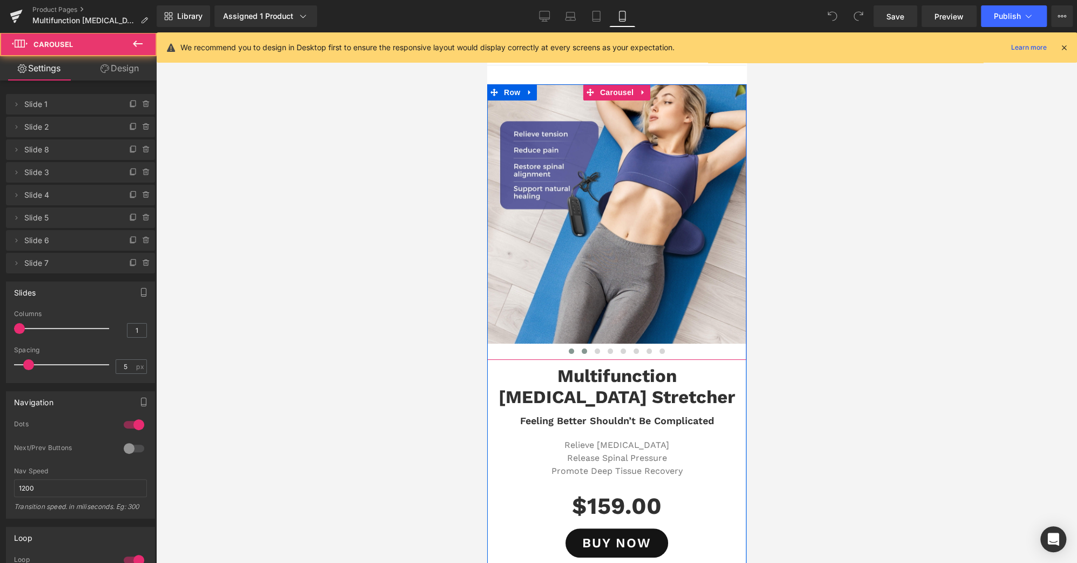
click at [566, 353] on button at bounding box center [570, 351] width 13 height 11
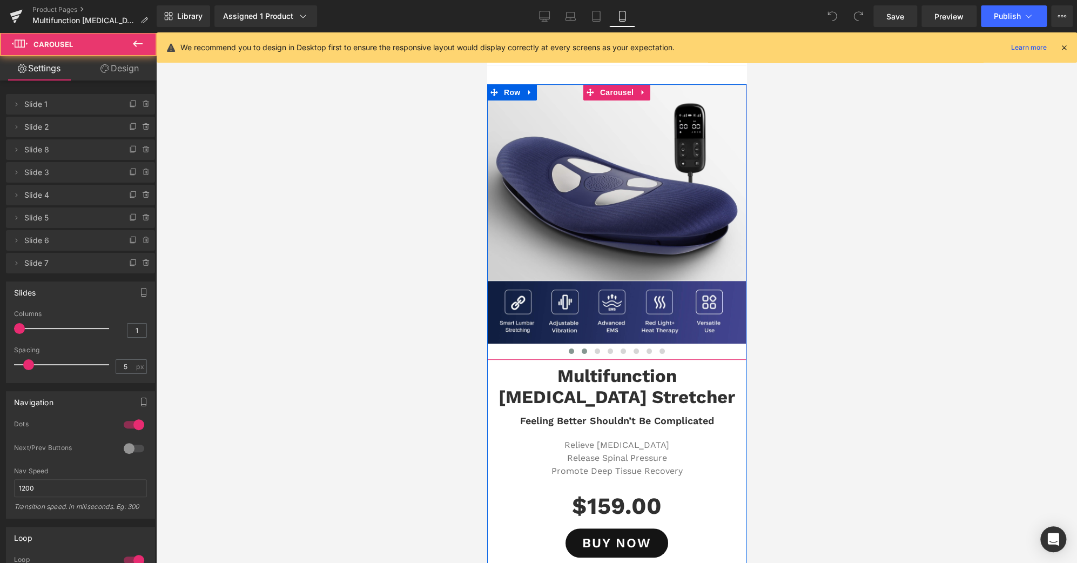
click at [581, 352] on span at bounding box center [583, 350] width 5 height 5
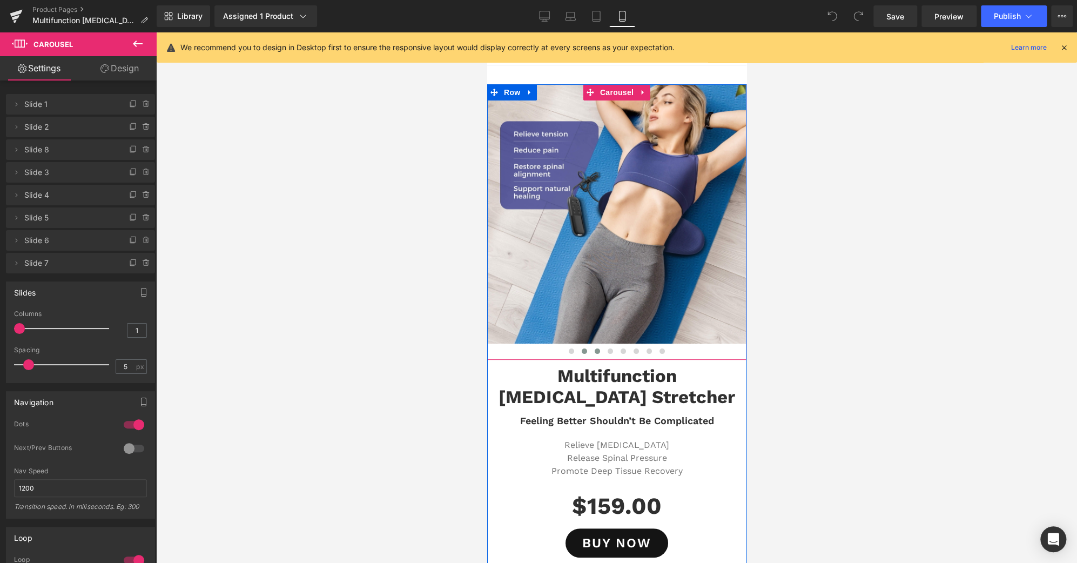
click at [590, 353] on button at bounding box center [596, 351] width 13 height 11
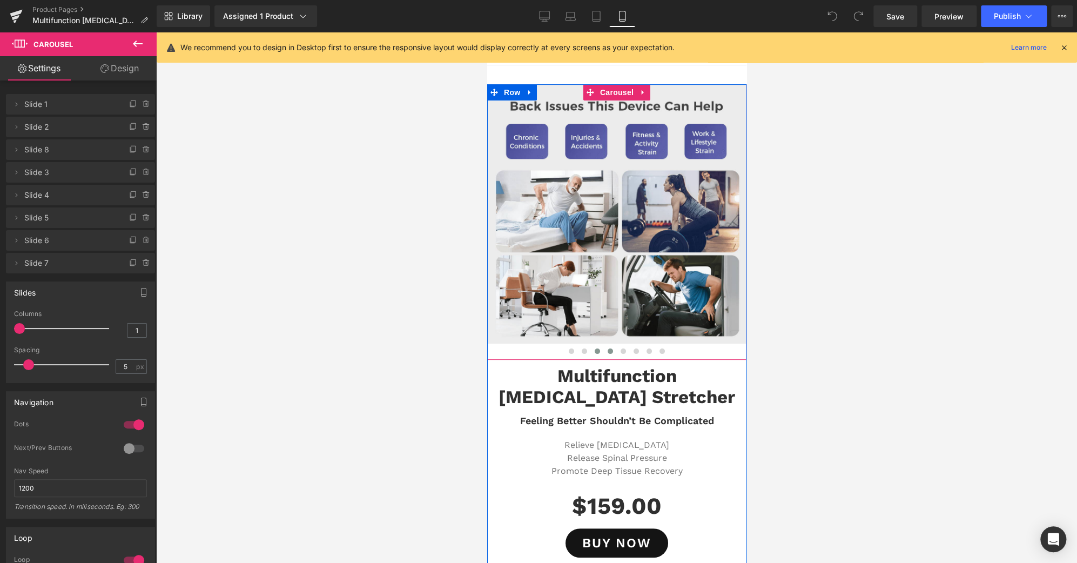
click at [603, 353] on button at bounding box center [609, 351] width 13 height 11
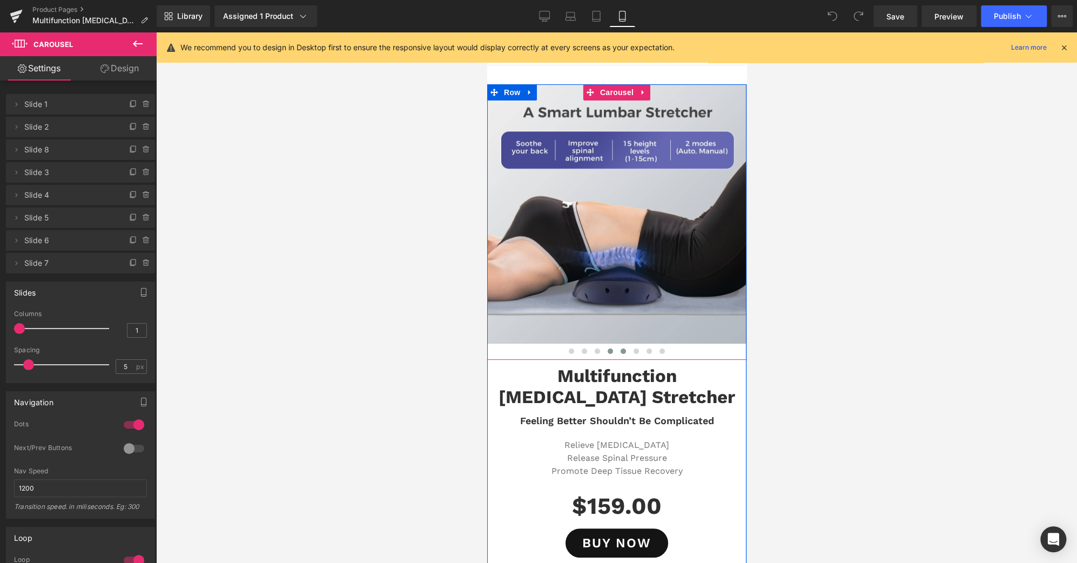
click at [616, 351] on button at bounding box center [622, 351] width 13 height 11
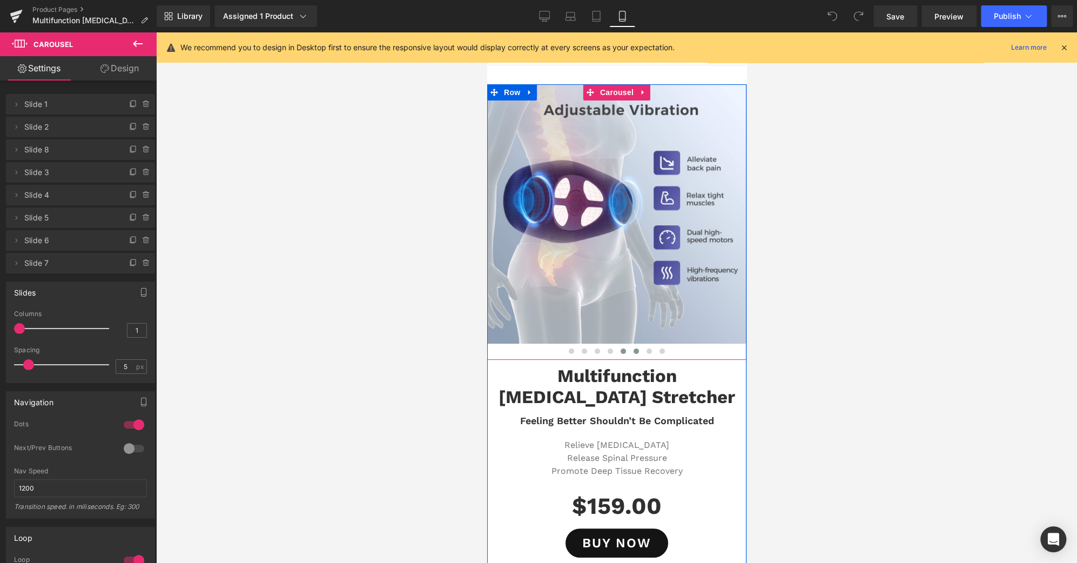
click at [629, 351] on button at bounding box center [635, 351] width 13 height 11
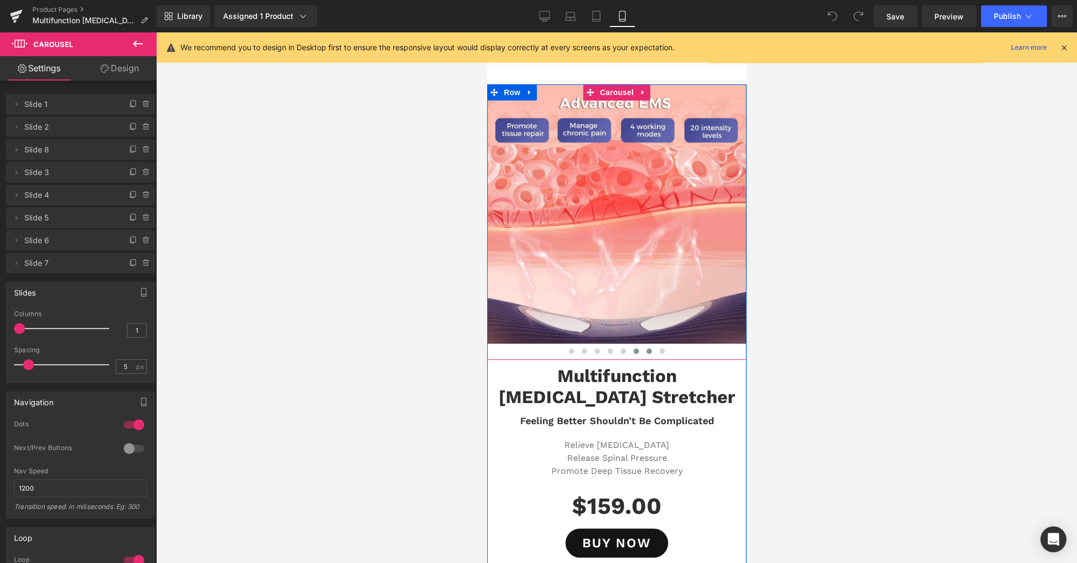
click at [647, 349] on button at bounding box center [648, 351] width 13 height 11
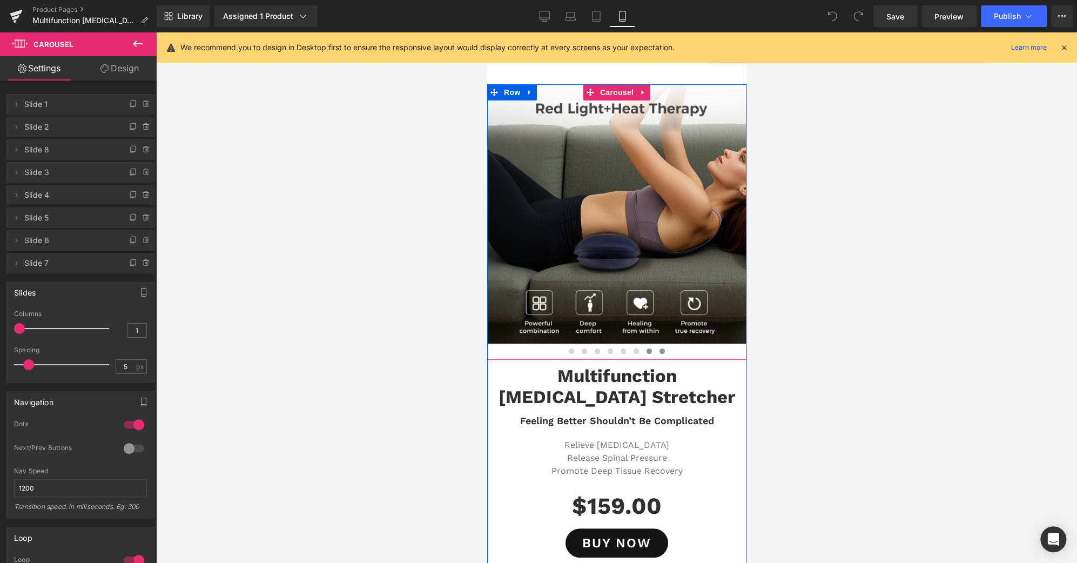
click at [659, 349] on span at bounding box center [661, 350] width 5 height 5
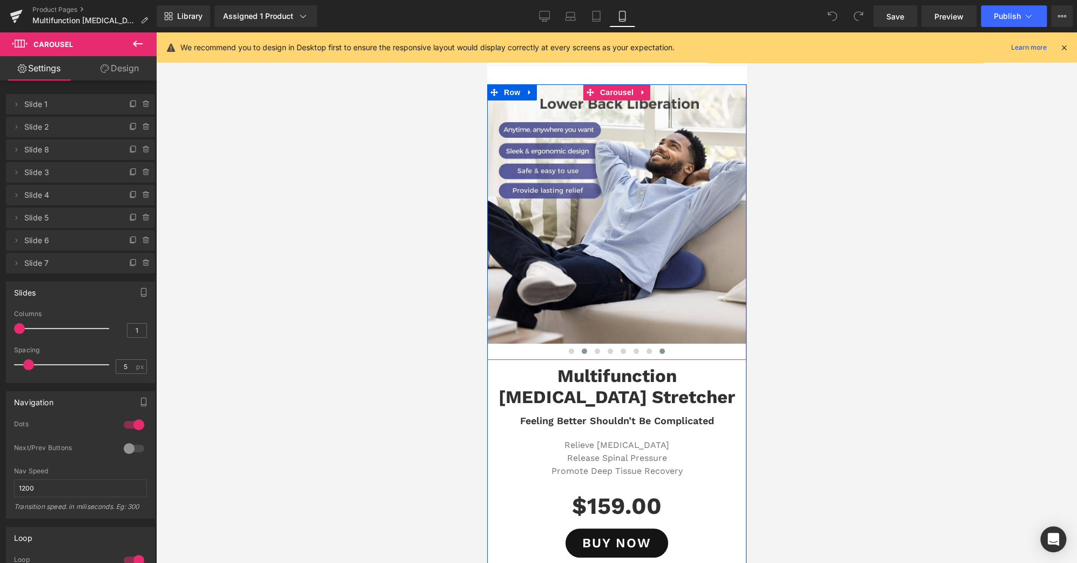
click at [581, 355] on button at bounding box center [583, 351] width 13 height 11
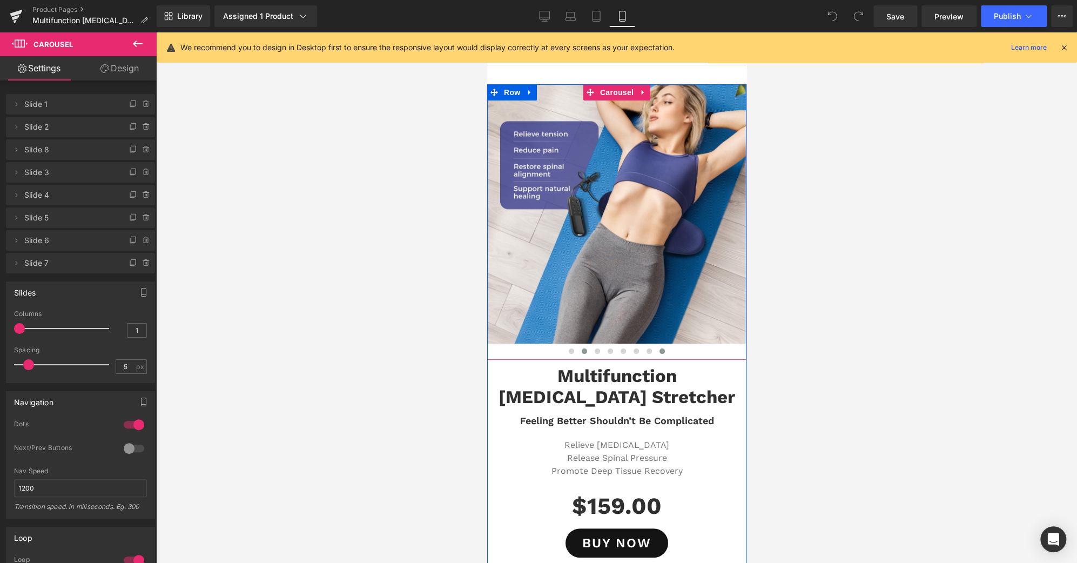
click at [659, 351] on span at bounding box center [661, 350] width 5 height 5
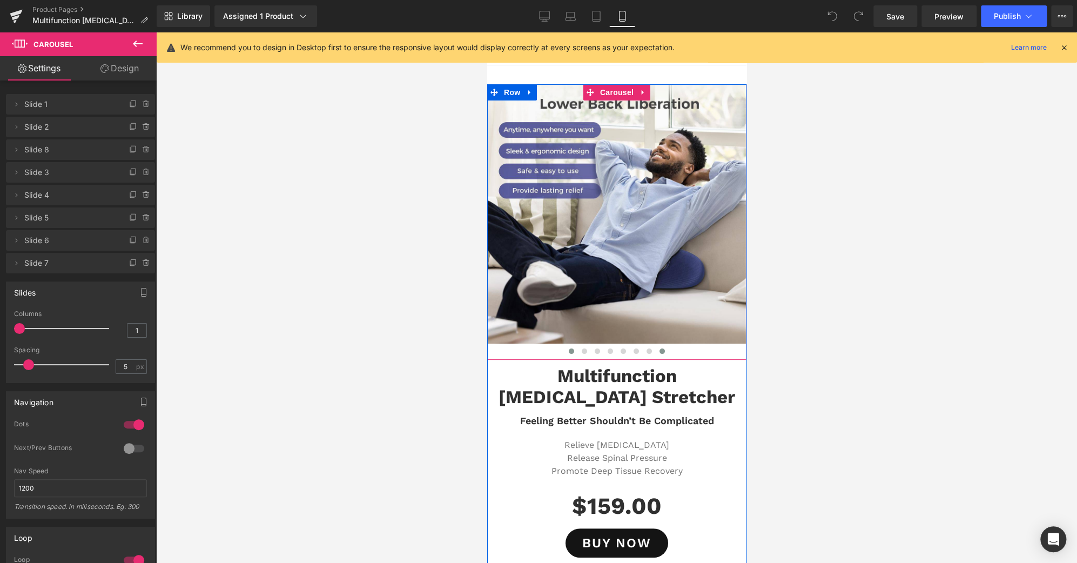
click at [568, 349] on span at bounding box center [570, 350] width 5 height 5
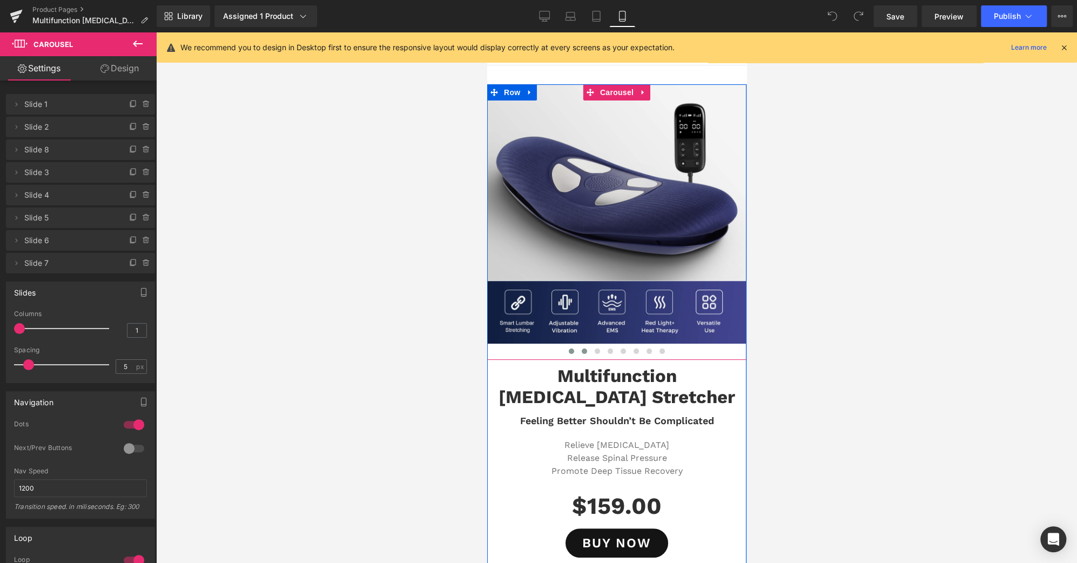
click at [577, 347] on button at bounding box center [583, 351] width 13 height 11
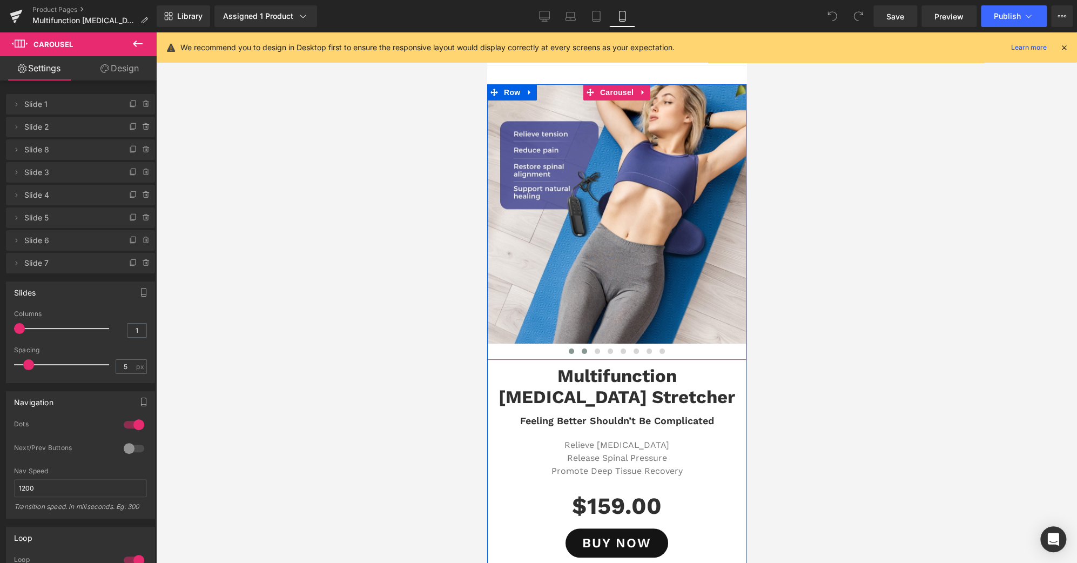
click at [568, 353] on span at bounding box center [570, 350] width 5 height 5
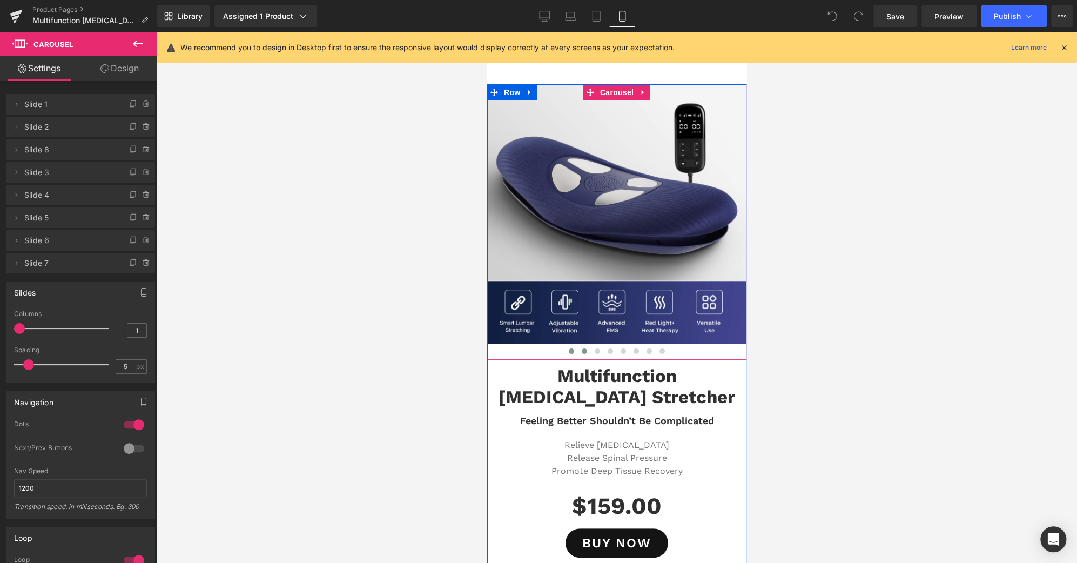
click at [581, 351] on span at bounding box center [583, 350] width 5 height 5
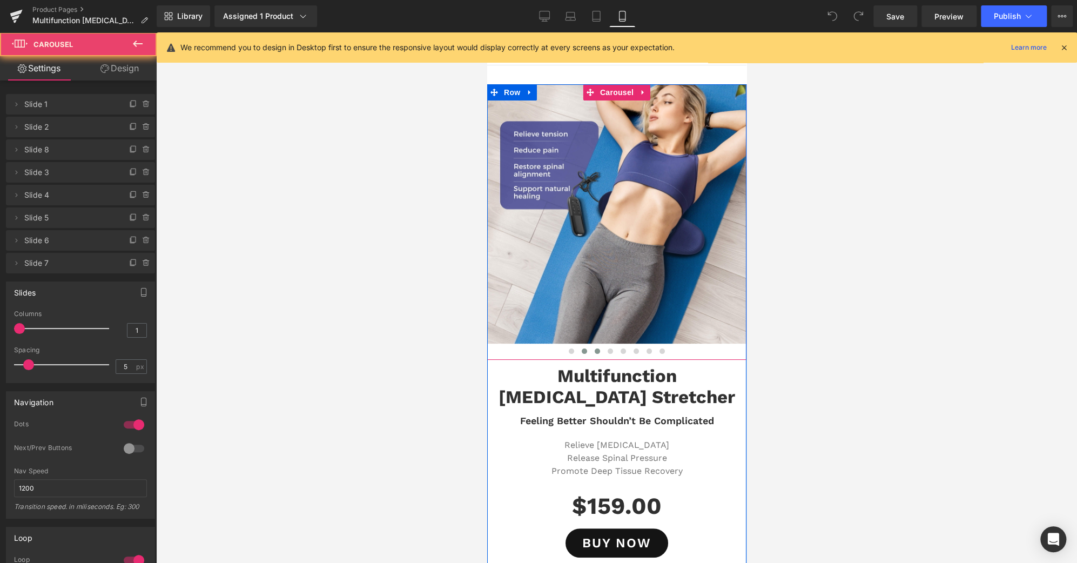
click at [594, 351] on span at bounding box center [596, 350] width 5 height 5
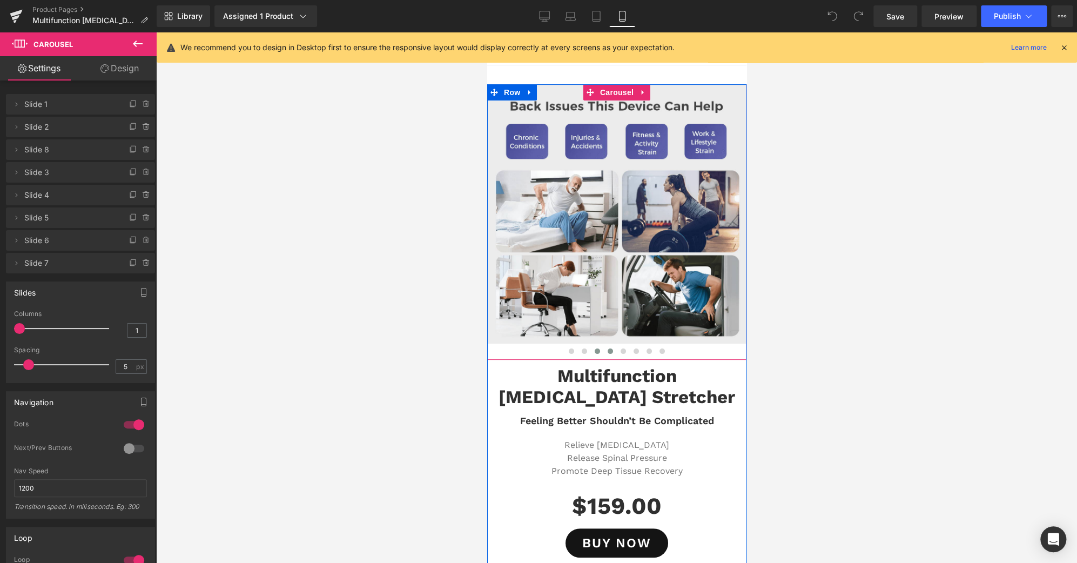
click at [603, 351] on button at bounding box center [609, 351] width 13 height 11
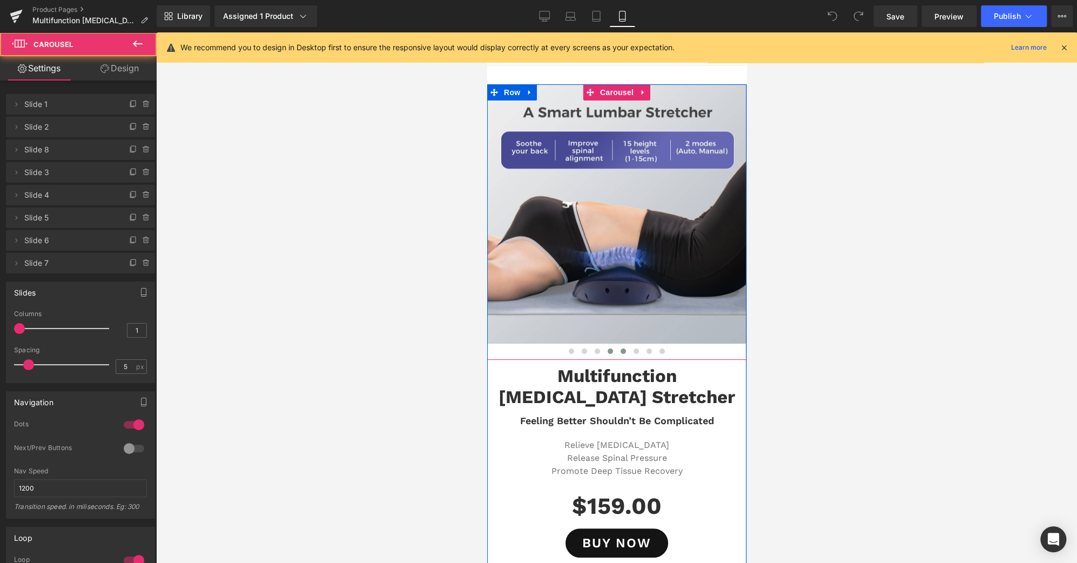
click at [616, 351] on button at bounding box center [622, 351] width 13 height 11
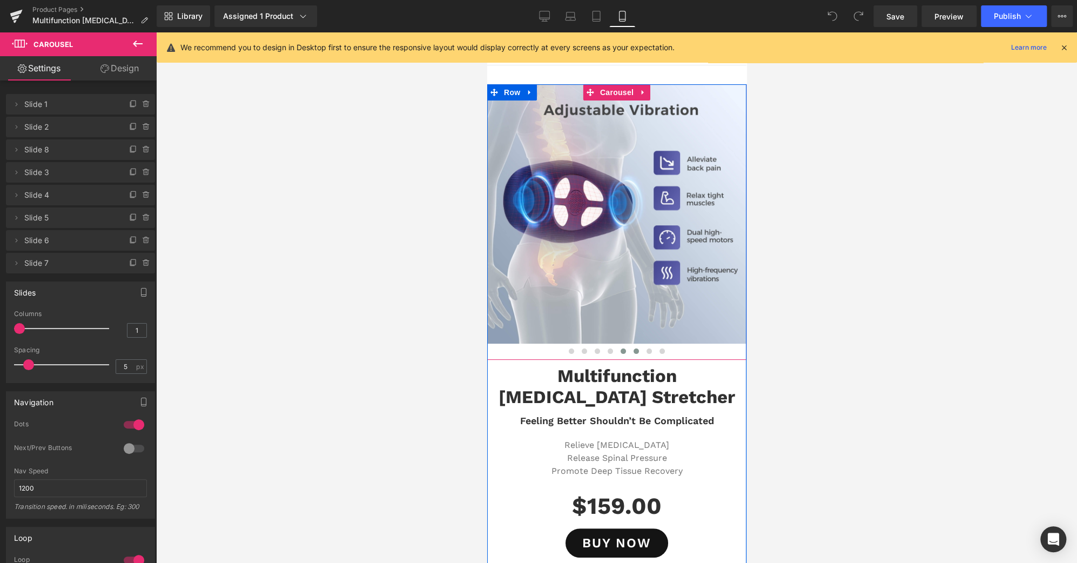
click at [633, 350] on span at bounding box center [635, 350] width 5 height 5
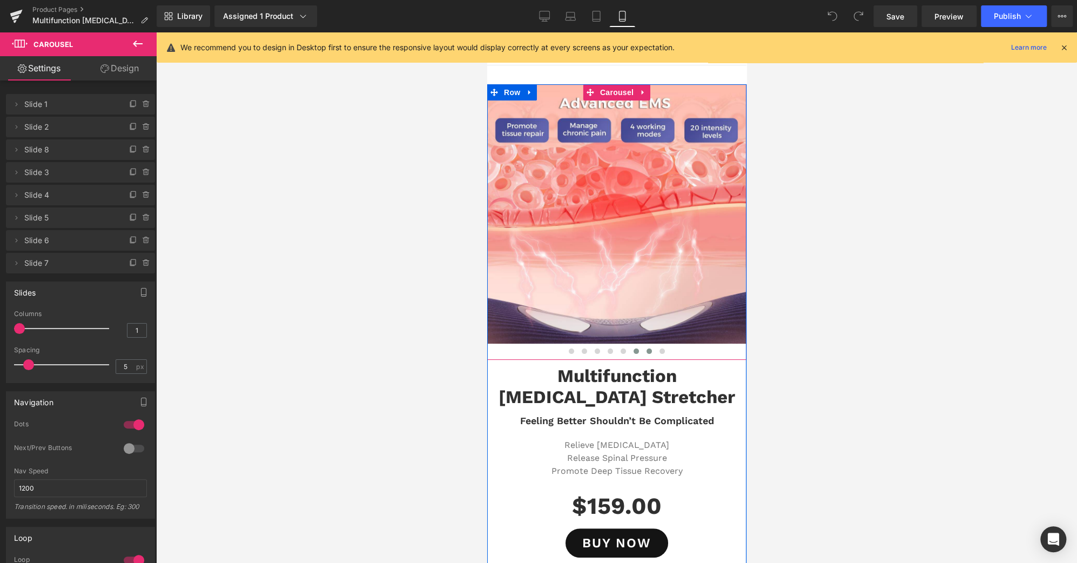
click at [642, 351] on button at bounding box center [648, 351] width 13 height 11
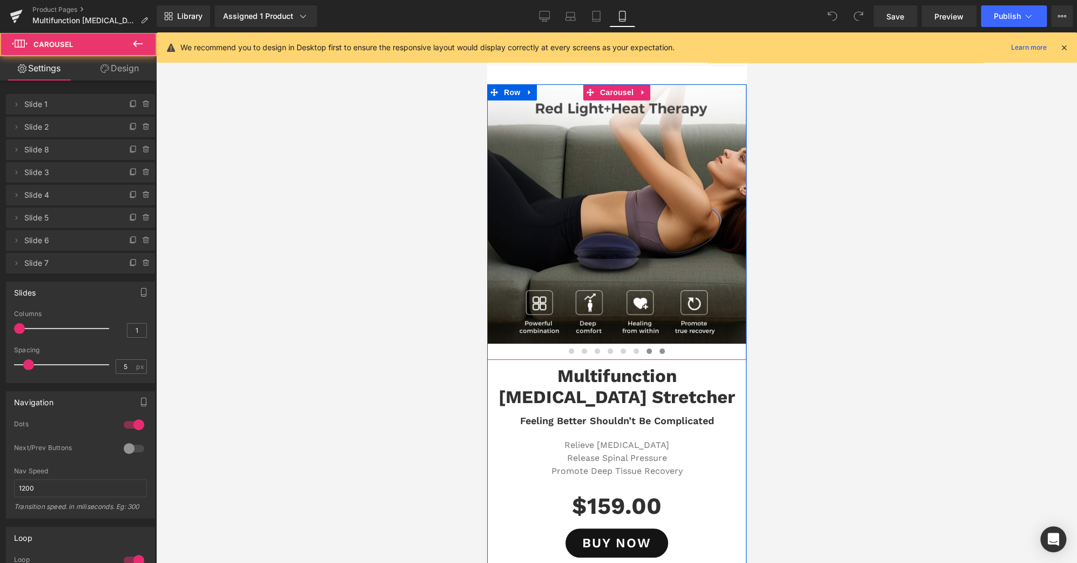
click at [659, 353] on button at bounding box center [661, 351] width 13 height 11
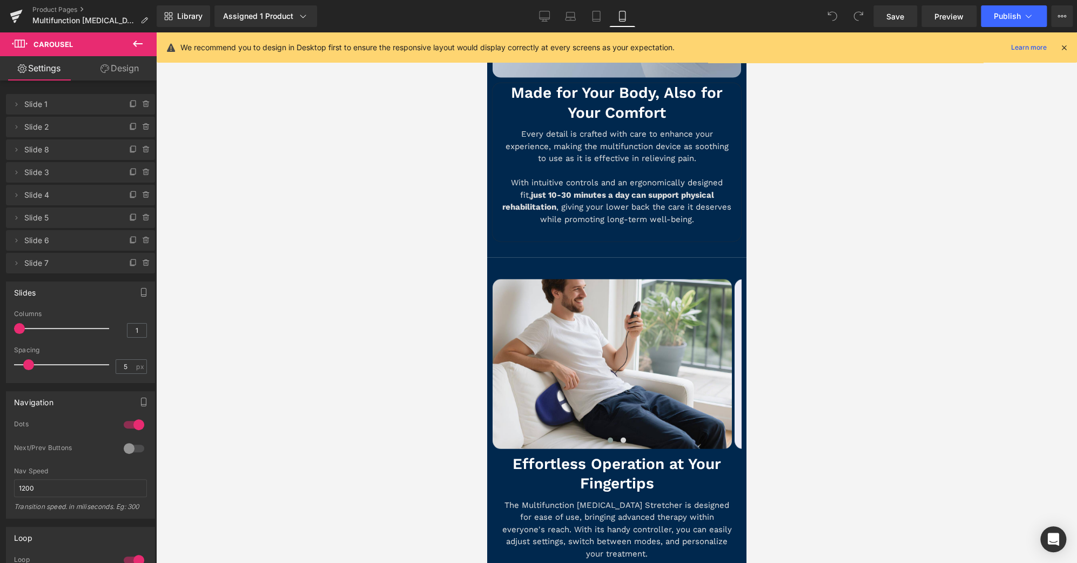
scroll to position [4486, 0]
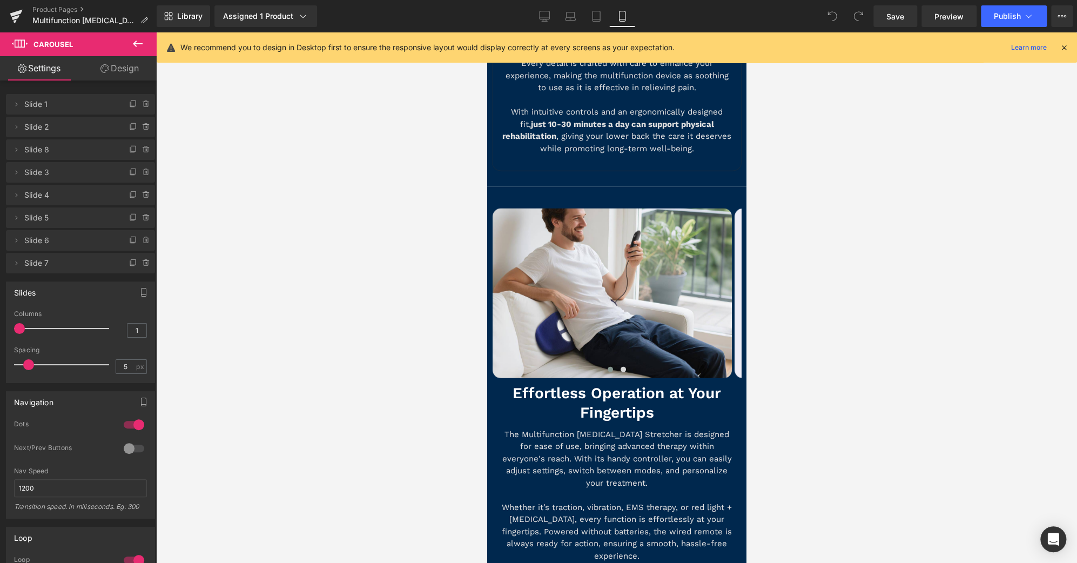
drag, startPoint x: 738, startPoint y: 358, endPoint x: 1237, endPoint y: 359, distance: 498.5
click at [712, 277] on button "›" at bounding box center [724, 293] width 32 height 32
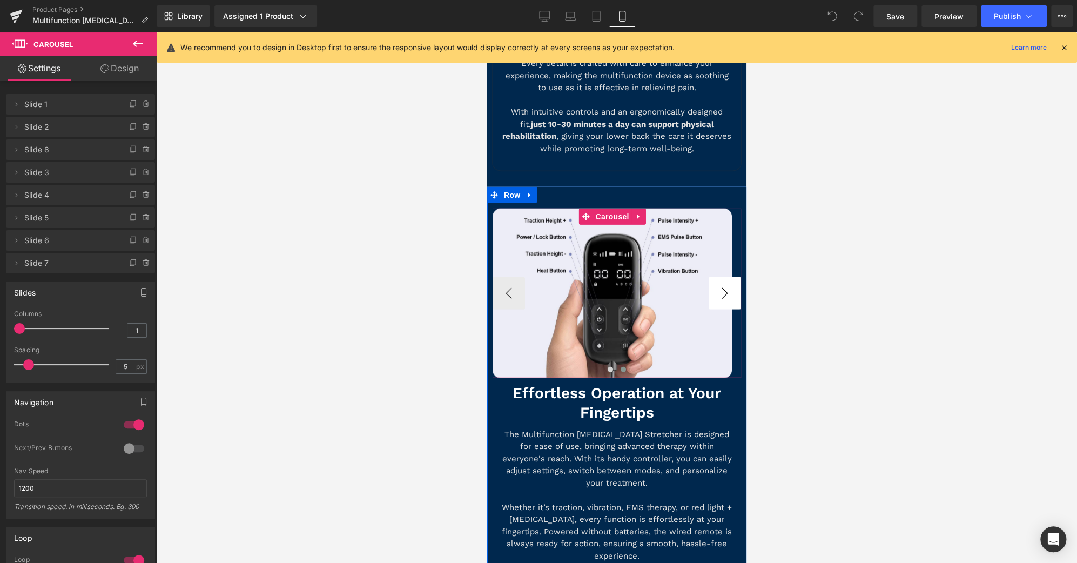
click at [712, 277] on button "›" at bounding box center [724, 293] width 32 height 32
click at [507, 277] on button "‹" at bounding box center [508, 293] width 32 height 32
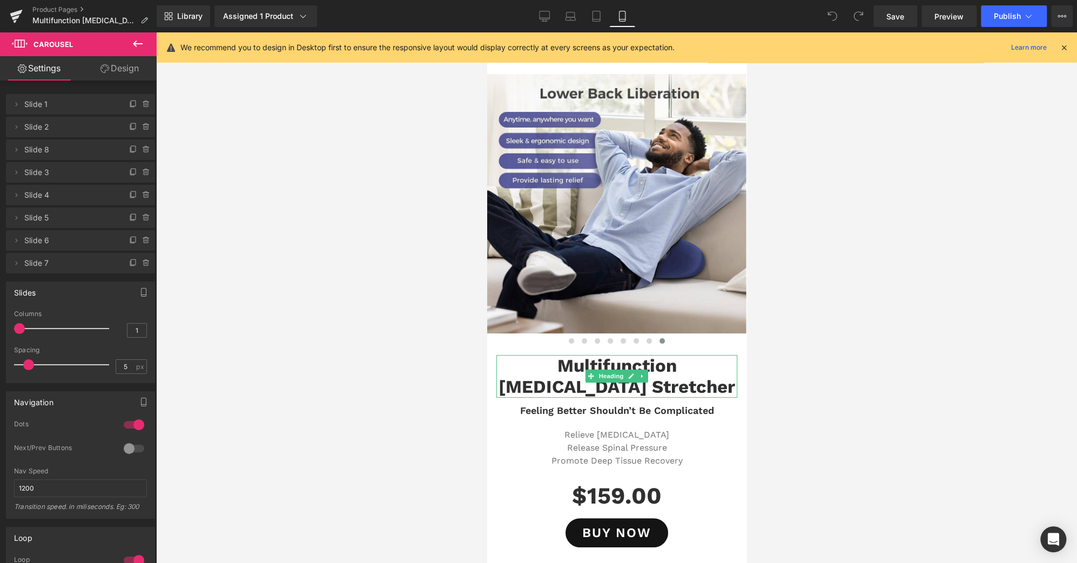
scroll to position [0, 0]
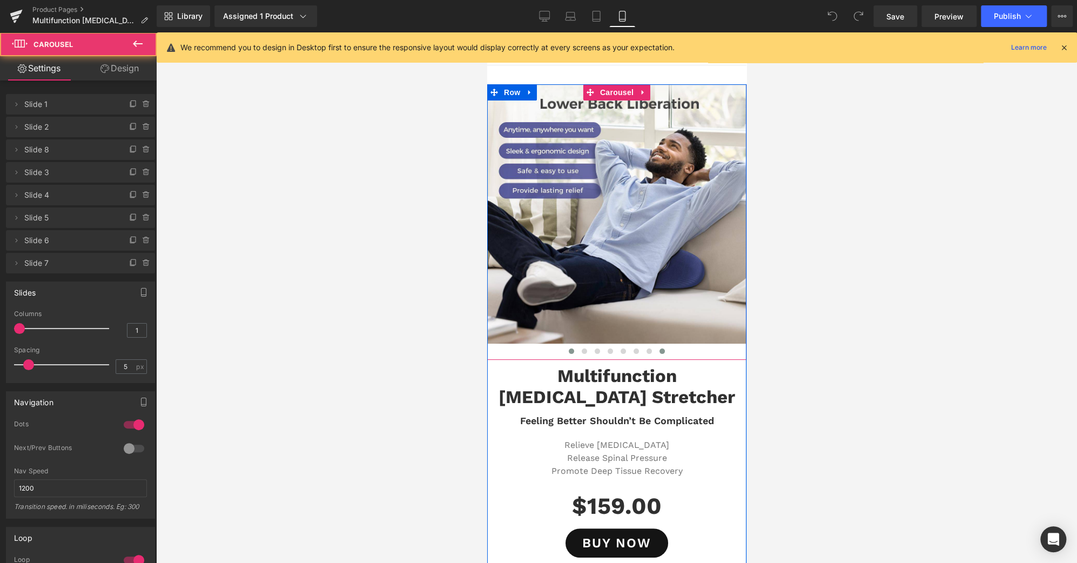
click at [568, 352] on span at bounding box center [570, 350] width 5 height 5
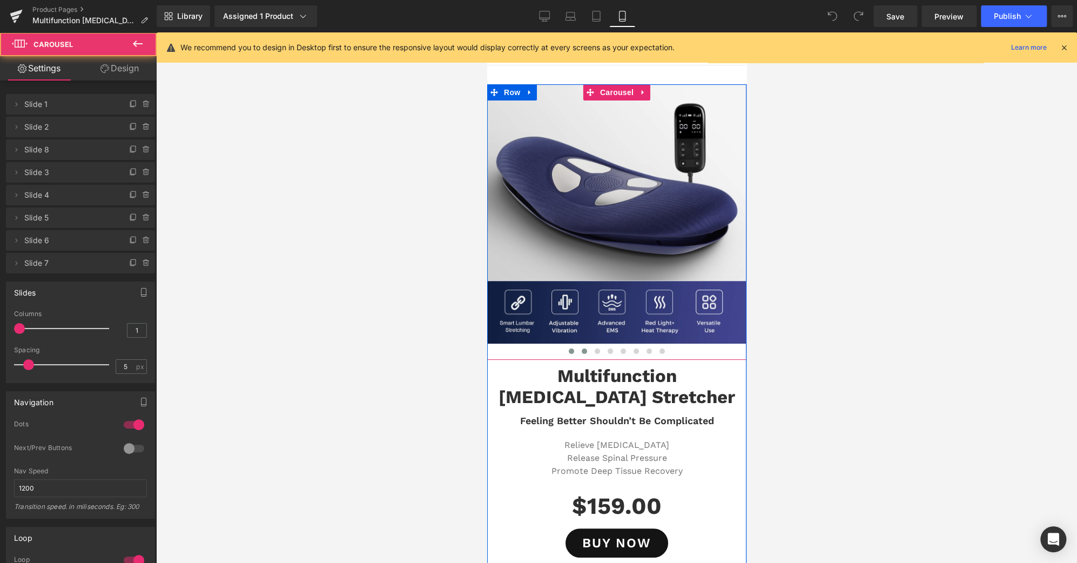
click at [581, 352] on span at bounding box center [583, 350] width 5 height 5
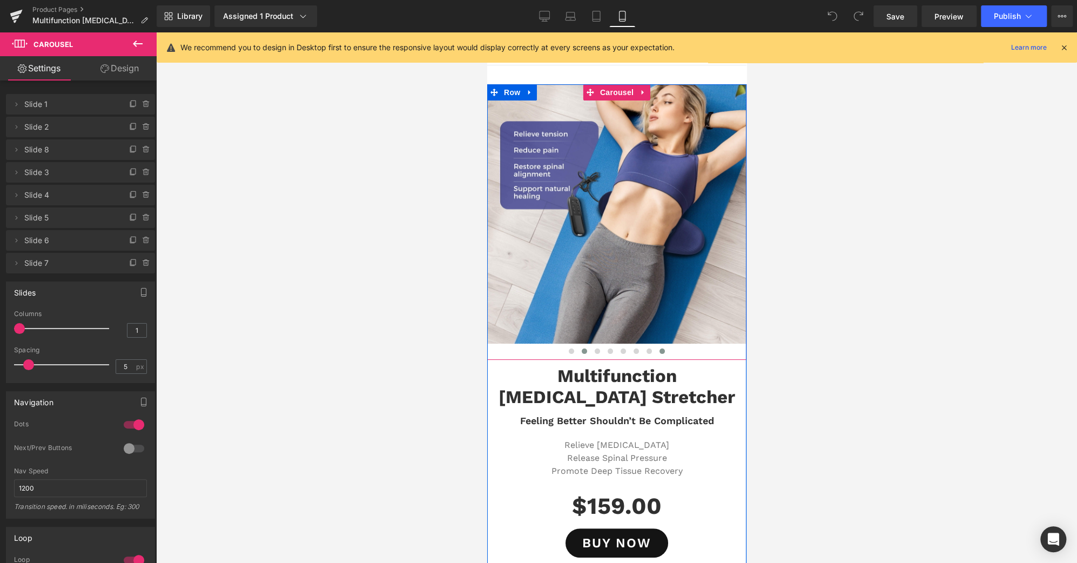
click at [655, 353] on button at bounding box center [661, 351] width 13 height 11
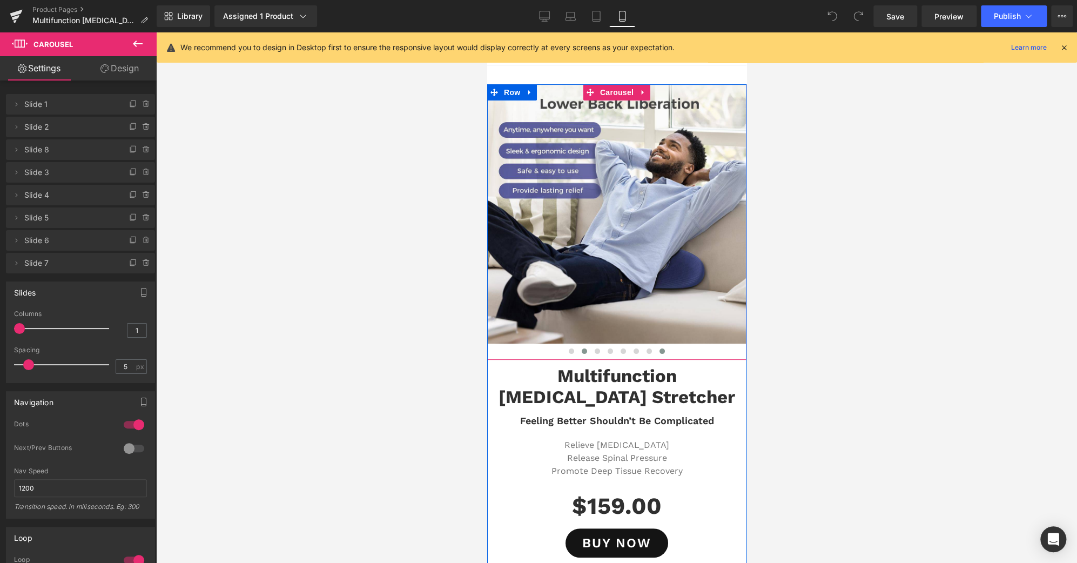
click at [581, 349] on span at bounding box center [583, 350] width 5 height 5
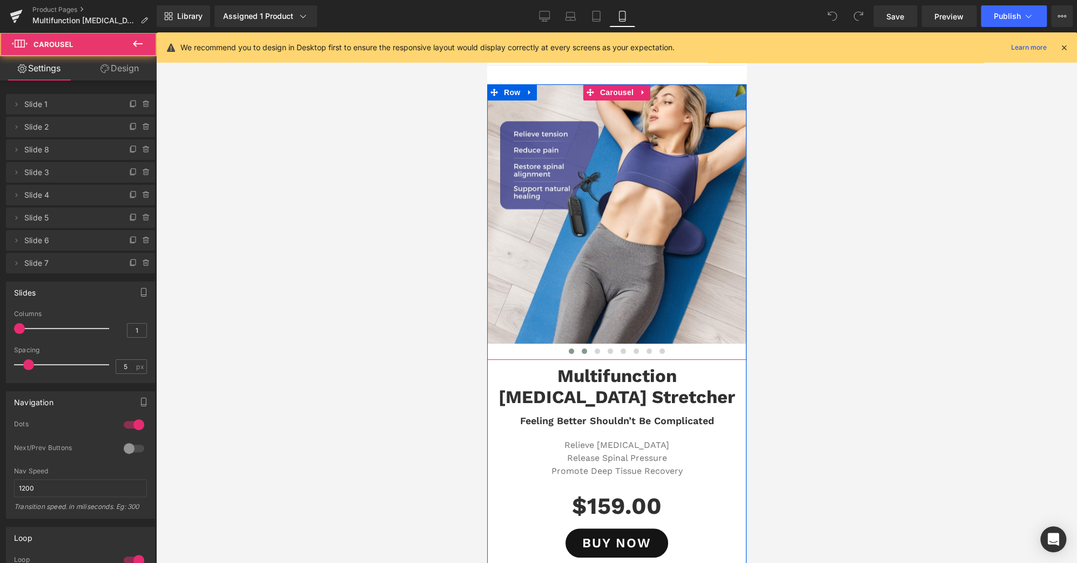
click at [568, 351] on span at bounding box center [570, 350] width 5 height 5
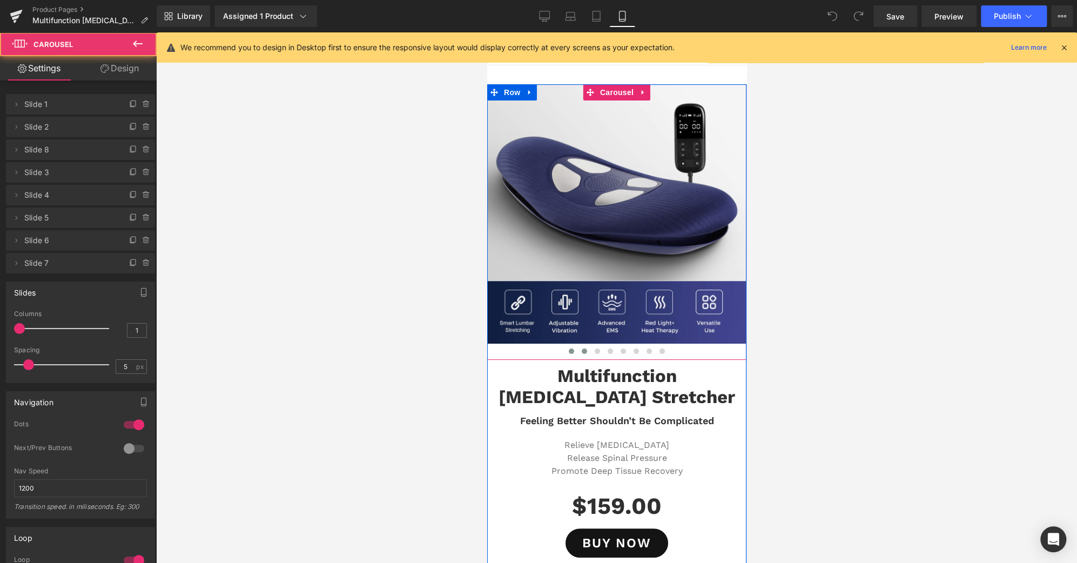
click at [581, 352] on span at bounding box center [583, 350] width 5 height 5
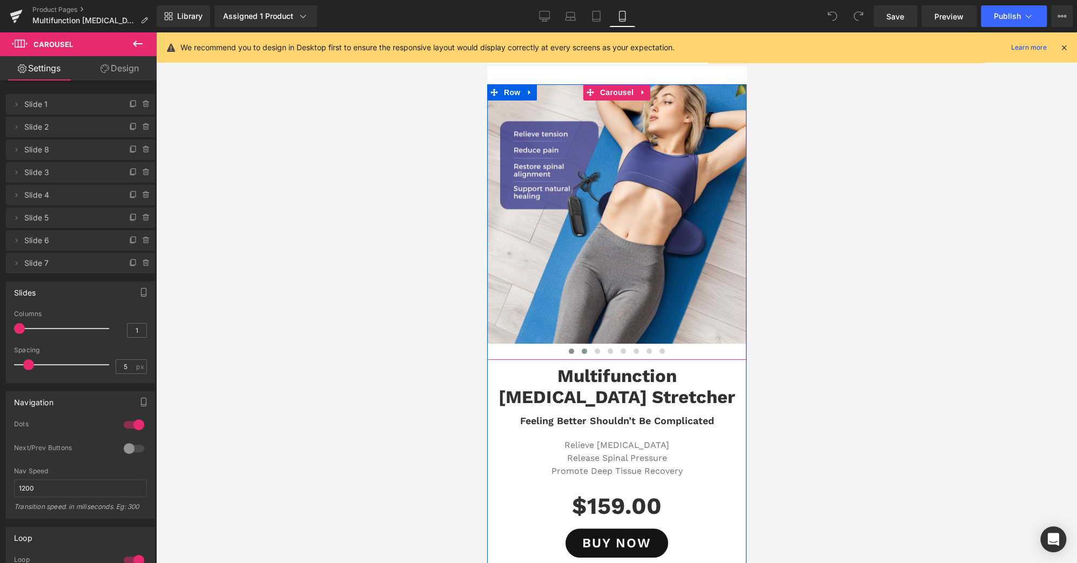
click at [564, 353] on button at bounding box center [570, 351] width 13 height 11
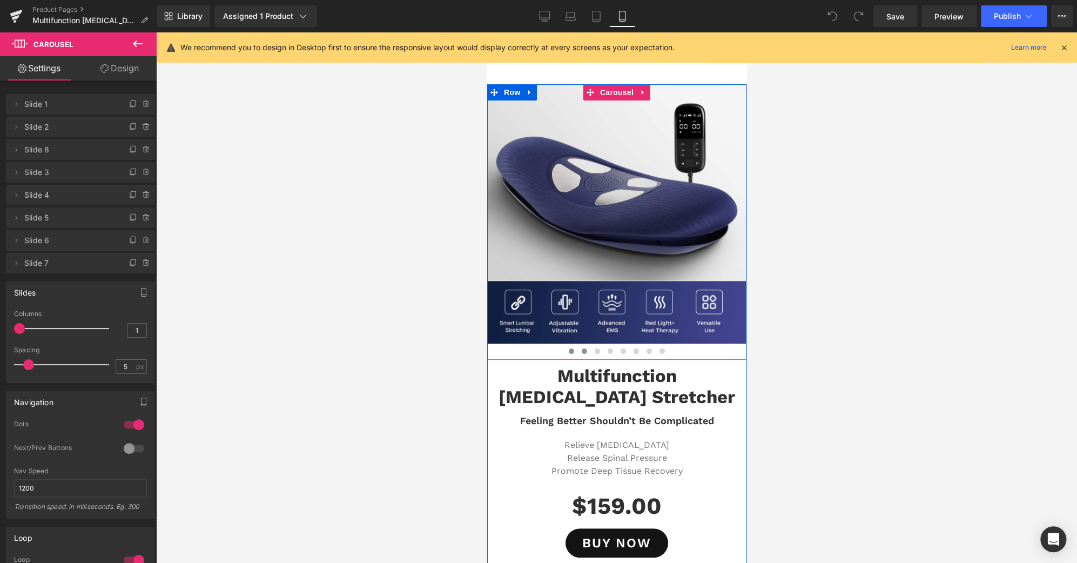
click at [581, 351] on span at bounding box center [583, 350] width 5 height 5
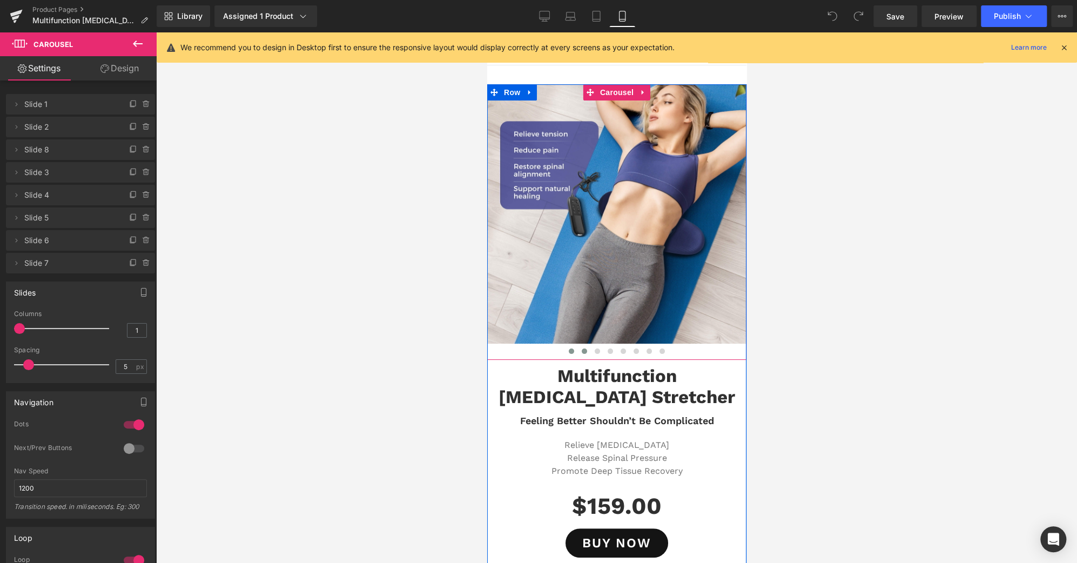
click at [564, 351] on button at bounding box center [570, 351] width 13 height 11
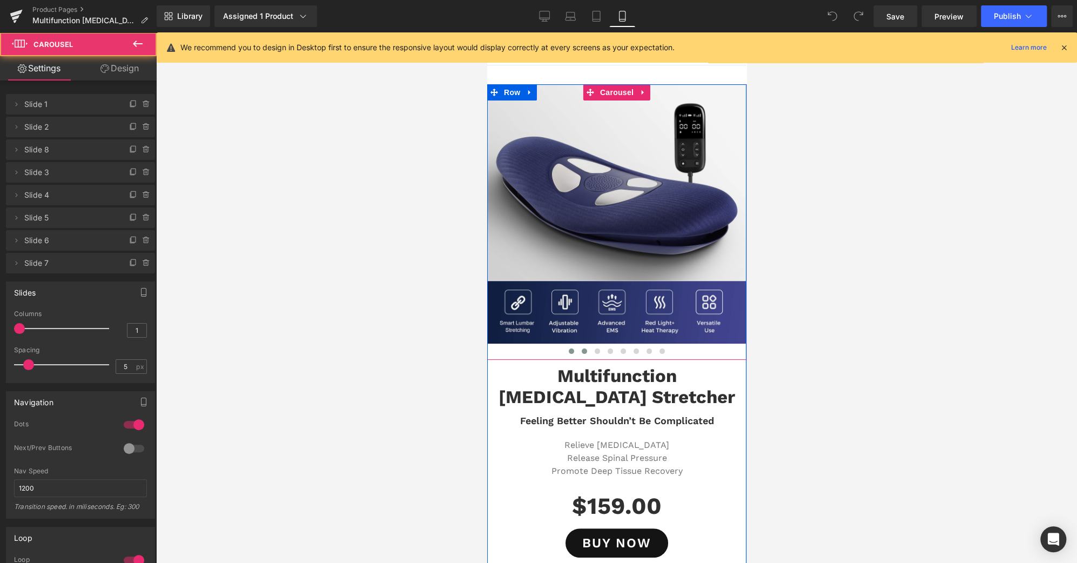
click at [581, 351] on span at bounding box center [583, 350] width 5 height 5
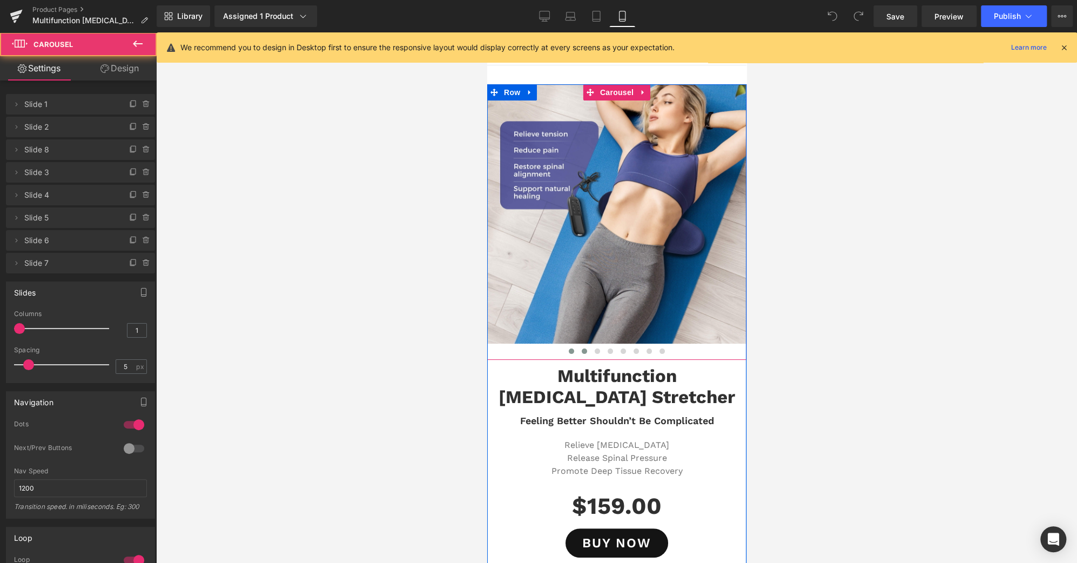
click at [568, 351] on span at bounding box center [570, 350] width 5 height 5
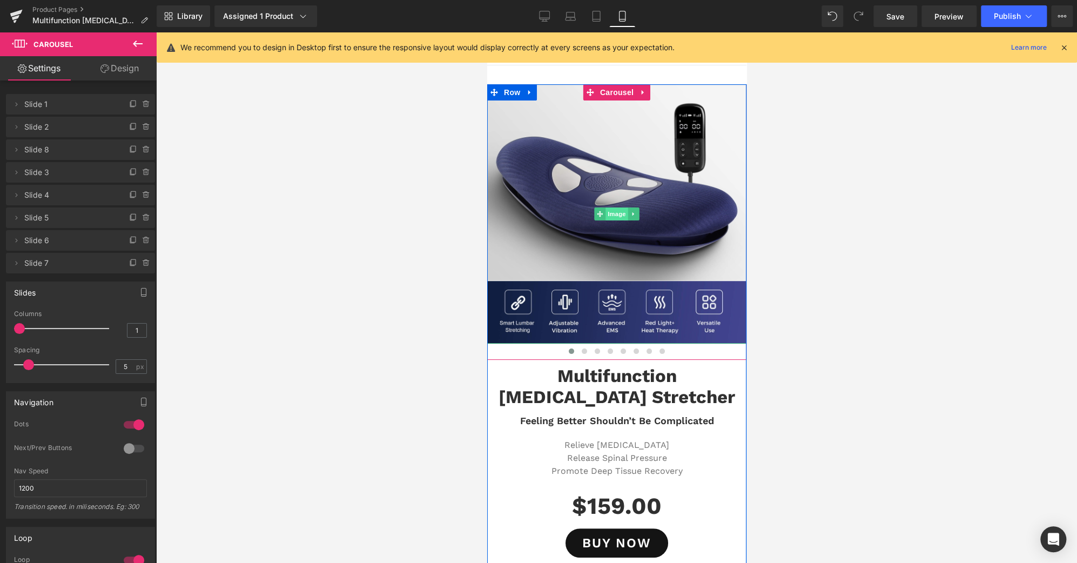
click at [616, 216] on span "Image" at bounding box center [616, 213] width 23 height 13
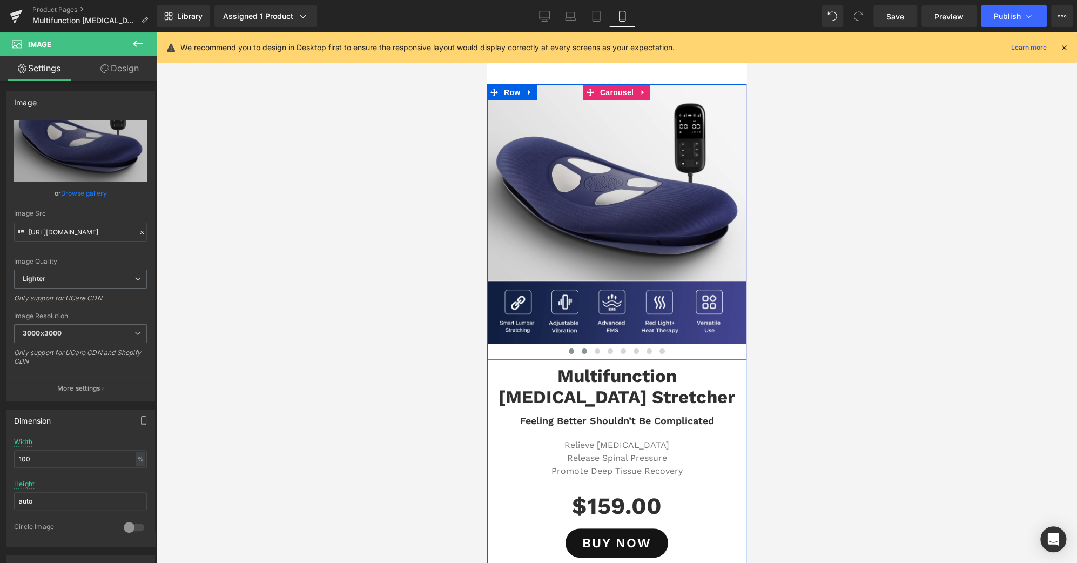
click at [581, 351] on span at bounding box center [583, 350] width 5 height 5
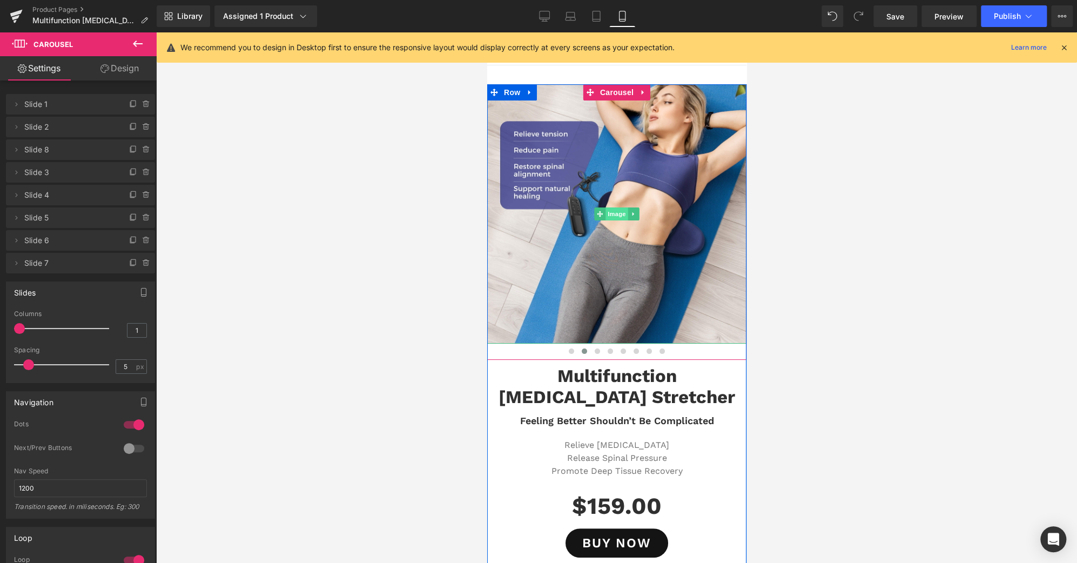
click at [610, 217] on span "Image" at bounding box center [616, 213] width 23 height 13
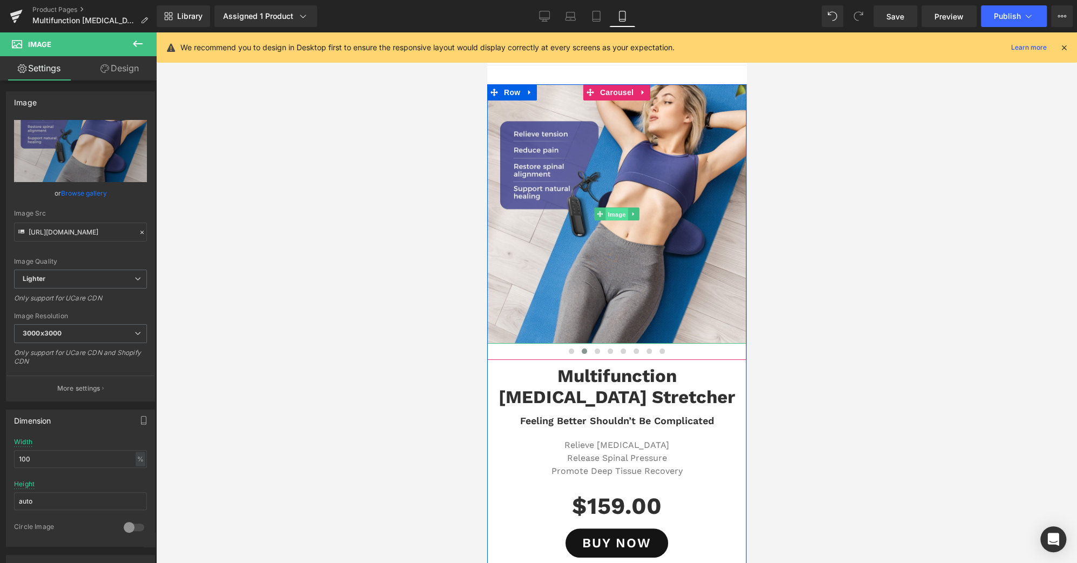
click at [612, 213] on span "Image" at bounding box center [616, 213] width 23 height 13
click at [590, 353] on button at bounding box center [596, 351] width 13 height 11
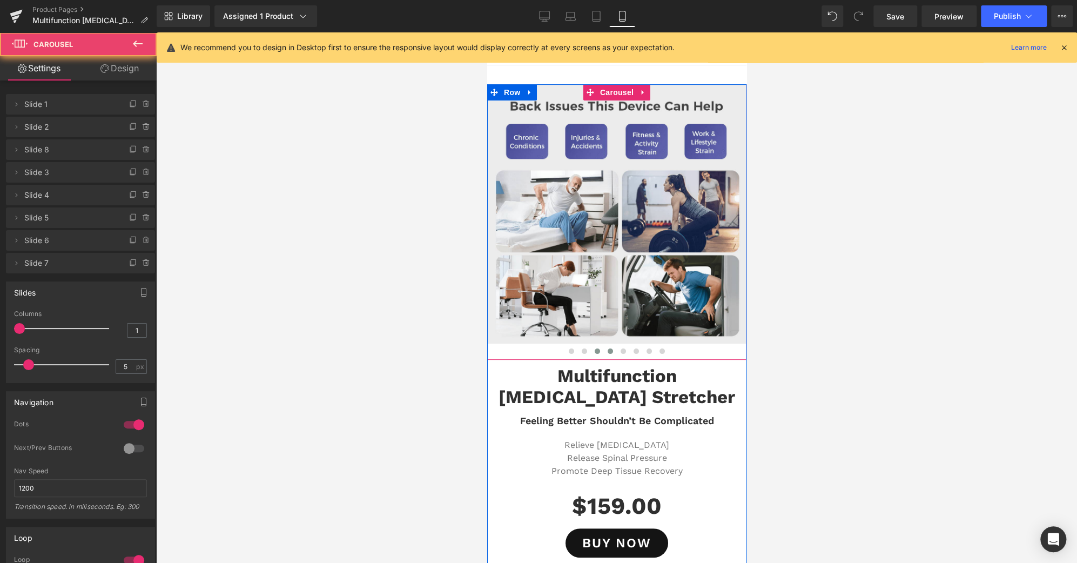
click at [603, 351] on button at bounding box center [609, 351] width 13 height 11
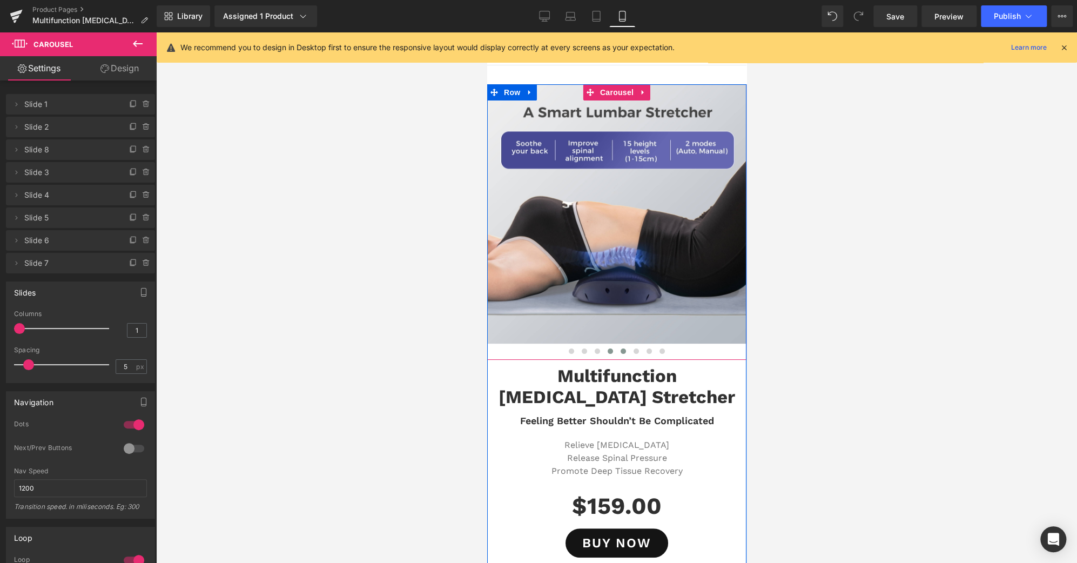
click at [620, 349] on span at bounding box center [622, 350] width 5 height 5
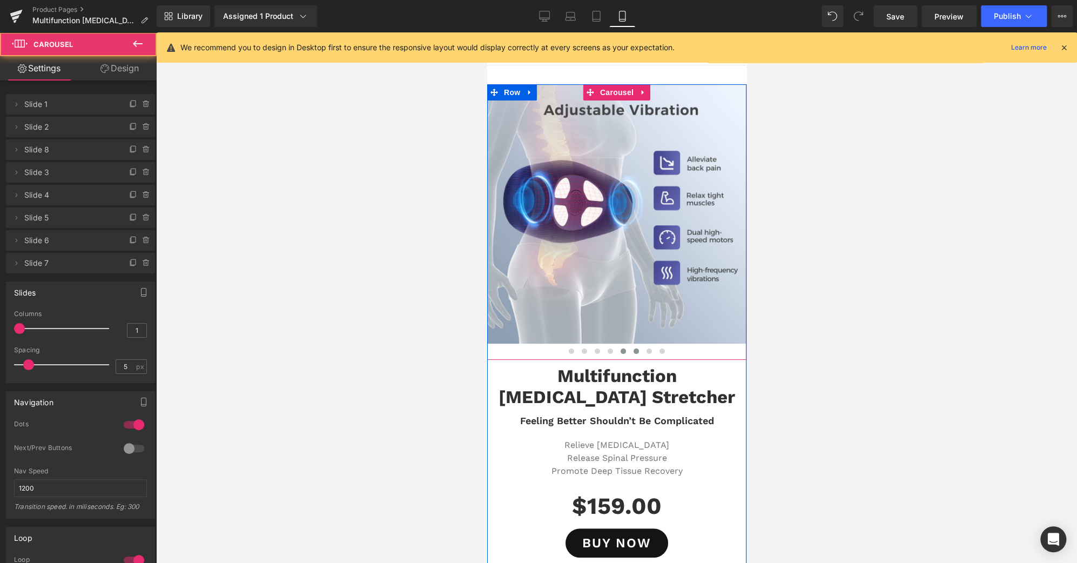
click at [633, 349] on span at bounding box center [635, 350] width 5 height 5
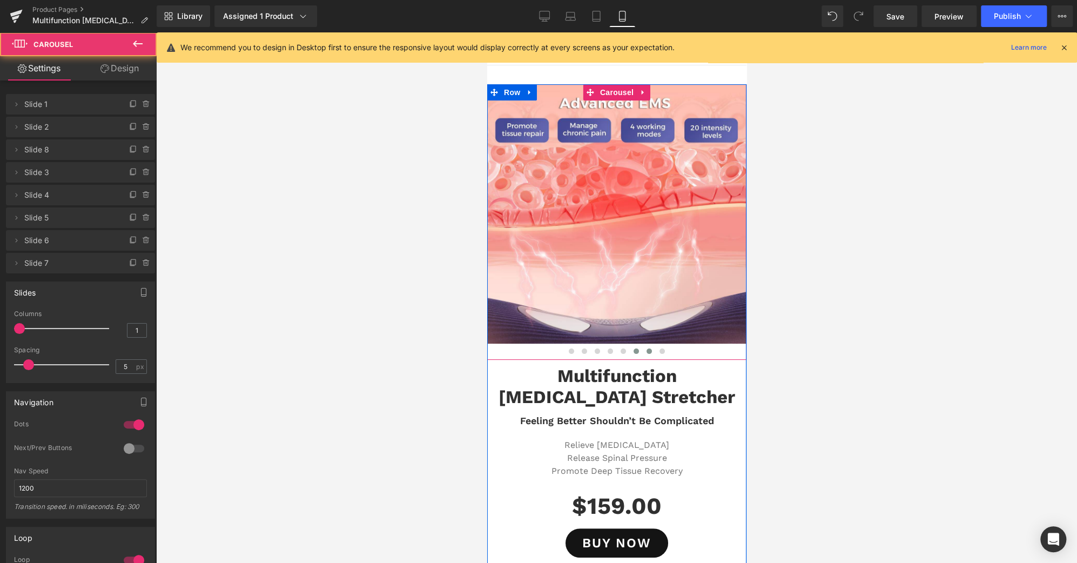
click at [642, 350] on button at bounding box center [648, 351] width 13 height 11
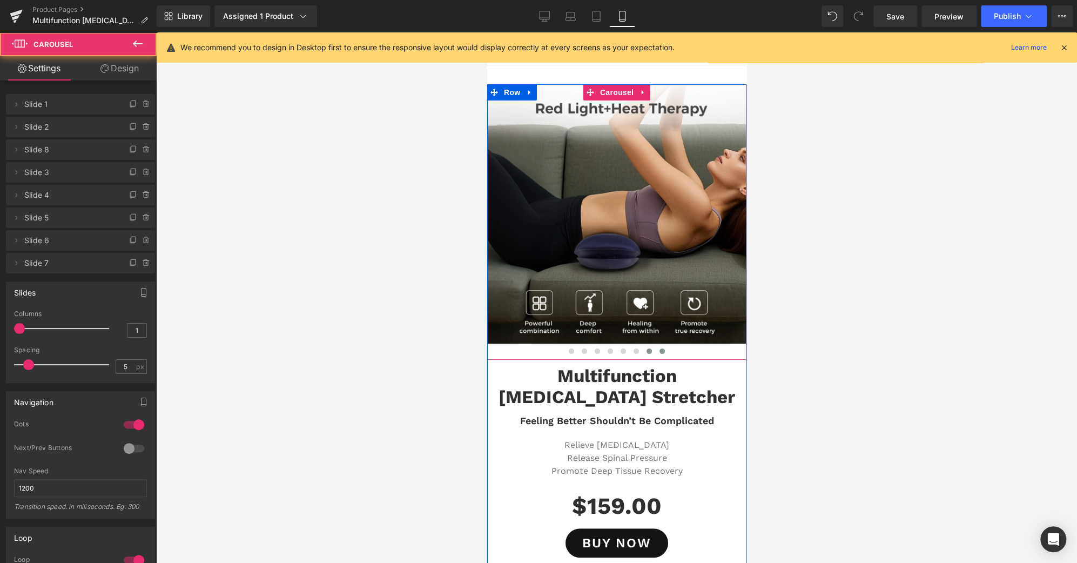
click at [659, 349] on span at bounding box center [661, 350] width 5 height 5
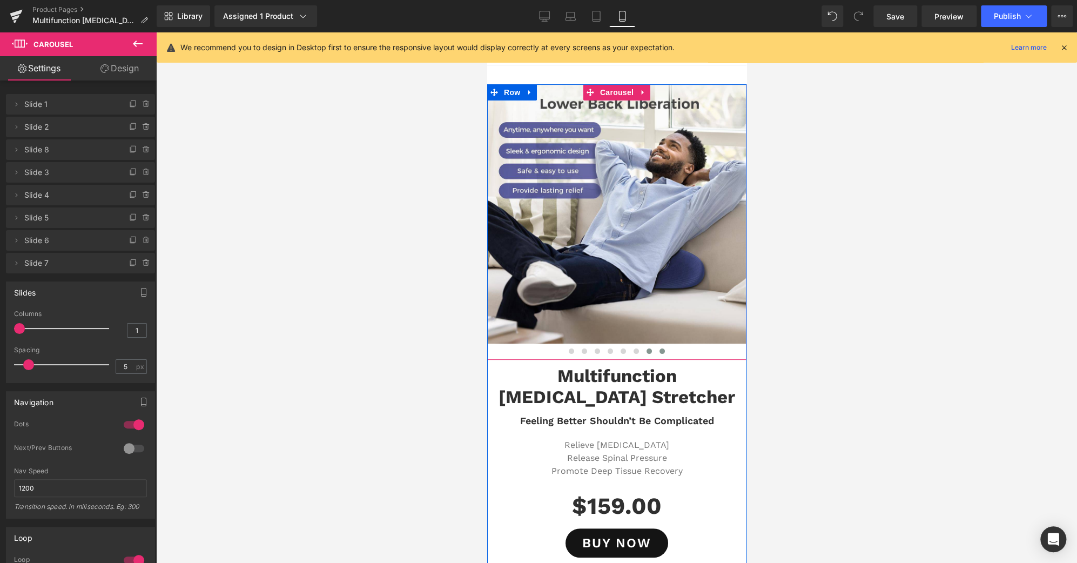
click at [646, 352] on span at bounding box center [648, 350] width 5 height 5
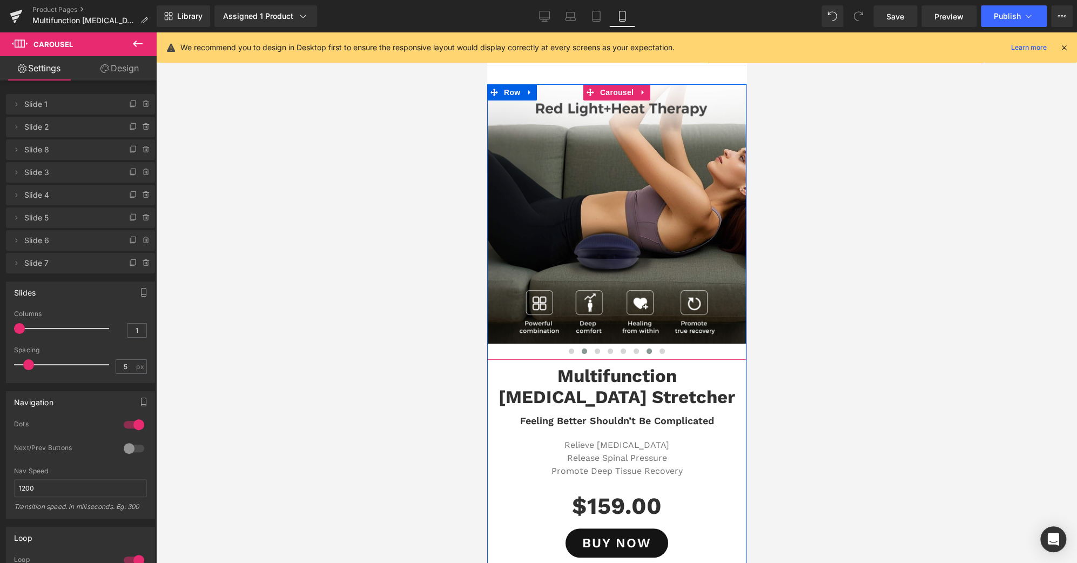
click at [581, 351] on span at bounding box center [583, 350] width 5 height 5
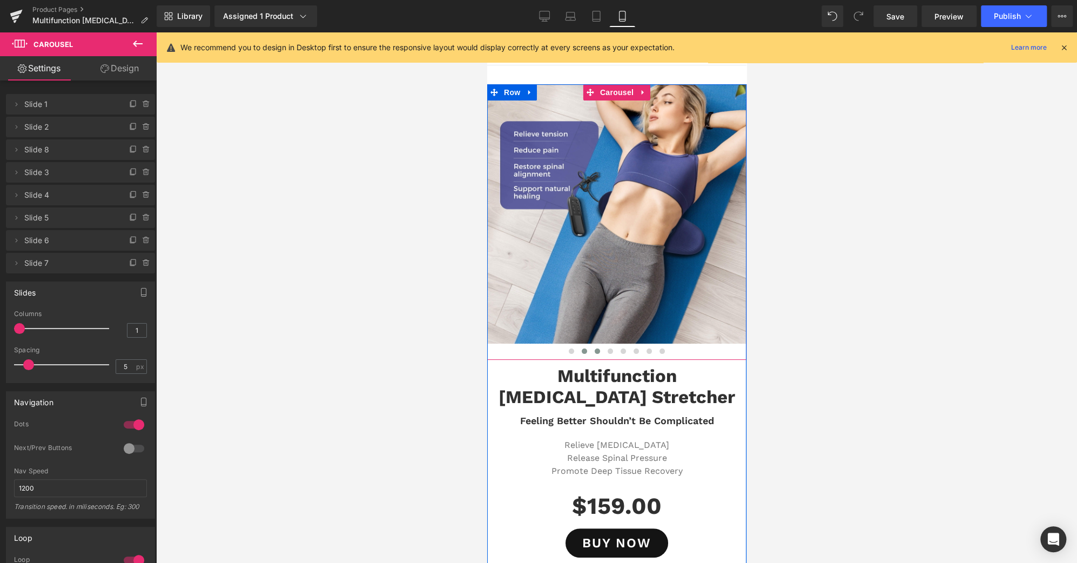
click at [594, 351] on span at bounding box center [596, 350] width 5 height 5
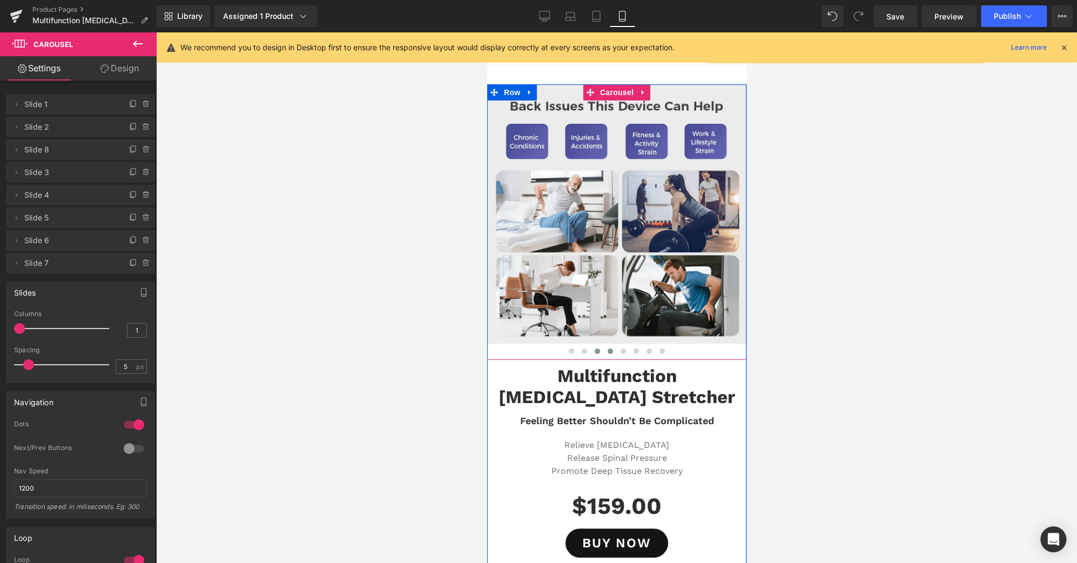
click at [607, 349] on span at bounding box center [609, 350] width 5 height 5
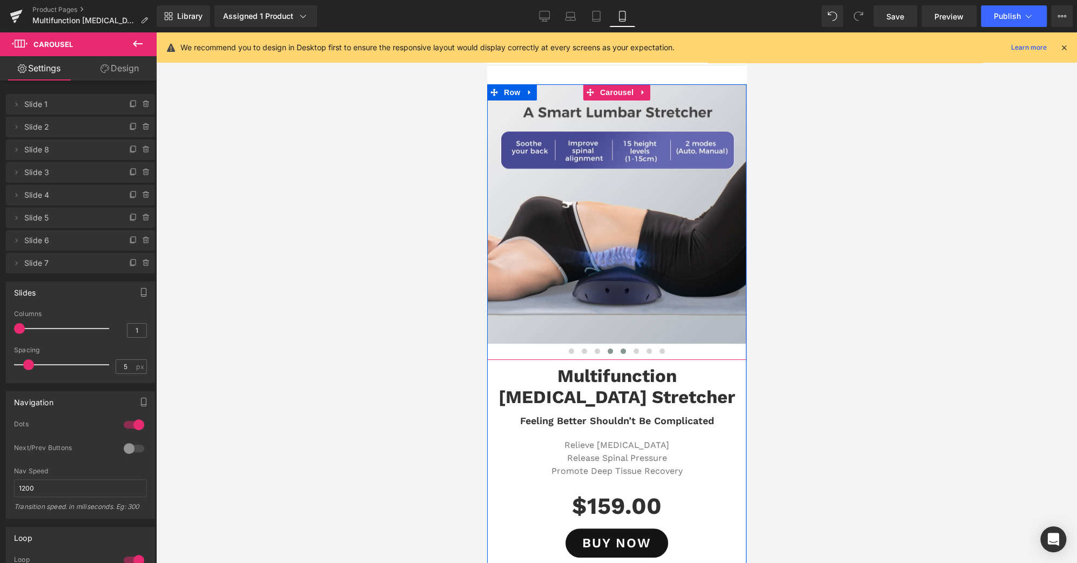
click at [620, 348] on span at bounding box center [622, 350] width 5 height 5
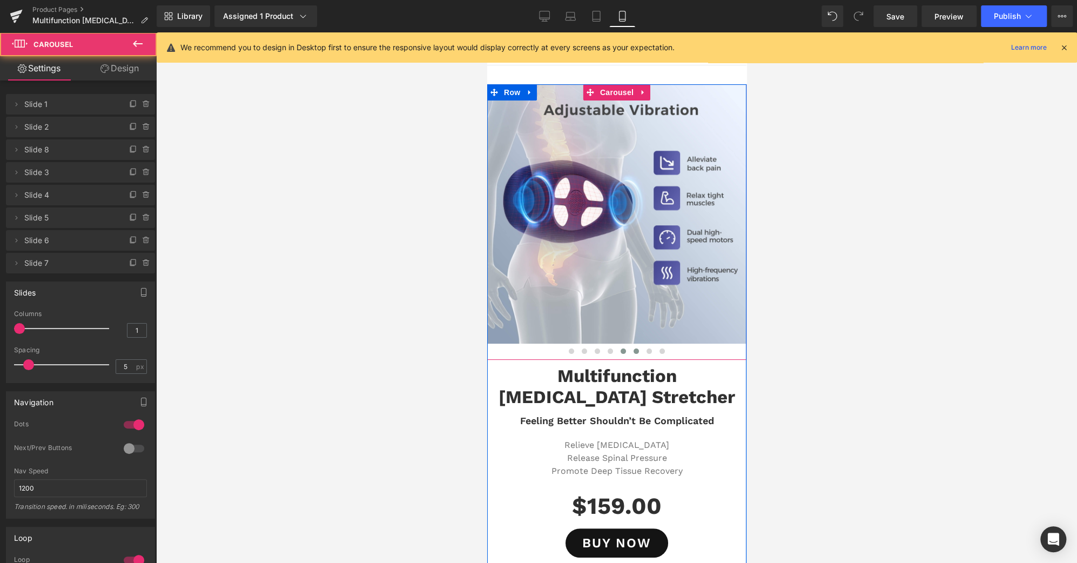
click at [629, 348] on button at bounding box center [635, 351] width 13 height 11
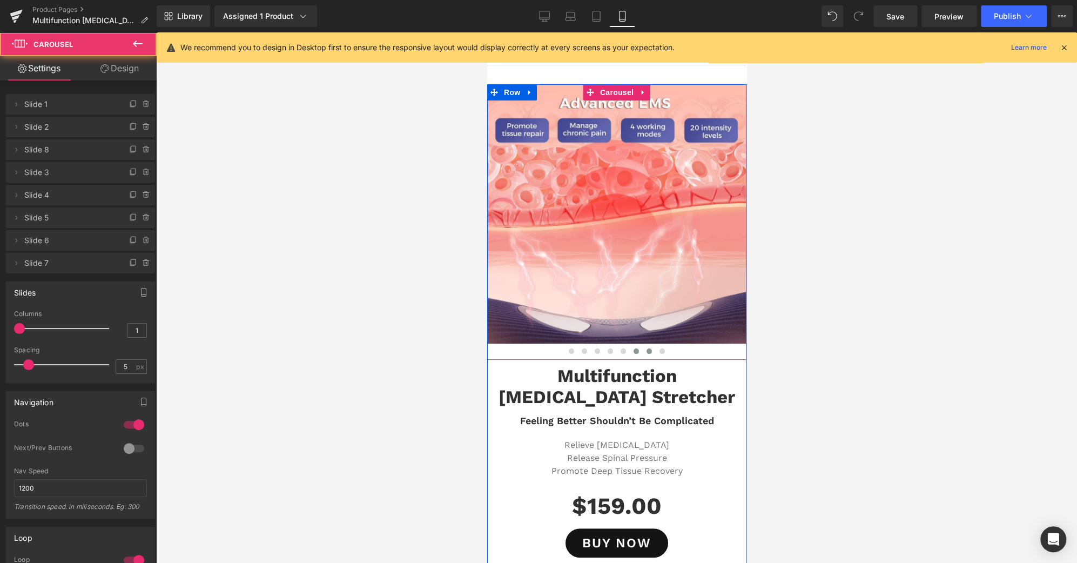
click at [646, 352] on span at bounding box center [648, 350] width 5 height 5
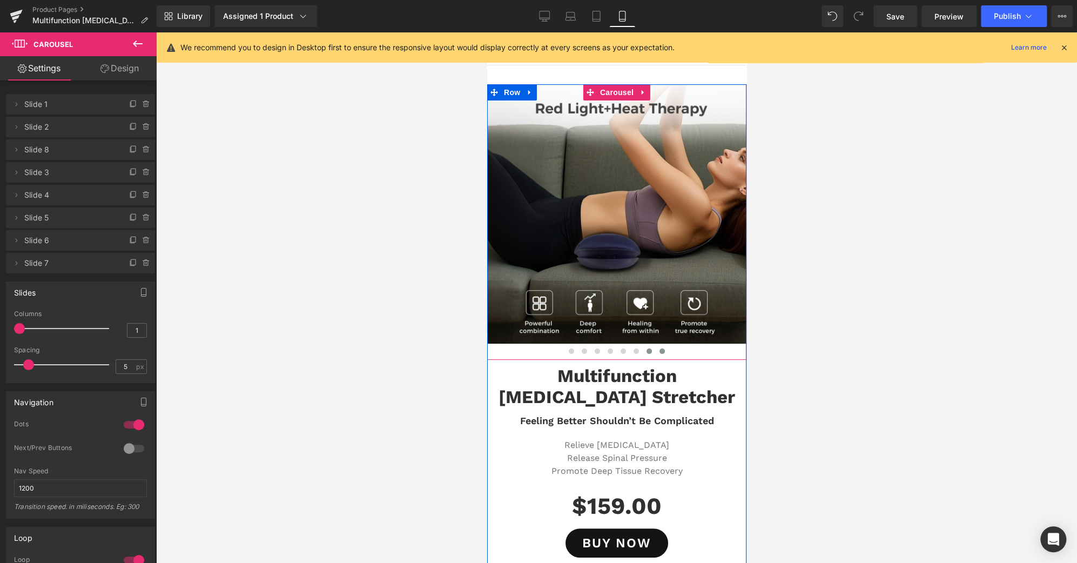
click at [659, 352] on span at bounding box center [661, 350] width 5 height 5
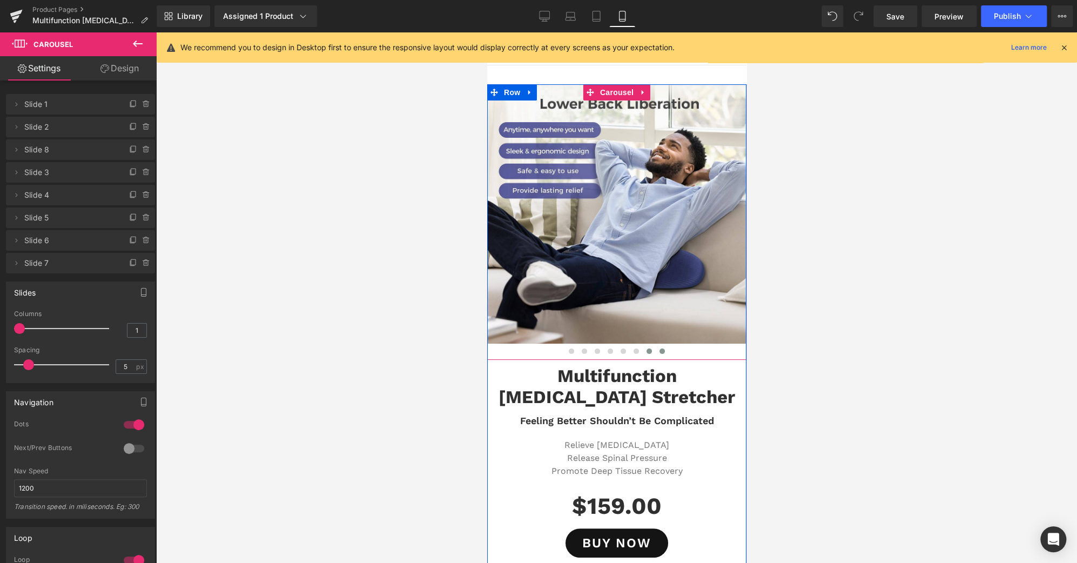
click at [646, 352] on span at bounding box center [648, 350] width 5 height 5
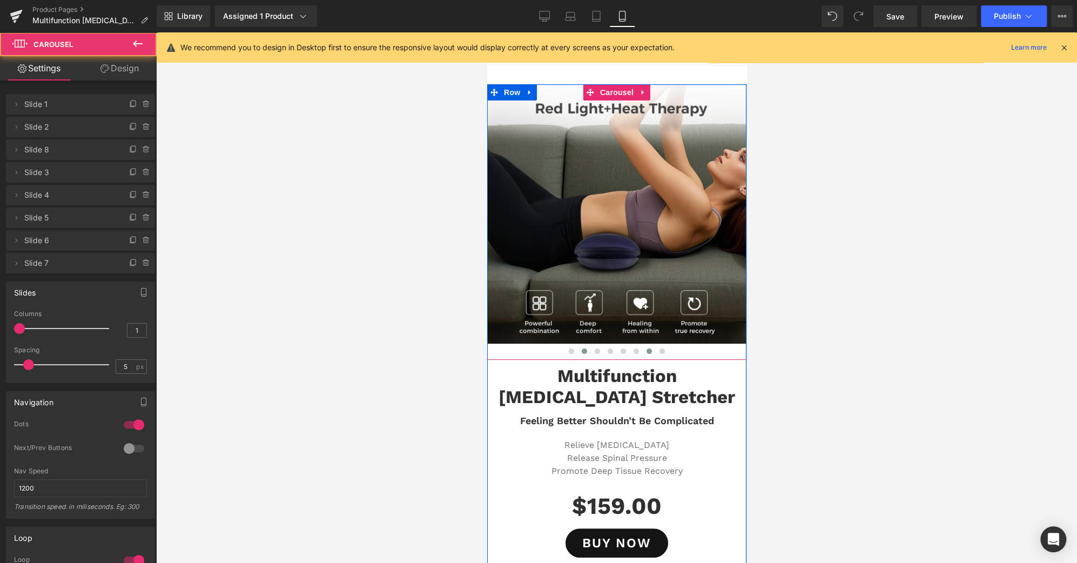
click at [581, 351] on span at bounding box center [583, 350] width 5 height 5
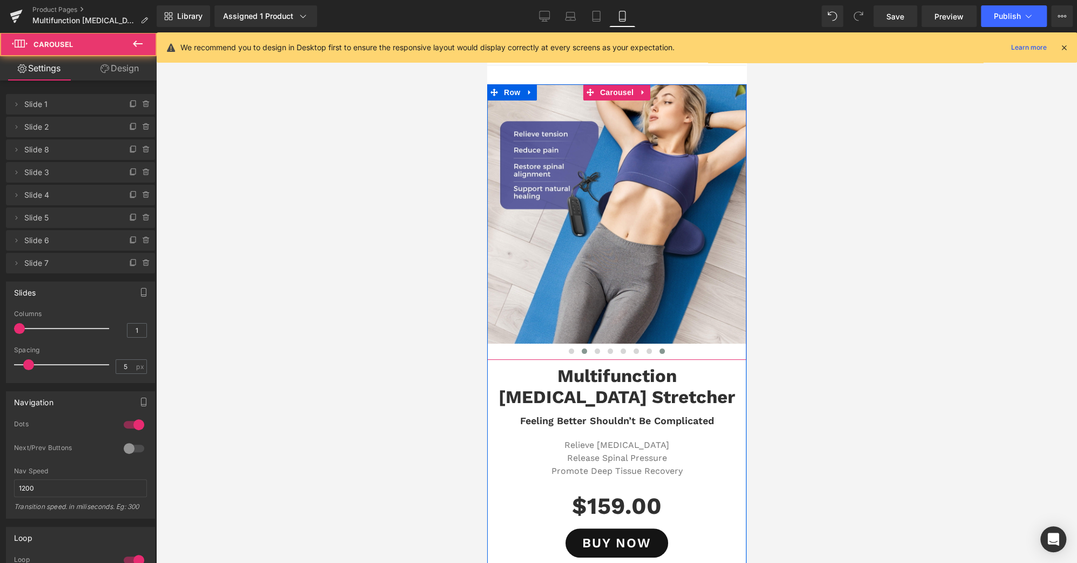
click at [659, 352] on span at bounding box center [661, 350] width 5 height 5
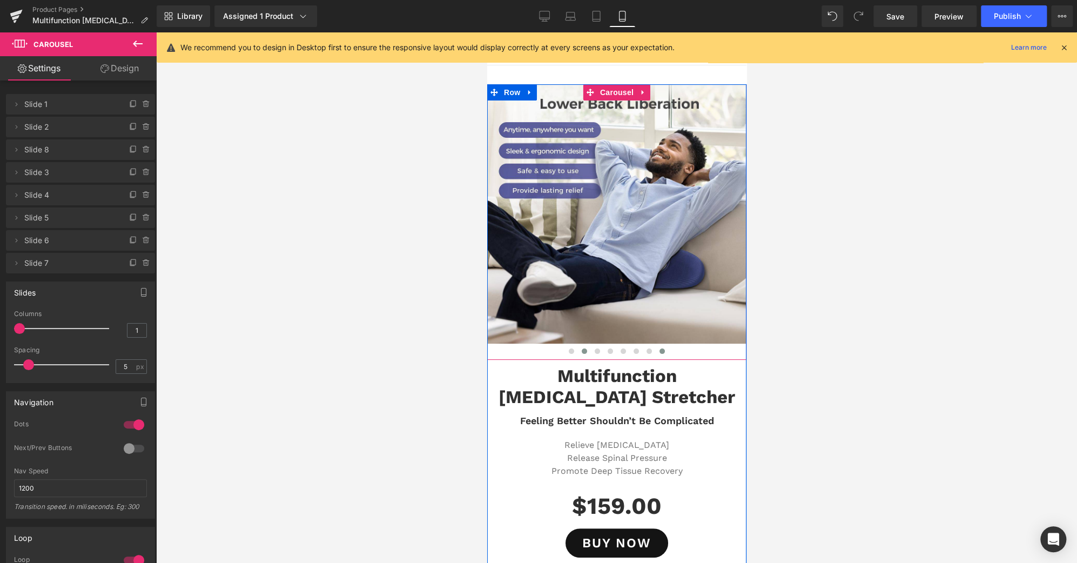
click at [581, 353] on button at bounding box center [583, 351] width 13 height 11
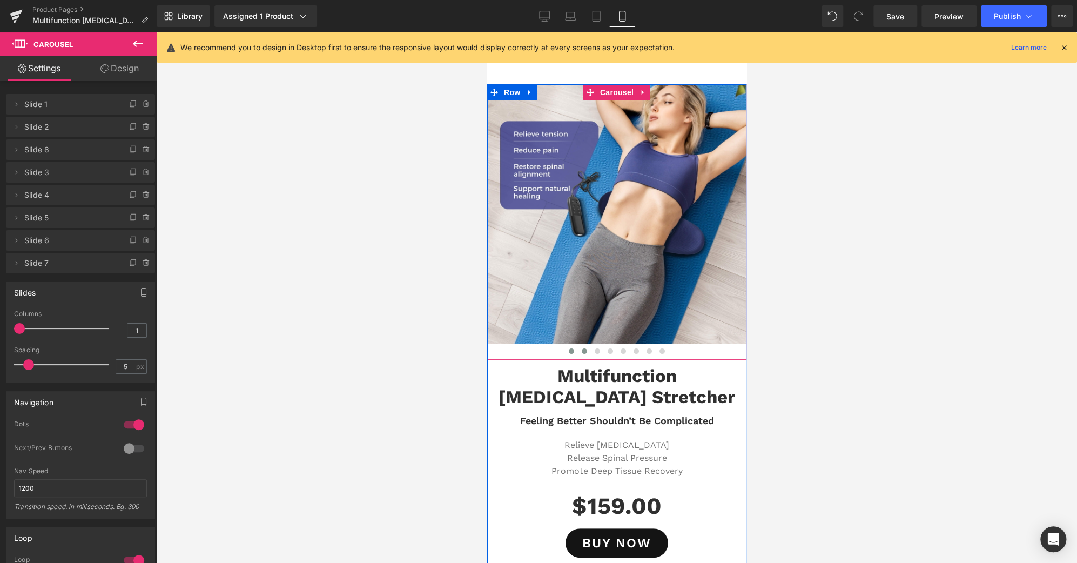
click at [568, 353] on span at bounding box center [570, 350] width 5 height 5
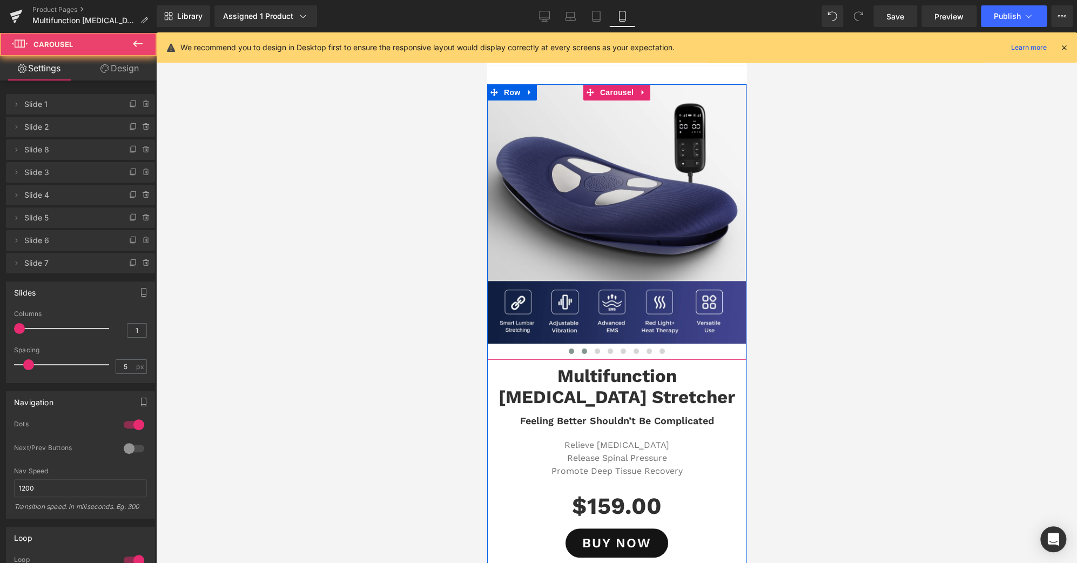
click at [581, 351] on span at bounding box center [583, 350] width 5 height 5
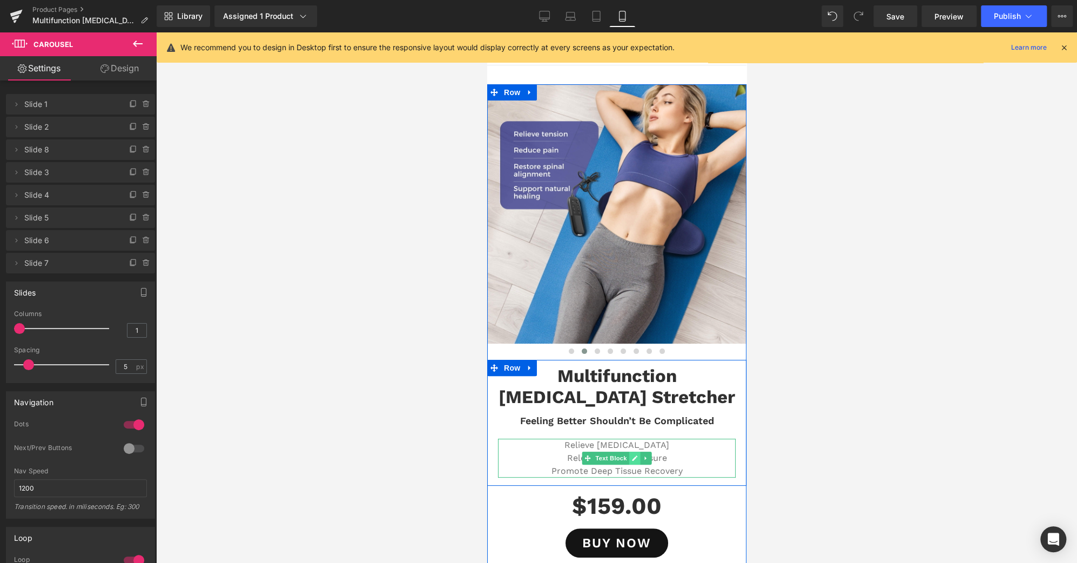
click at [631, 456] on icon at bounding box center [633, 457] width 5 height 5
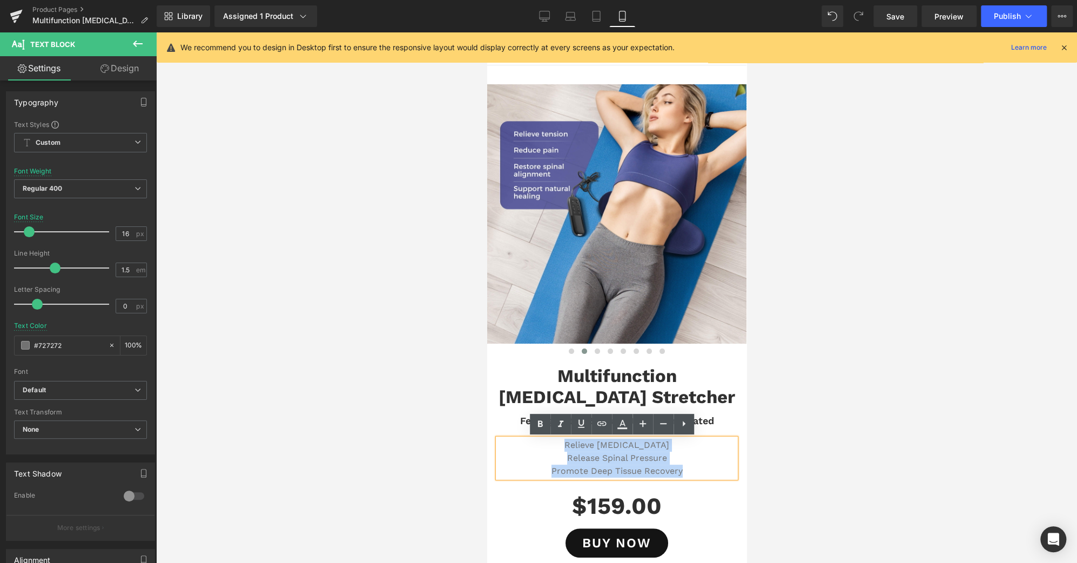
drag, startPoint x: 691, startPoint y: 473, endPoint x: 546, endPoint y: 450, distance: 146.6
click at [546, 450] on div "Relieve Lower Back Pain Release Spinal Pressure Promote Deep Tissue Recovery" at bounding box center [616, 458] width 238 height 39
copy div "Relieve Lower Back Pain Release Spinal Pressure Promote Deep Tissue Recovery"
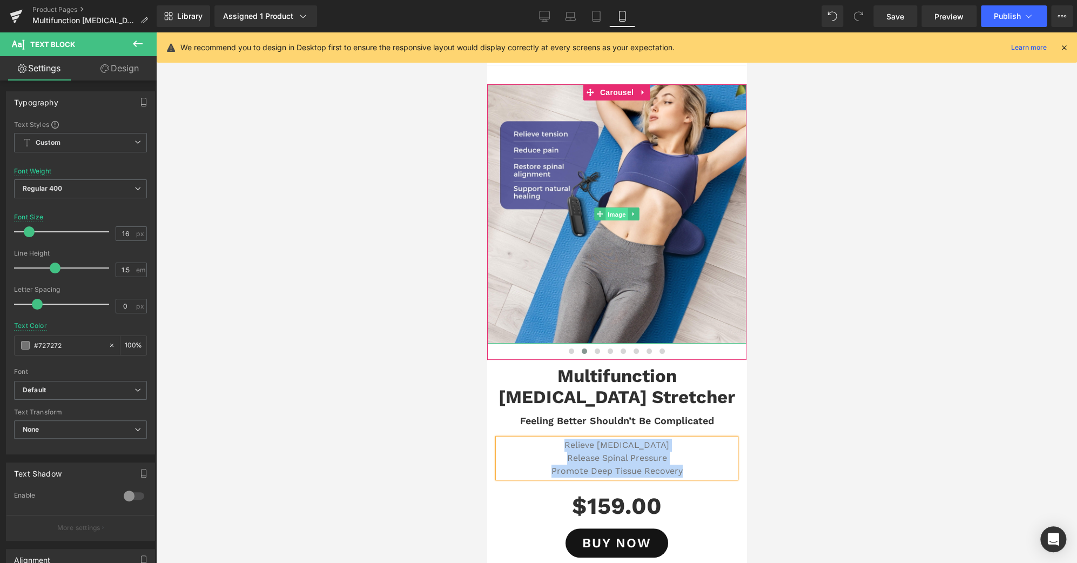
click at [610, 212] on span "Image" at bounding box center [616, 213] width 23 height 13
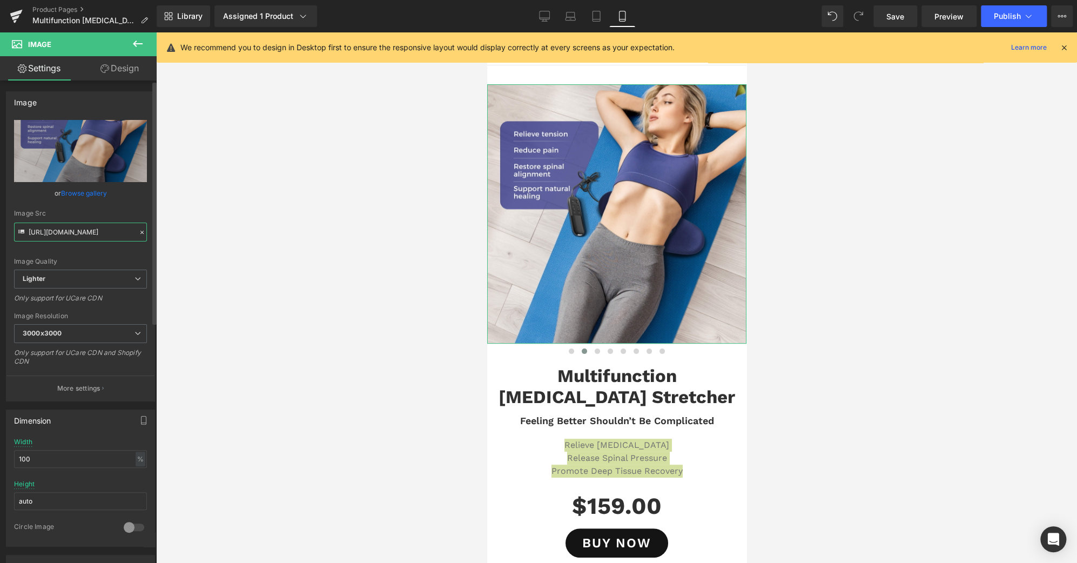
click at [104, 233] on input "https://ucarecdn.com/820010e0-f8c5-48c2-aa92-cd756f903208/-/format/auto/-/previ…" at bounding box center [80, 232] width 133 height 19
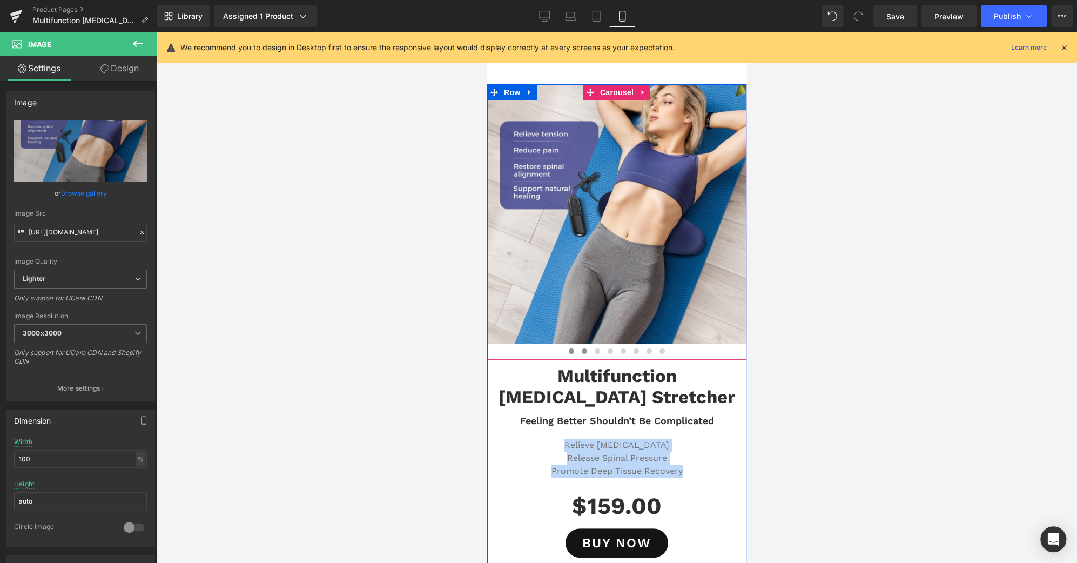
click at [568, 353] on span at bounding box center [570, 350] width 5 height 5
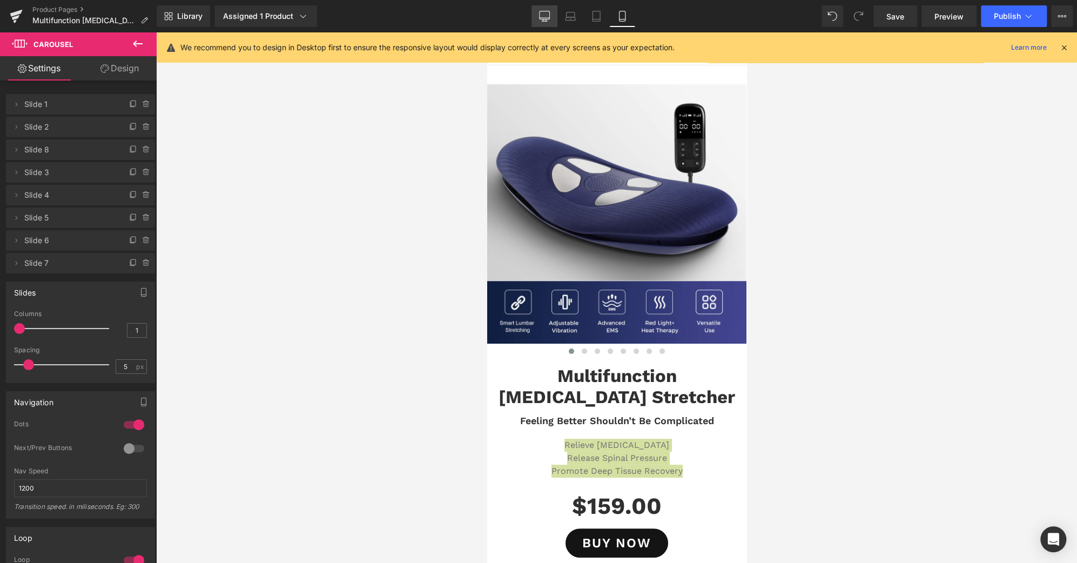
drag, startPoint x: 547, startPoint y: 13, endPoint x: 497, endPoint y: 190, distance: 183.5
click at [547, 13] on icon at bounding box center [544, 16] width 11 height 11
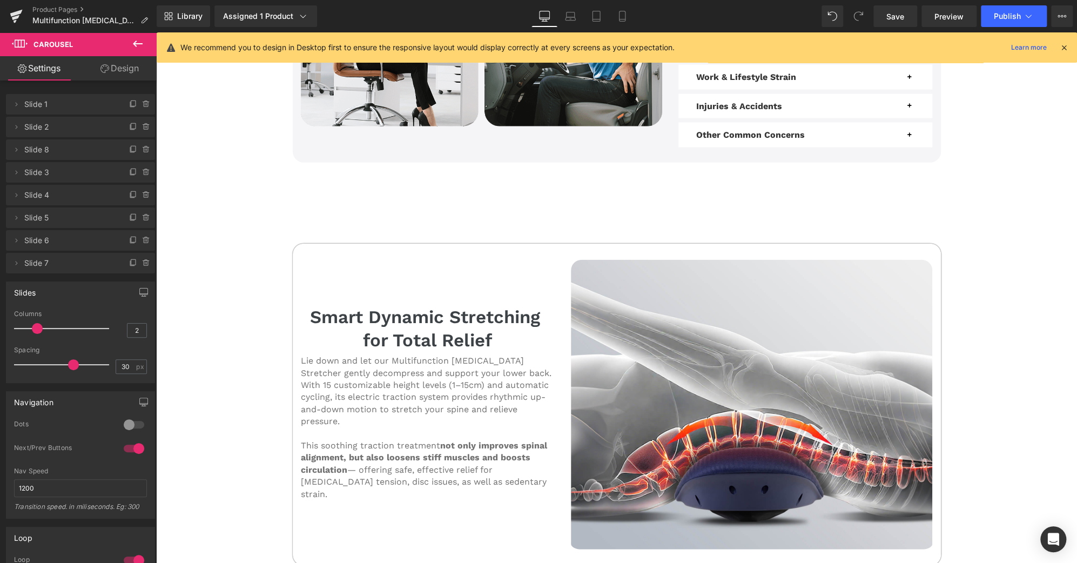
scroll to position [1670, 0]
click at [619, 16] on icon at bounding box center [622, 16] width 6 height 10
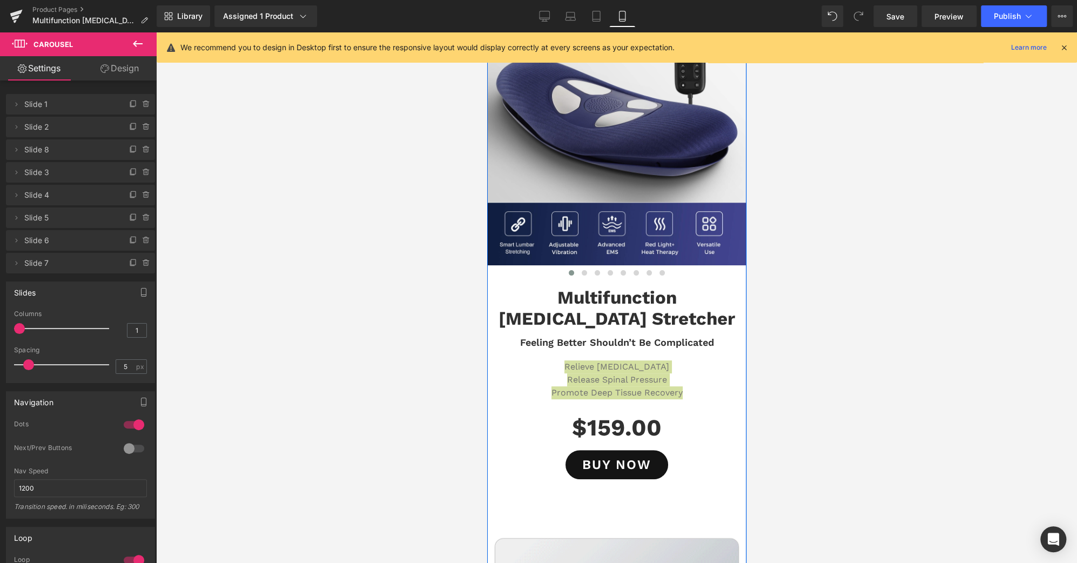
scroll to position [79, 0]
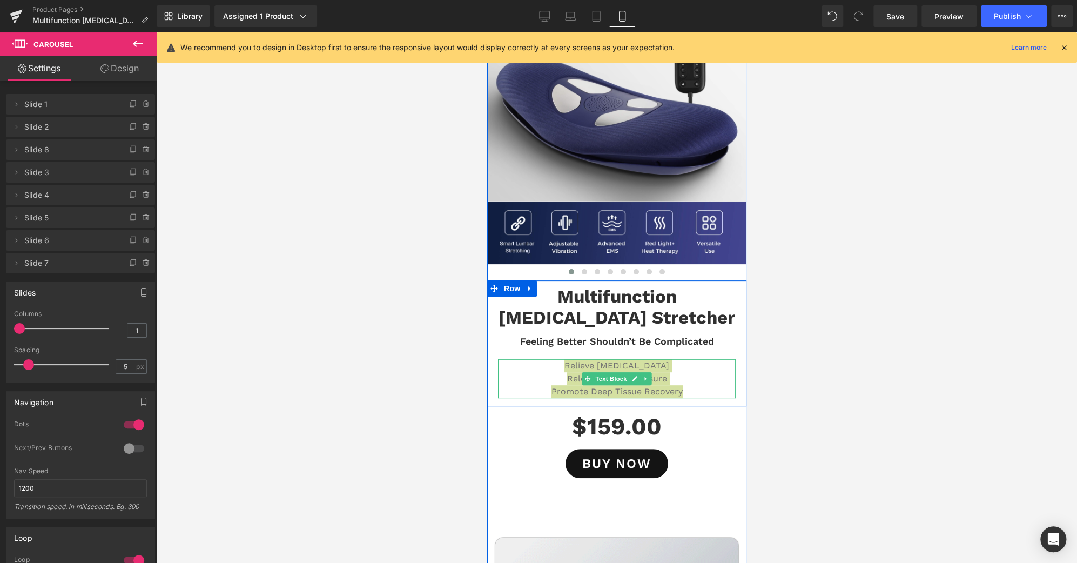
click at [726, 360] on div at bounding box center [616, 360] width 238 height 3
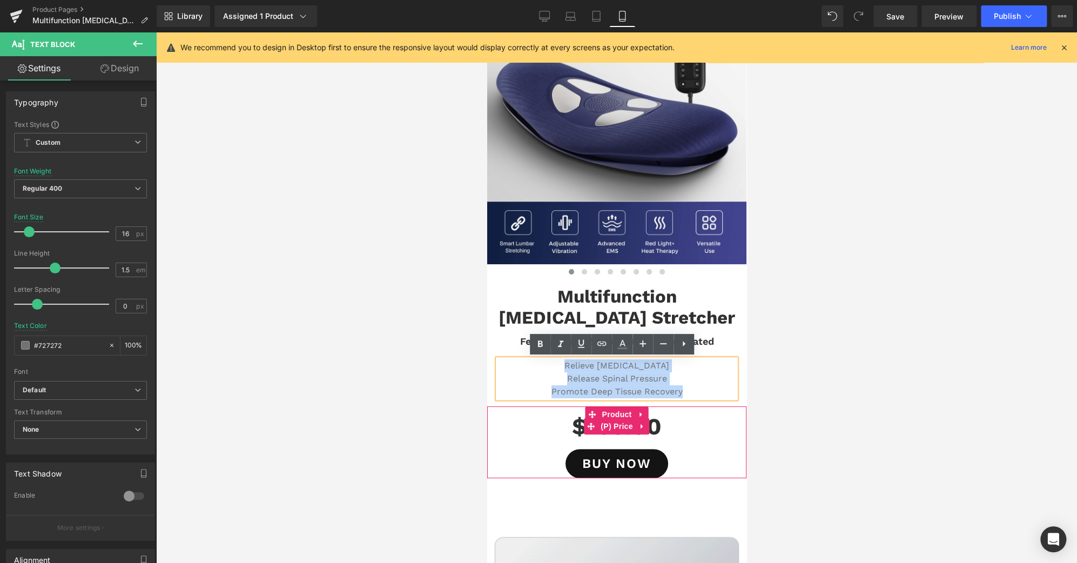
click at [724, 415] on div "$159.00 $0" at bounding box center [616, 426] width 248 height 35
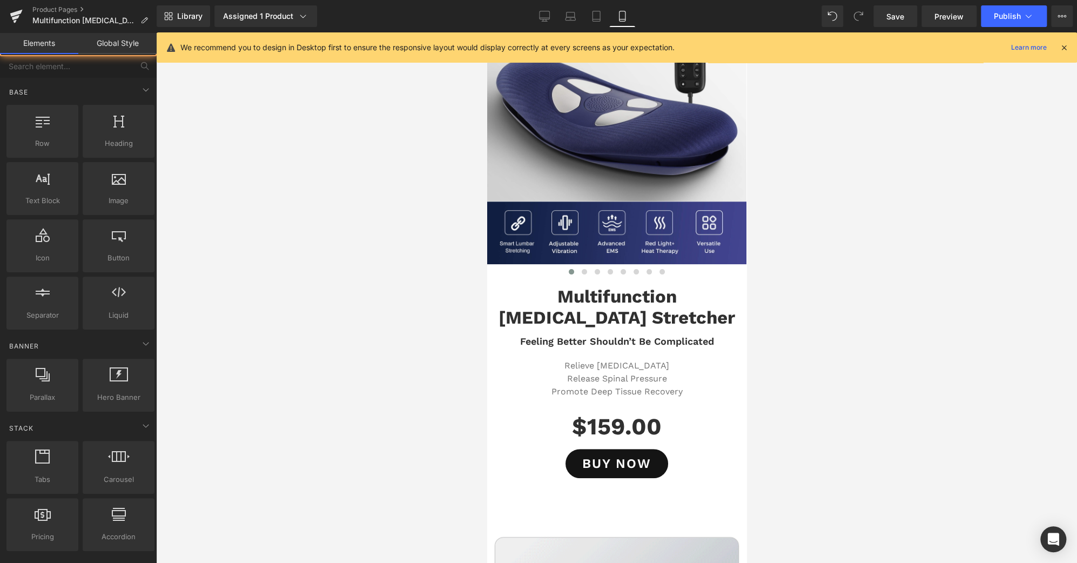
click at [768, 338] on div at bounding box center [616, 297] width 921 height 530
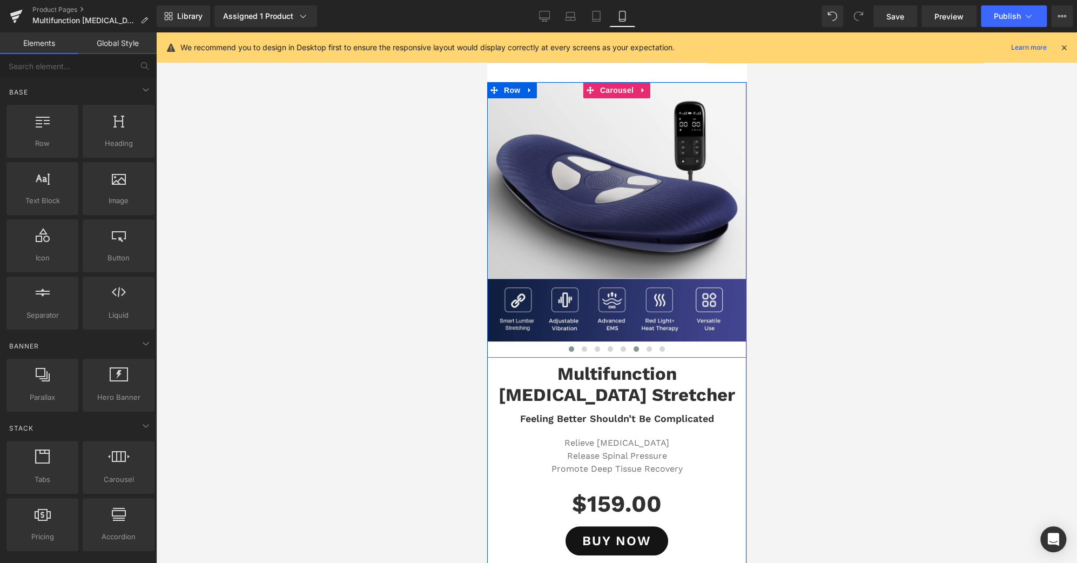
scroll to position [0, 0]
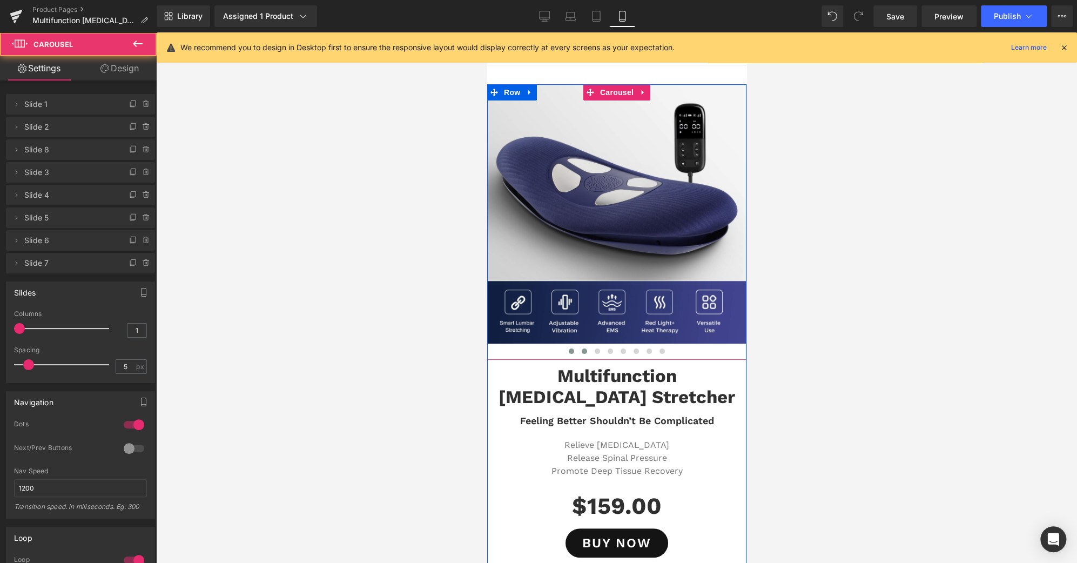
click at [581, 350] on span at bounding box center [583, 350] width 5 height 5
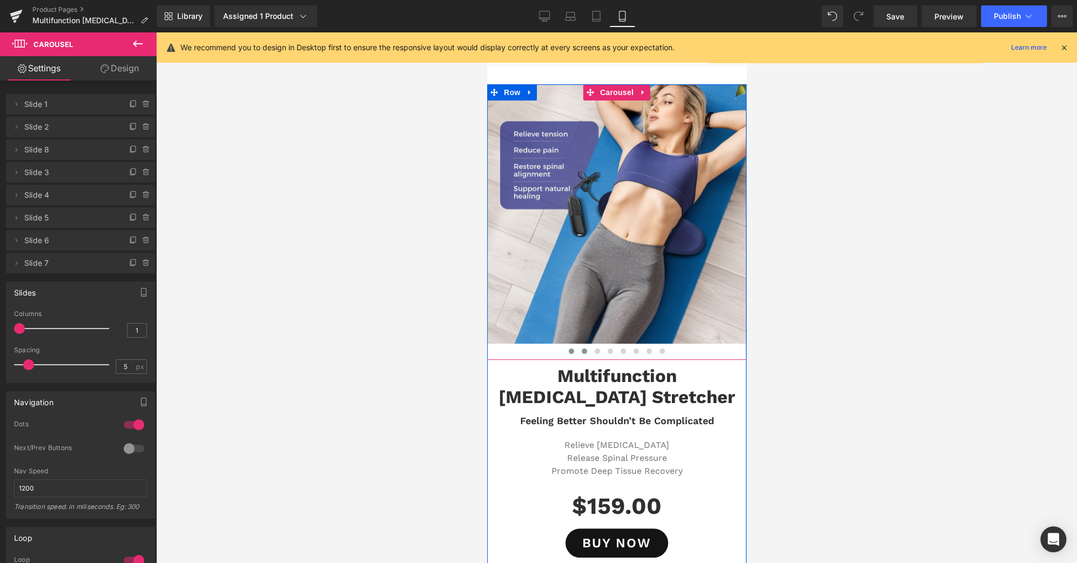
click at [569, 348] on button at bounding box center [570, 351] width 13 height 11
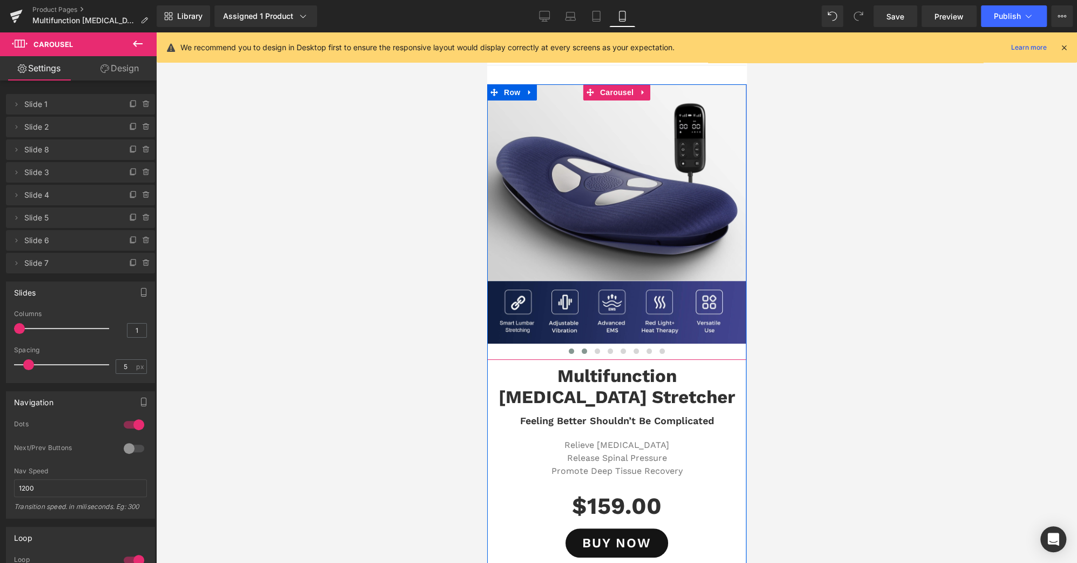
click at [581, 351] on span at bounding box center [583, 350] width 5 height 5
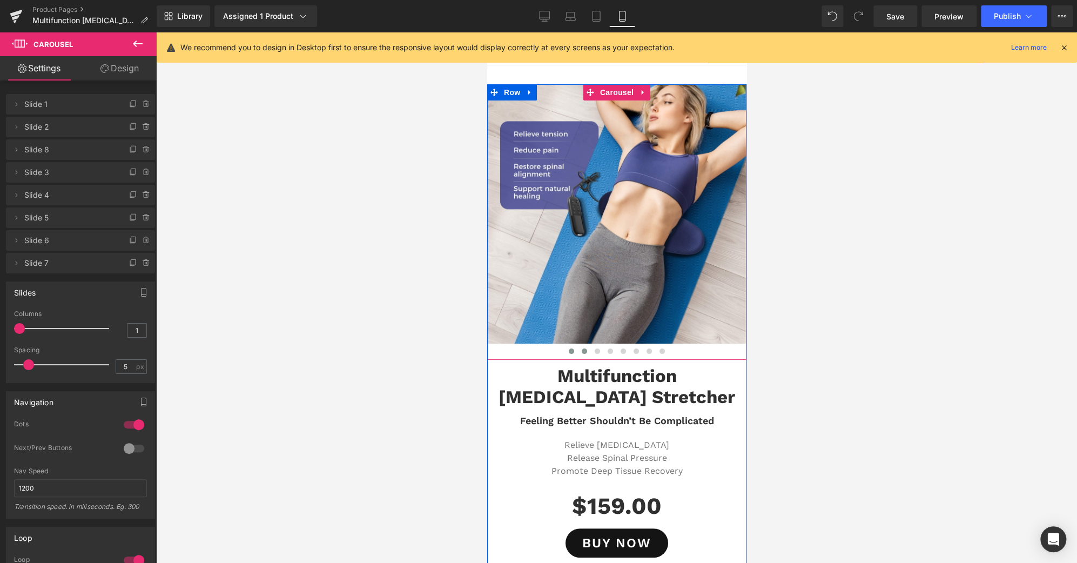
click at [568, 351] on span at bounding box center [570, 350] width 5 height 5
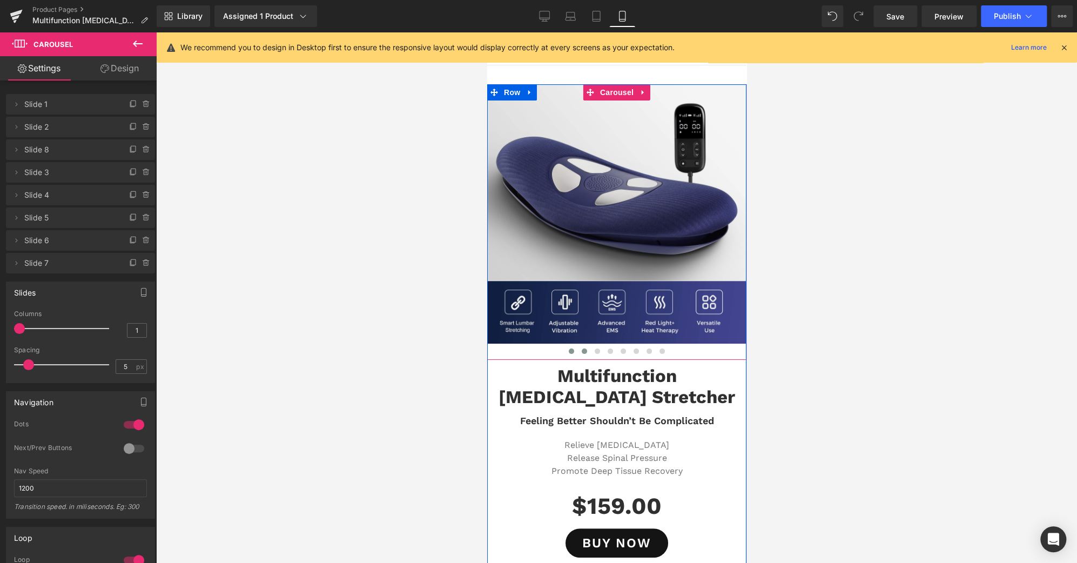
click at [577, 350] on button at bounding box center [583, 351] width 13 height 11
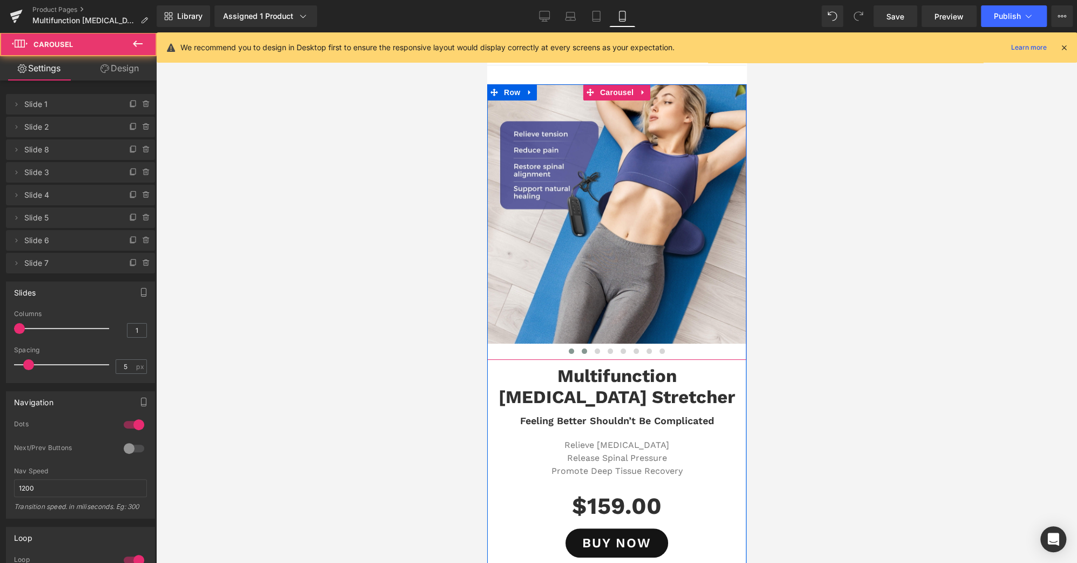
click at [568, 350] on span at bounding box center [570, 350] width 5 height 5
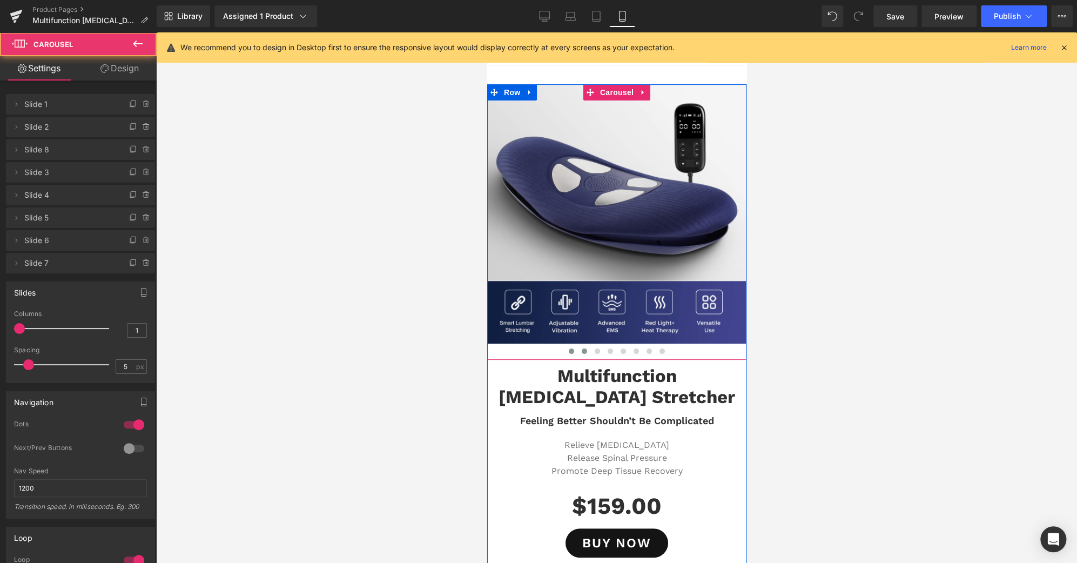
click at [581, 349] on span at bounding box center [583, 350] width 5 height 5
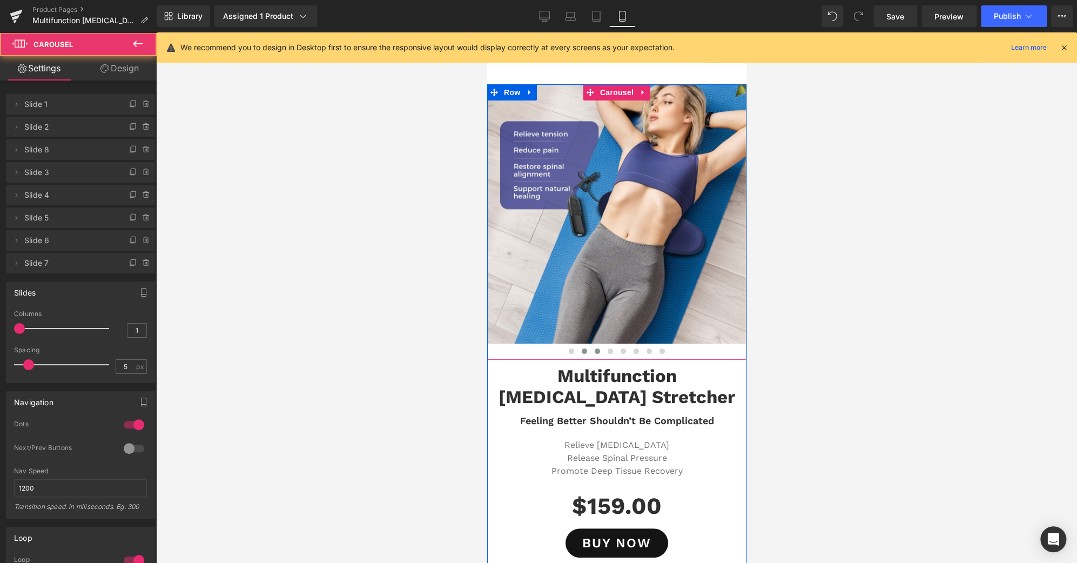
click at [594, 349] on span at bounding box center [596, 350] width 5 height 5
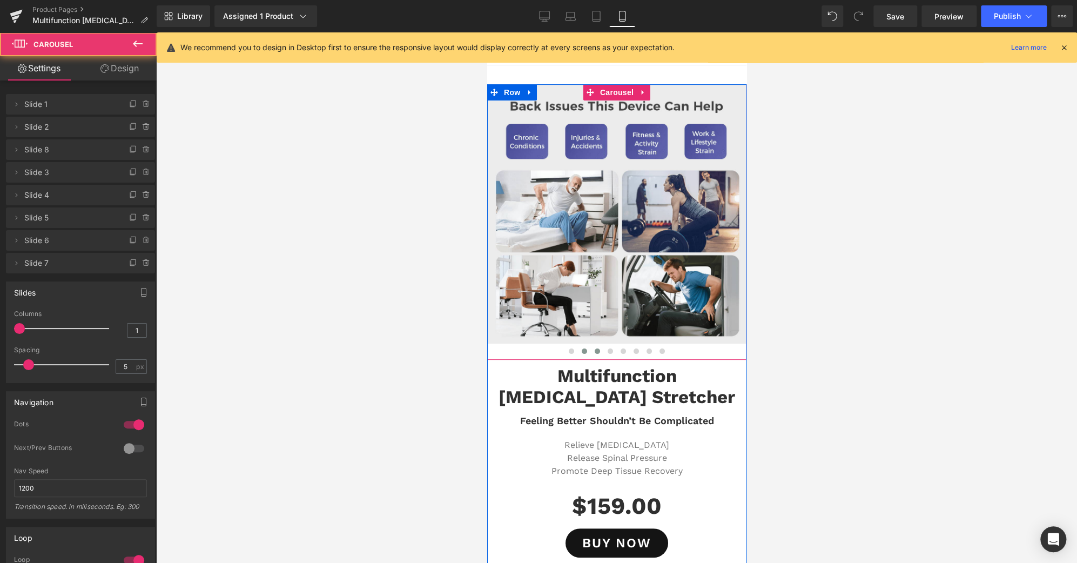
click at [577, 348] on button at bounding box center [583, 351] width 13 height 11
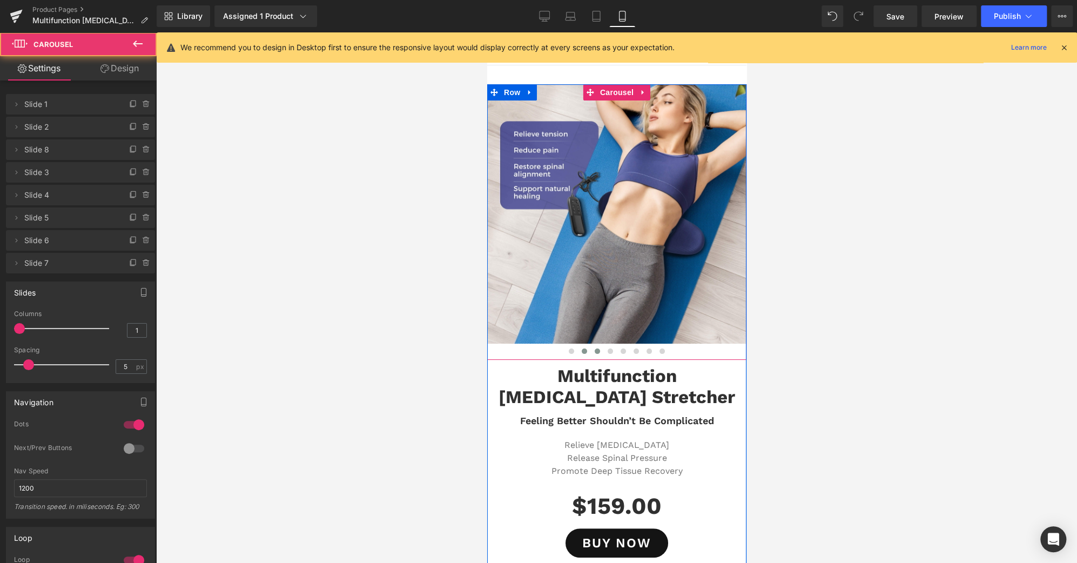
click at [594, 348] on span at bounding box center [596, 350] width 5 height 5
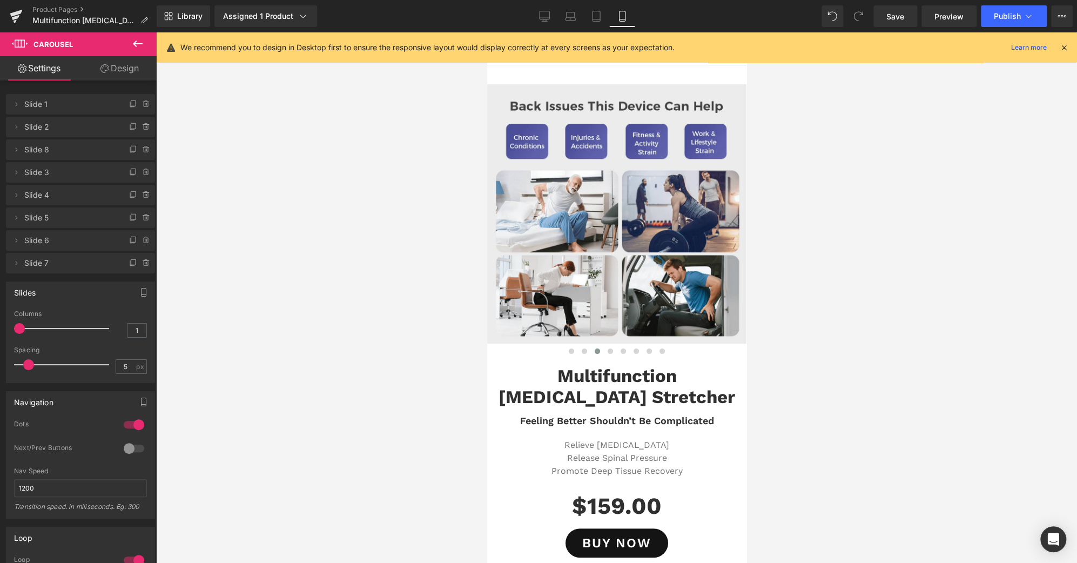
click at [778, 240] on div at bounding box center [616, 297] width 921 height 530
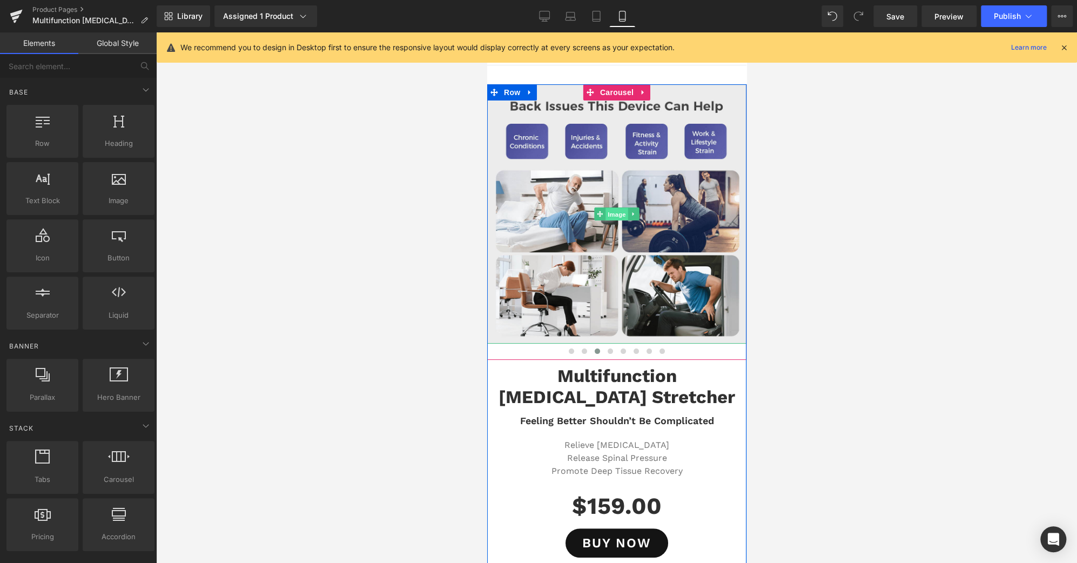
click at [610, 217] on span "Image" at bounding box center [616, 213] width 23 height 13
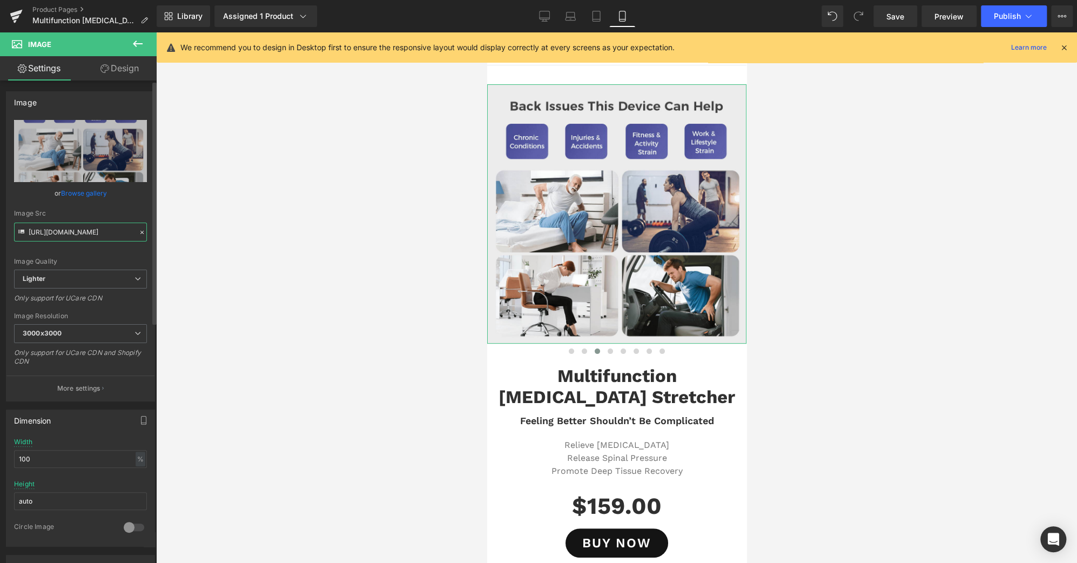
click at [108, 235] on input "https://ucarecdn.com/f80d15f5-844e-43f4-a53e-34540663f84c/-/format/auto/-/previ…" at bounding box center [80, 232] width 133 height 19
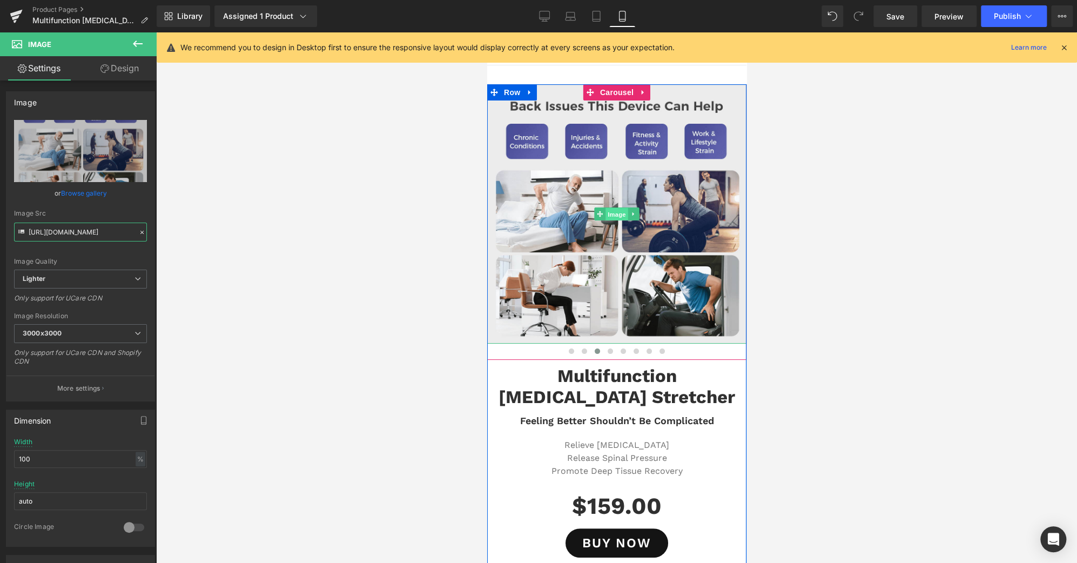
click at [614, 219] on span "Image" at bounding box center [616, 213] width 23 height 13
